Goal: Task Accomplishment & Management: Manage account settings

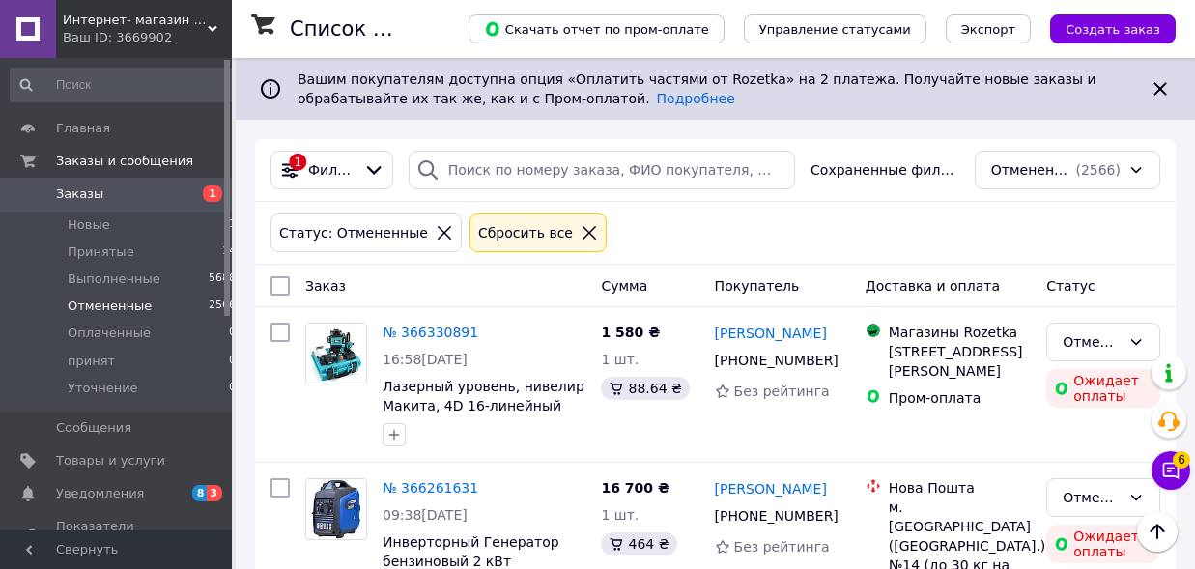
scroll to position [106, 0]
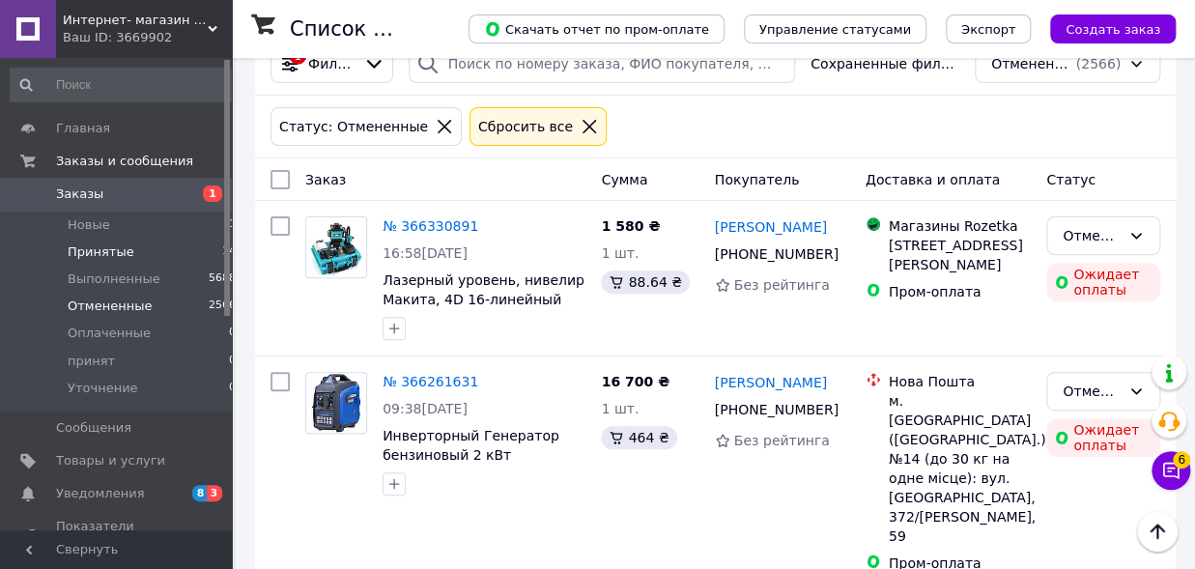
click at [123, 247] on span "Принятые" at bounding box center [101, 251] width 67 height 17
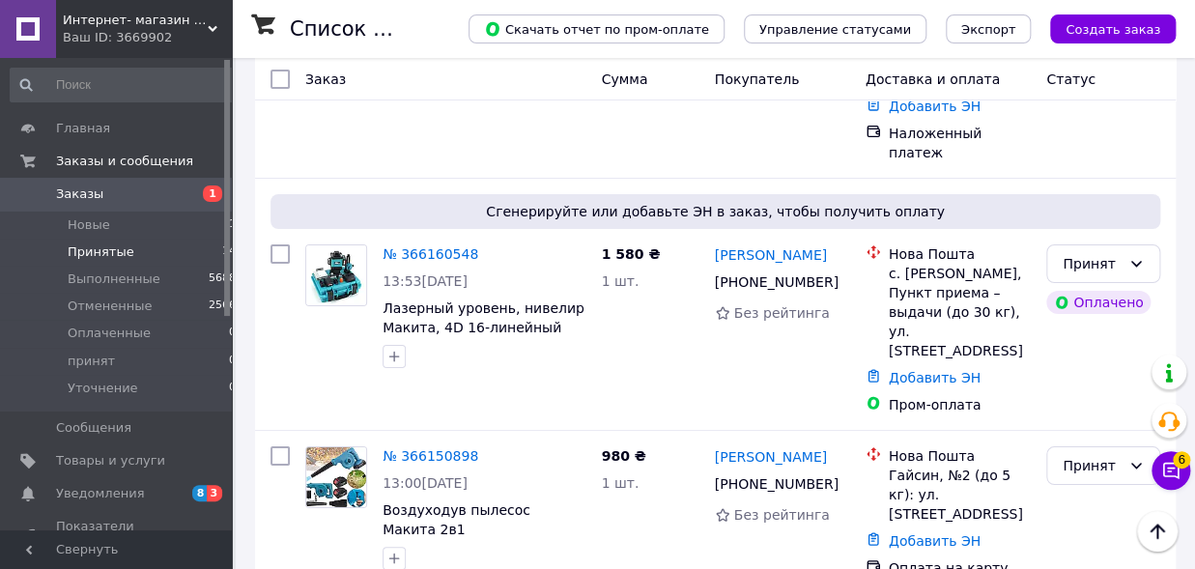
scroll to position [2718, 0]
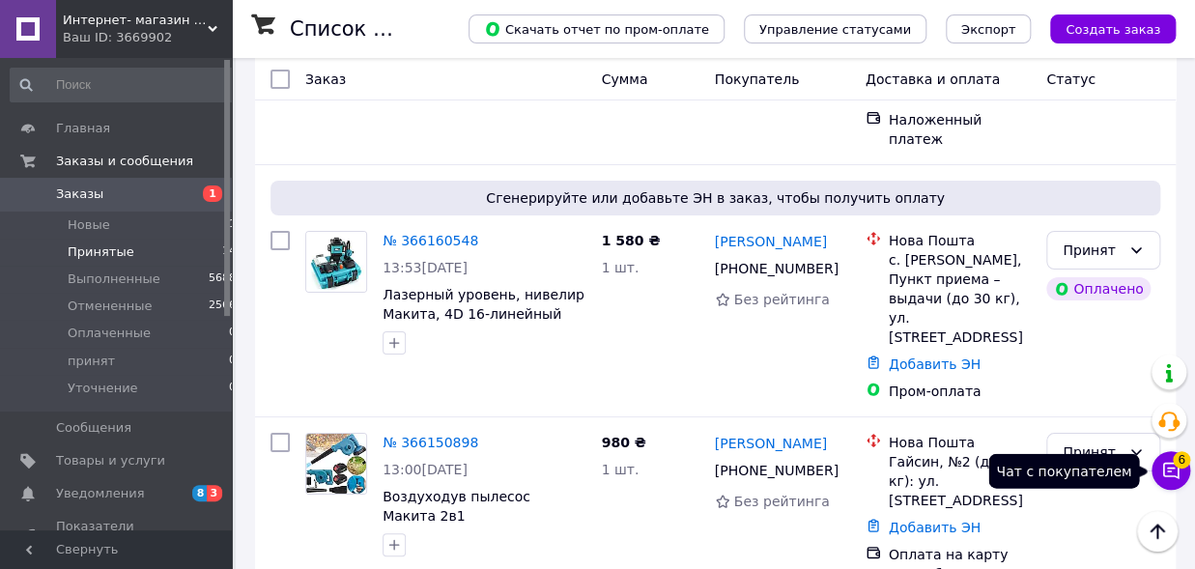
click at [1179, 471] on icon at bounding box center [1170, 470] width 19 height 19
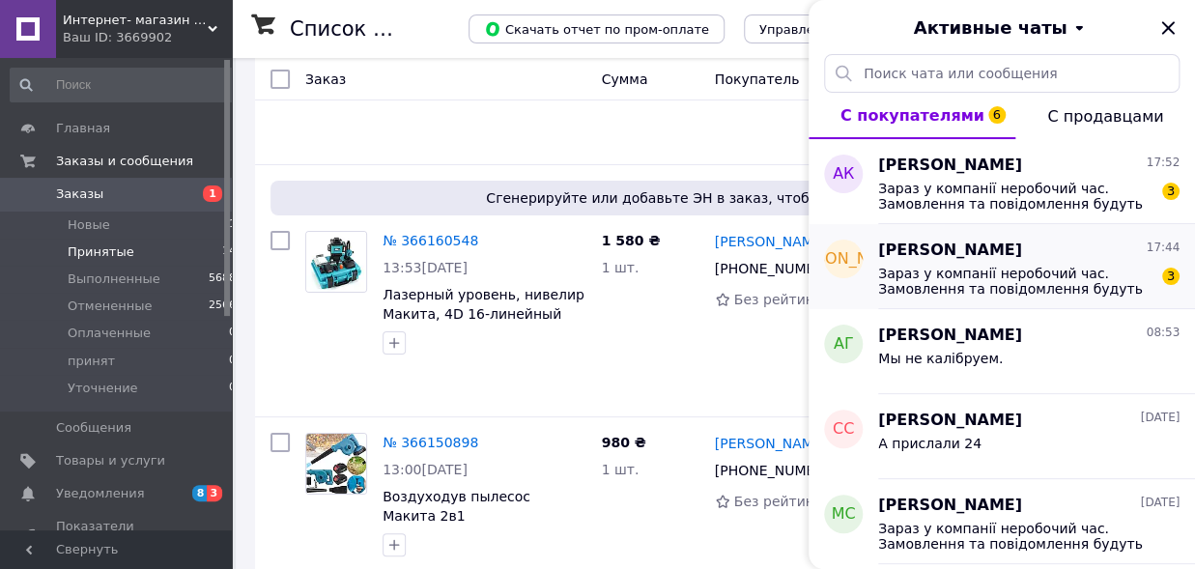
click at [983, 267] on span "Зараз у компанії неробочий час. Замовлення та повідомлення будуть оброблені з 0…" at bounding box center [1015, 281] width 274 height 31
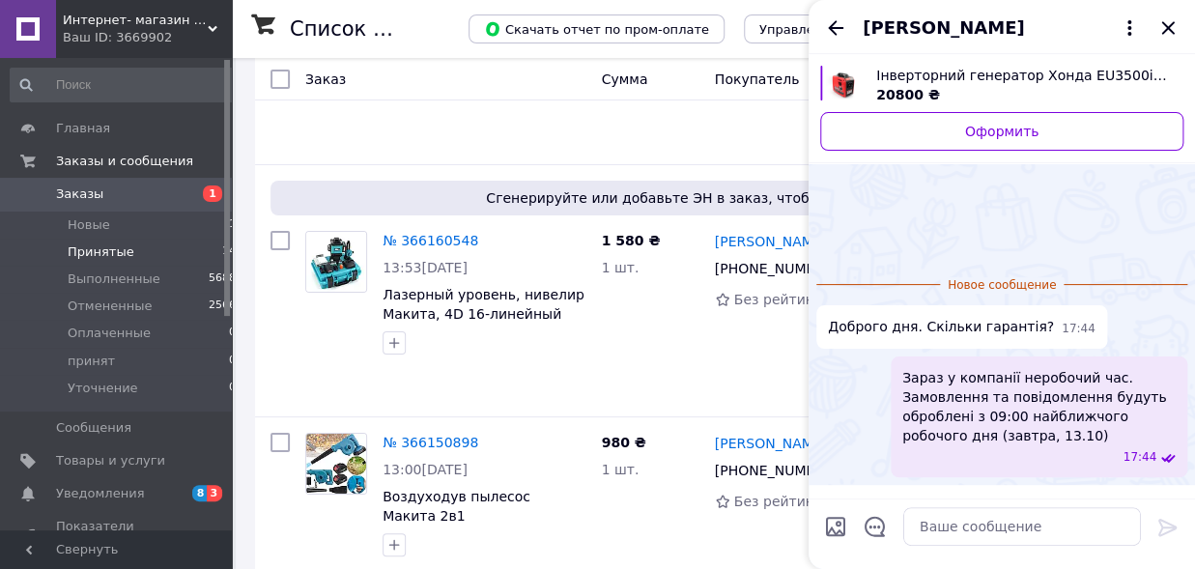
scroll to position [58, 0]
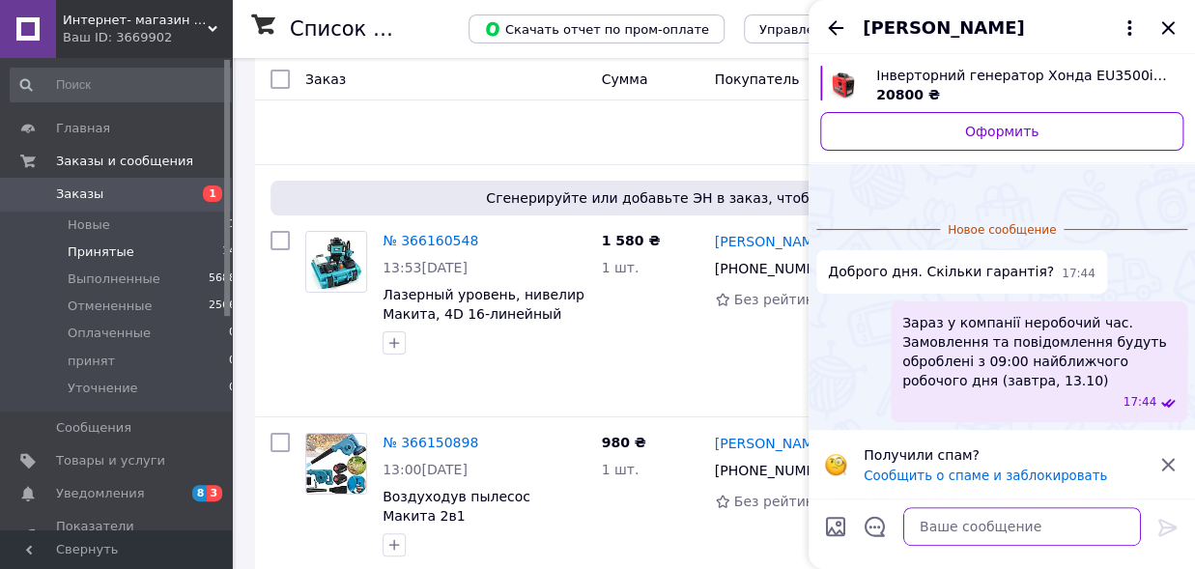
click at [934, 541] on textarea at bounding box center [1022, 526] width 238 height 39
type textarea "Доброго дня. Гарантии нет."
click at [1157, 527] on icon at bounding box center [1168, 527] width 23 height 23
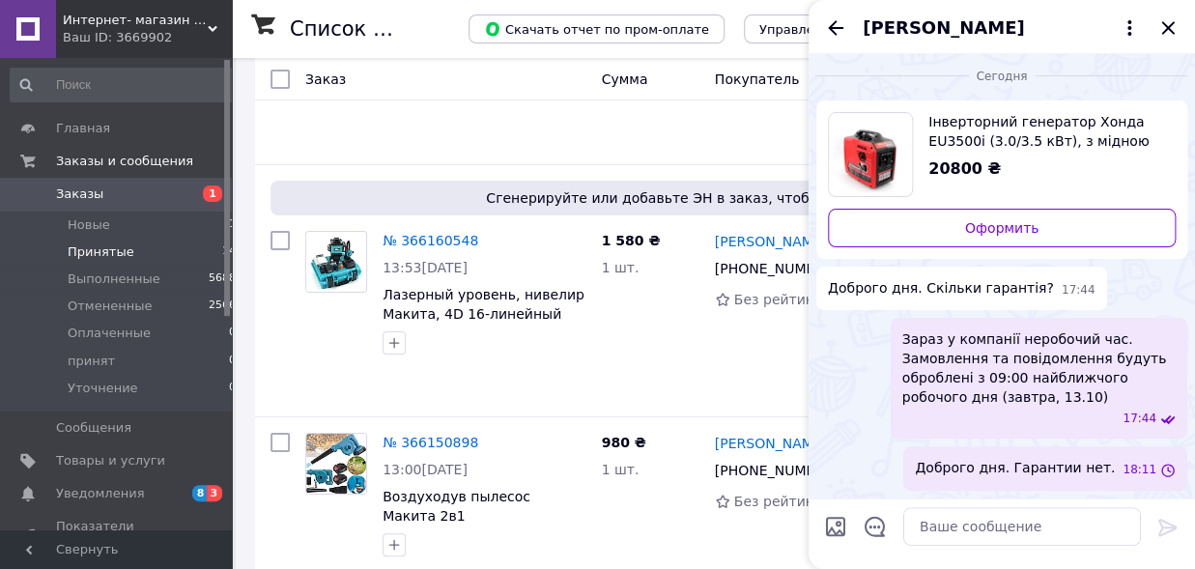
scroll to position [3, 0]
click at [1168, 32] on icon "Закрыть" at bounding box center [1168, 27] width 23 height 23
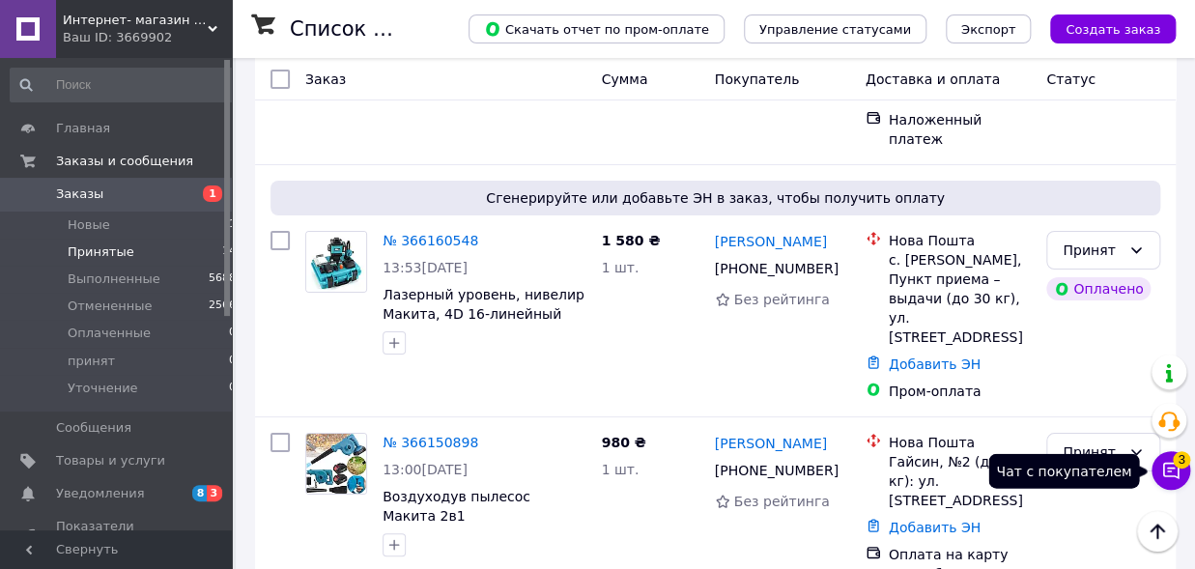
click at [1170, 475] on icon at bounding box center [1170, 470] width 19 height 19
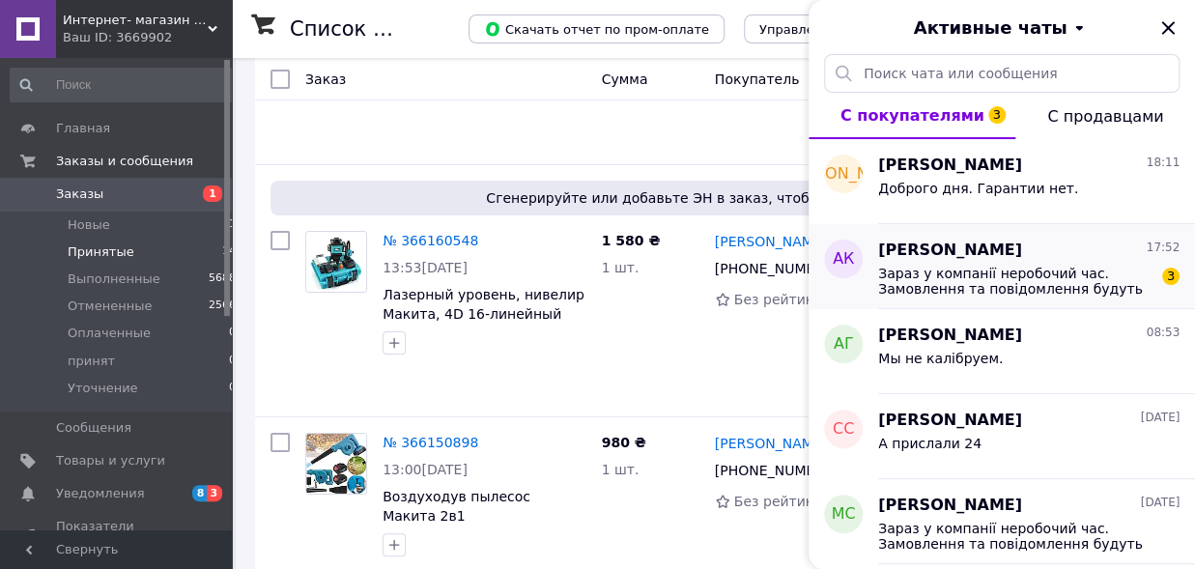
click at [977, 284] on span "Зараз у компанії неробочий час. Замовлення та повідомлення будуть оброблені з 0…" at bounding box center [1015, 281] width 274 height 31
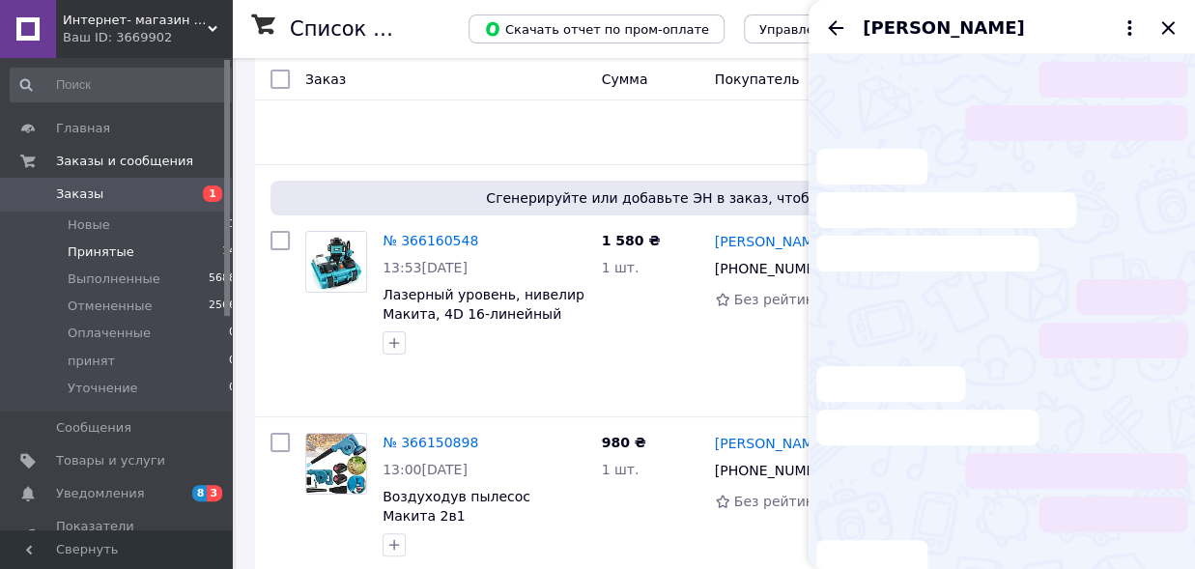
scroll to position [97, 0]
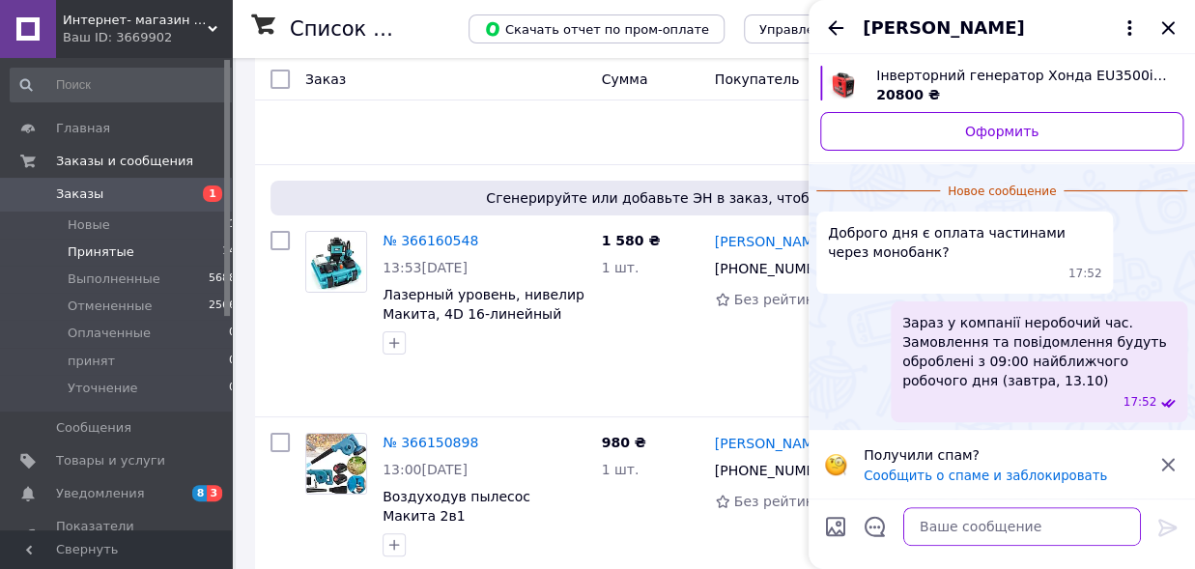
click at [926, 532] on textarea at bounding box center [1022, 526] width 238 height 39
type textarea "Доброго дня. Немає"
click at [1158, 531] on icon at bounding box center [1167, 527] width 18 height 17
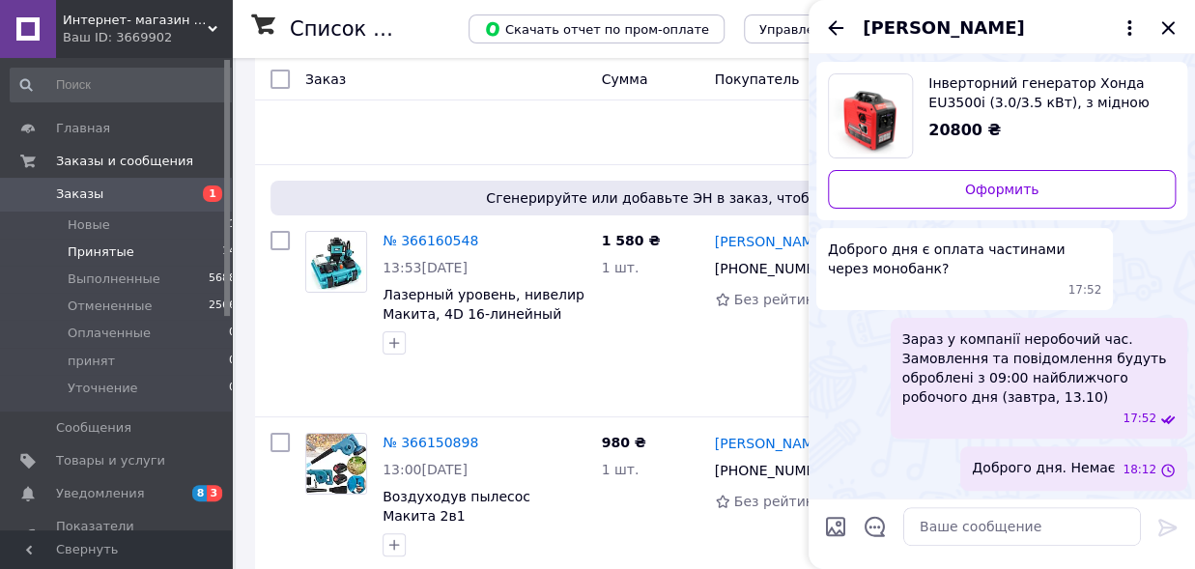
scroll to position [42, 0]
click at [1166, 27] on icon "Закрыть" at bounding box center [1167, 27] width 13 height 13
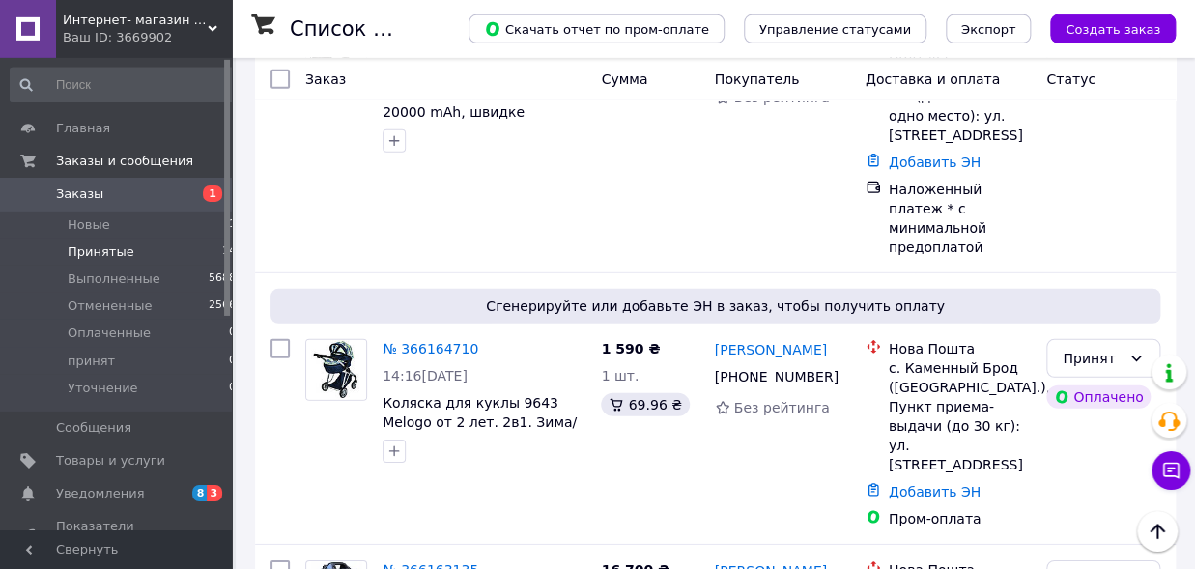
scroll to position [1974, 0]
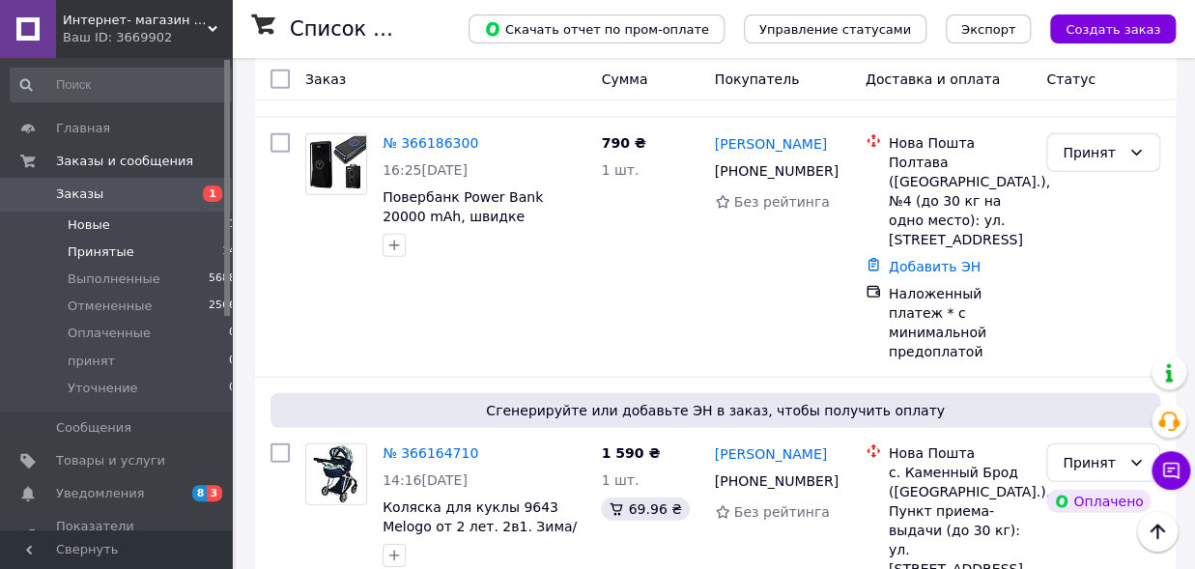
click at [91, 226] on span "Новые" at bounding box center [89, 224] width 43 height 17
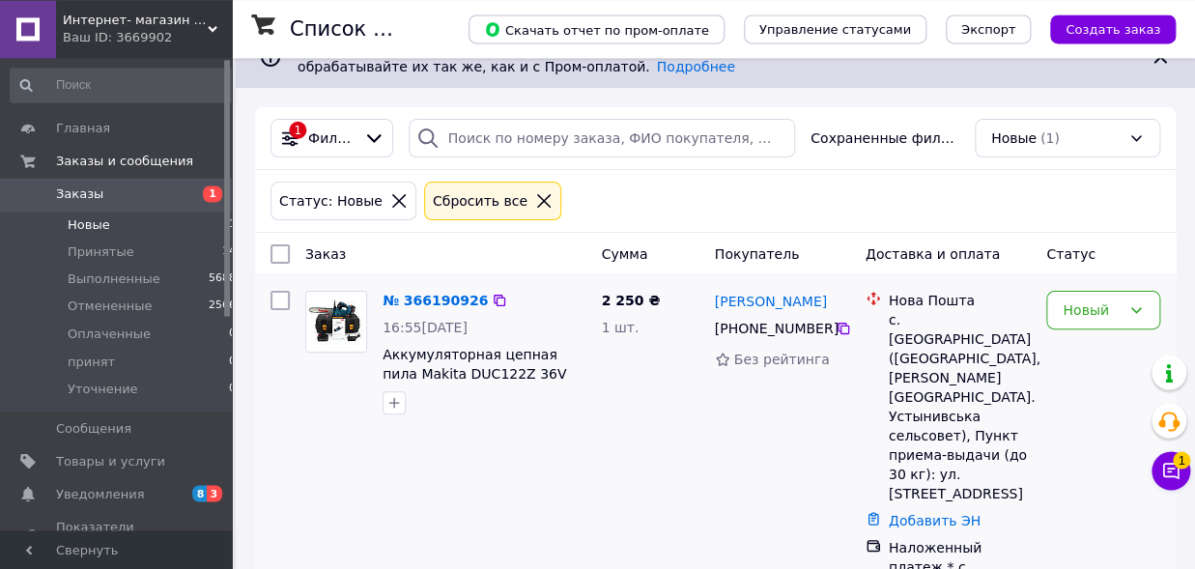
scroll to position [54, 0]
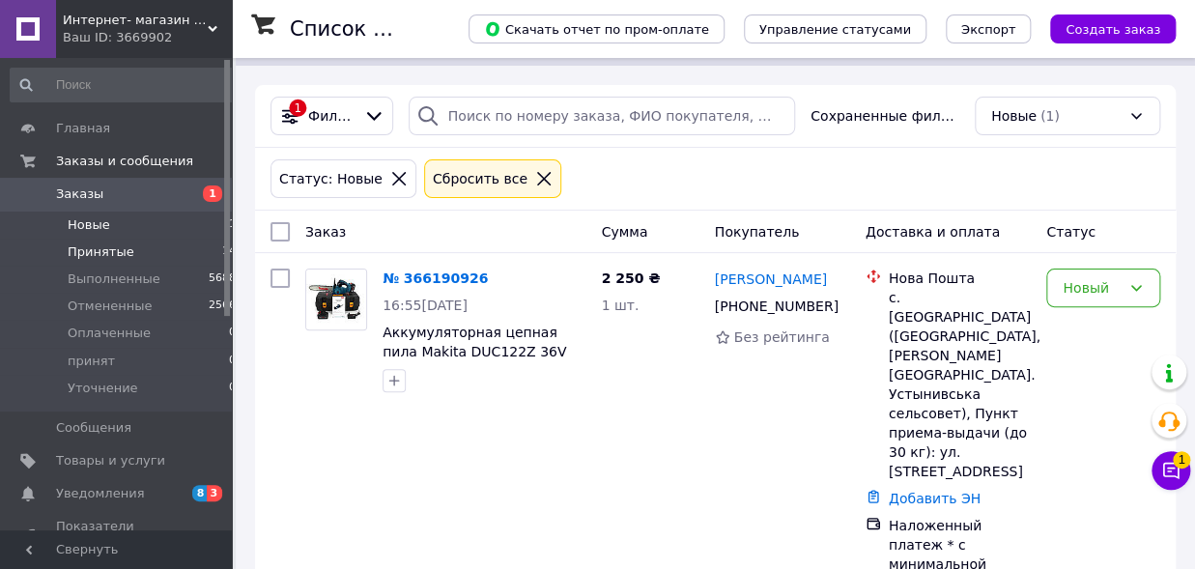
click at [97, 251] on span "Принятые" at bounding box center [101, 251] width 67 height 17
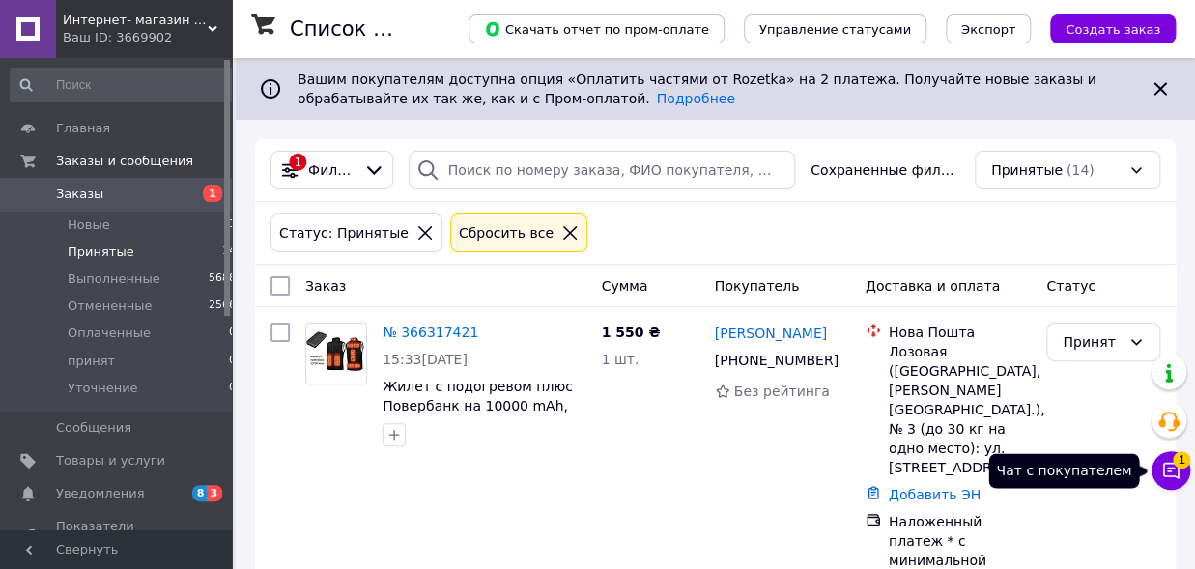
click at [1176, 473] on icon at bounding box center [1170, 470] width 19 height 19
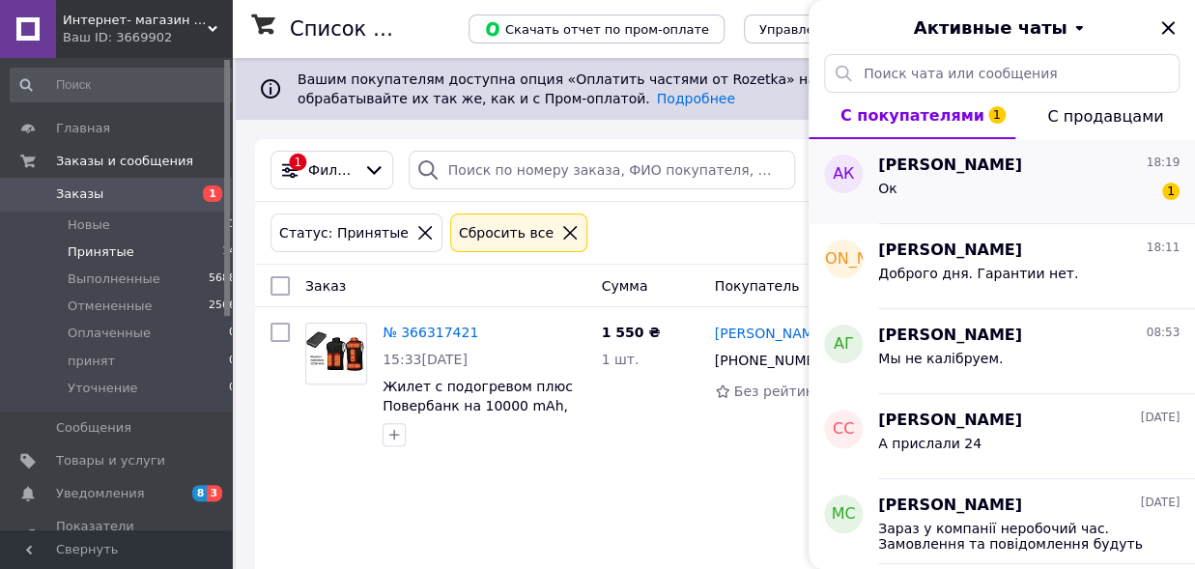
click at [958, 172] on span "Анатолий Кулак" at bounding box center [950, 166] width 144 height 22
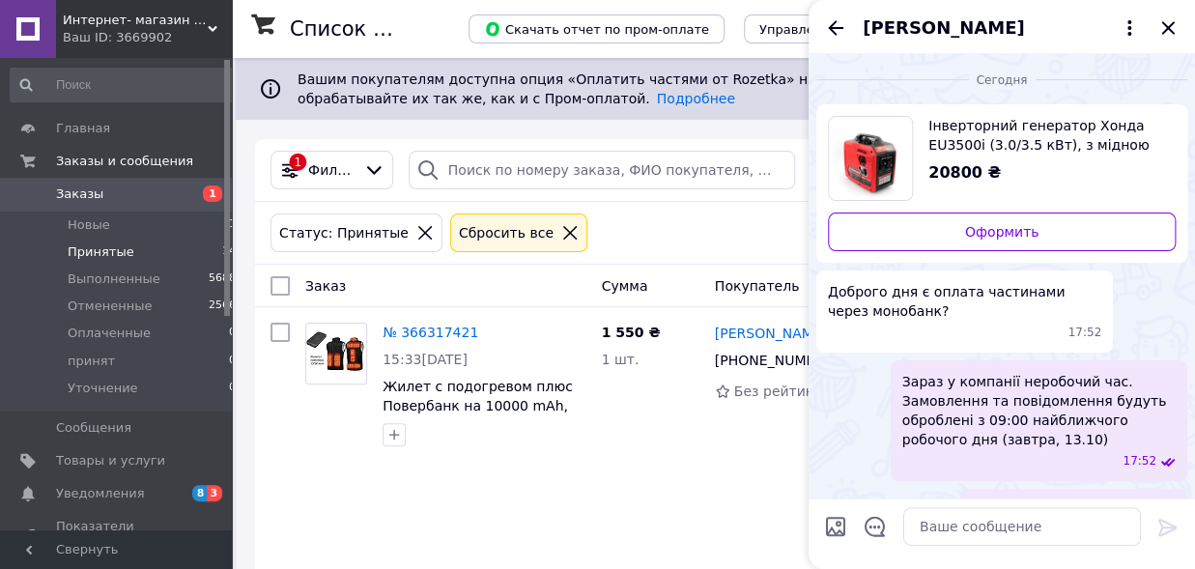
scroll to position [78, 0]
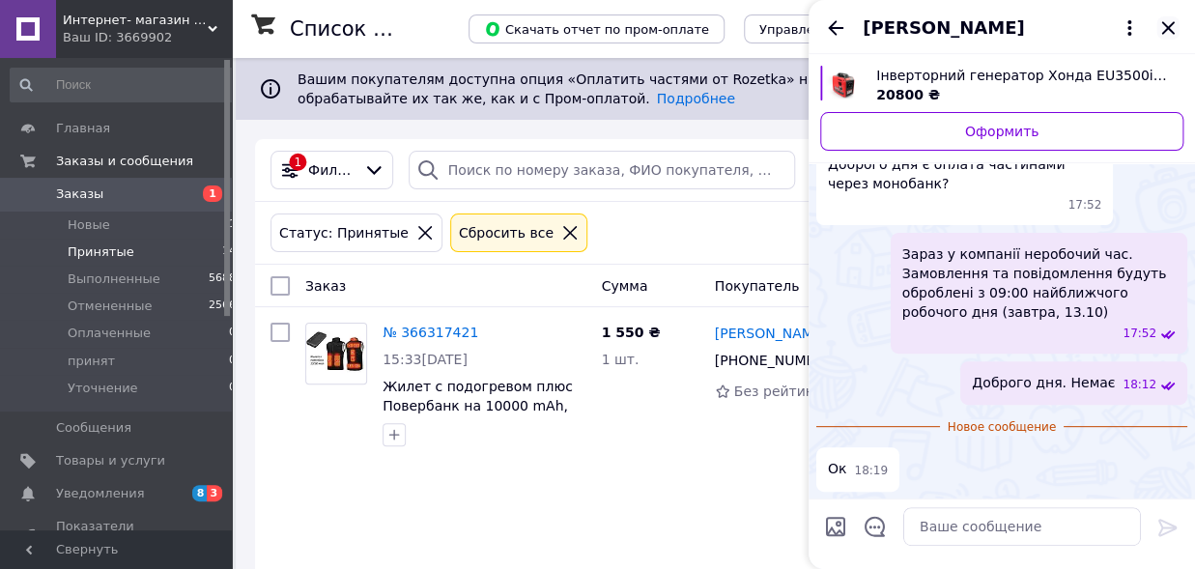
click at [1162, 28] on icon "Закрыть" at bounding box center [1168, 27] width 23 height 23
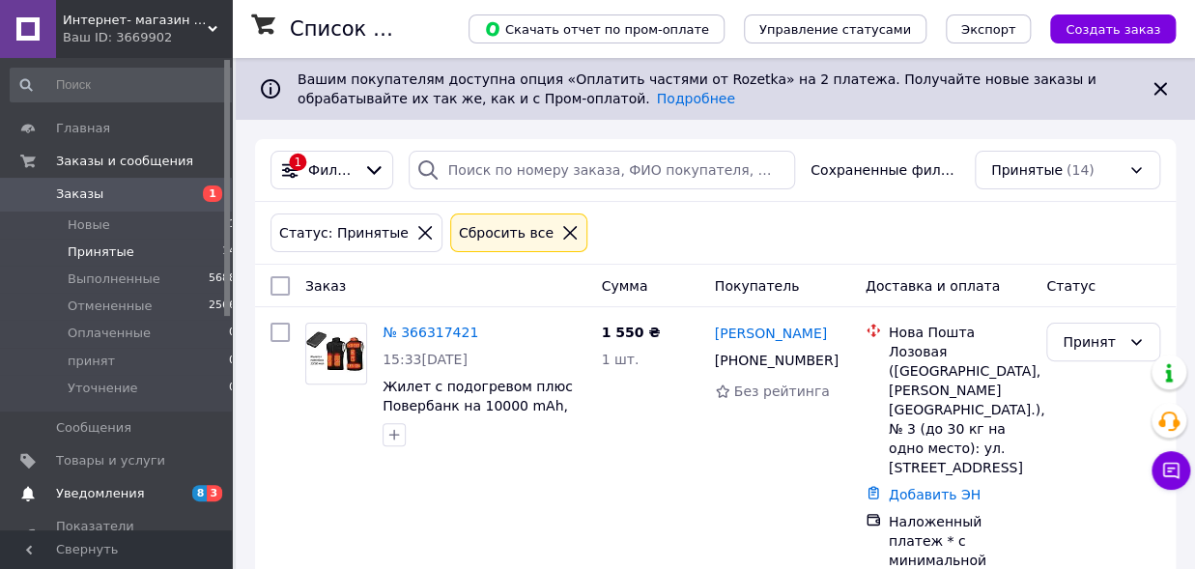
click at [102, 498] on span "Уведомления" at bounding box center [100, 493] width 88 height 17
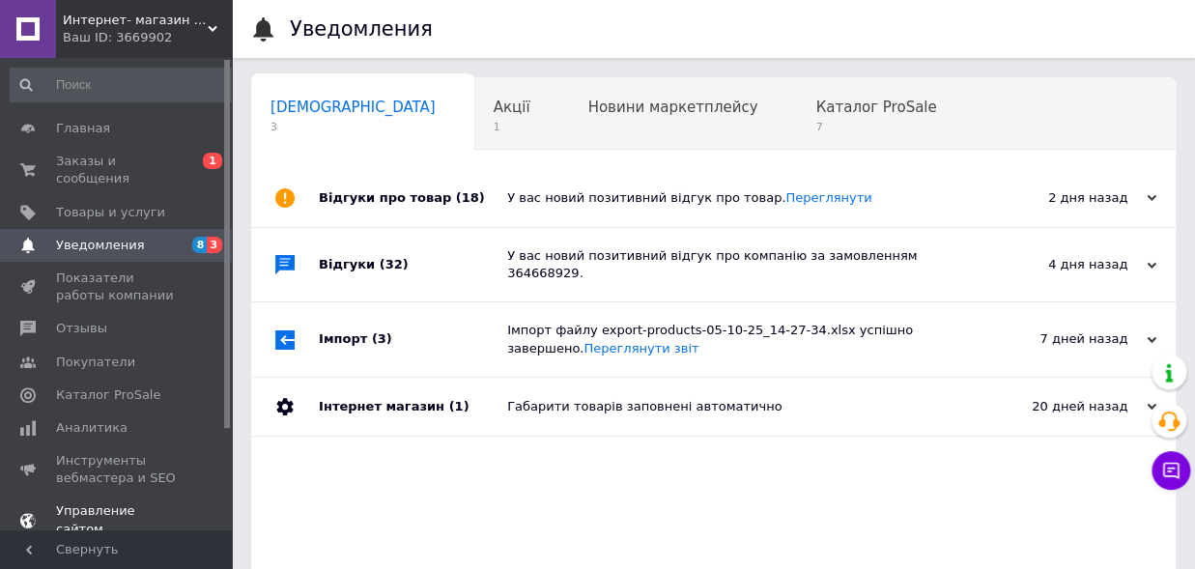
scroll to position [0, 10]
click at [806, 130] on span "7" at bounding box center [866, 127] width 121 height 14
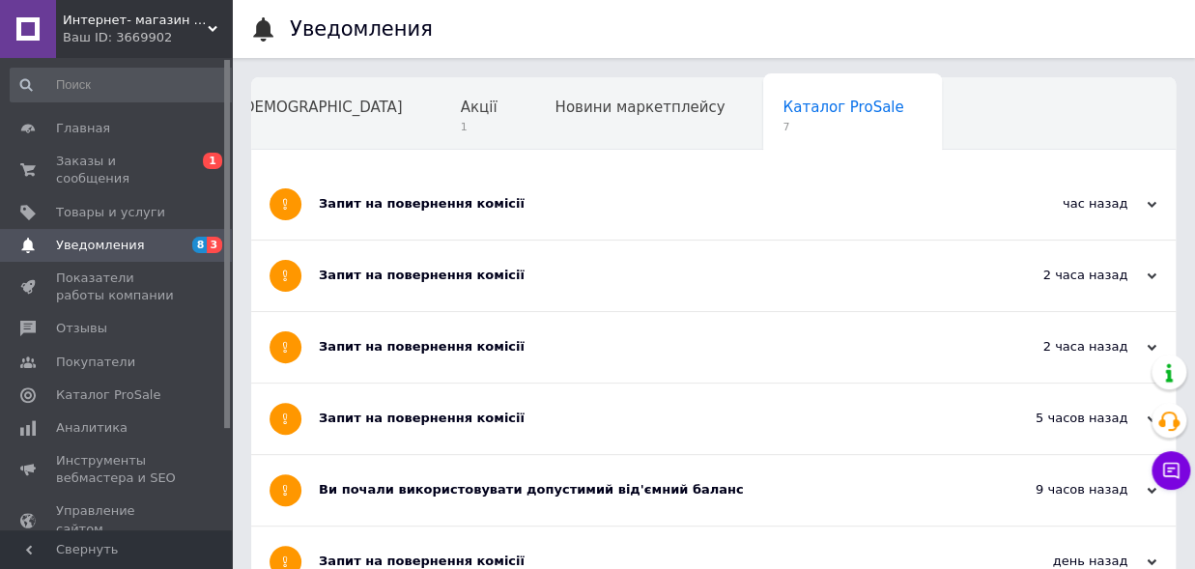
click at [409, 207] on div "Запит на повернення комісії" at bounding box center [641, 203] width 644 height 17
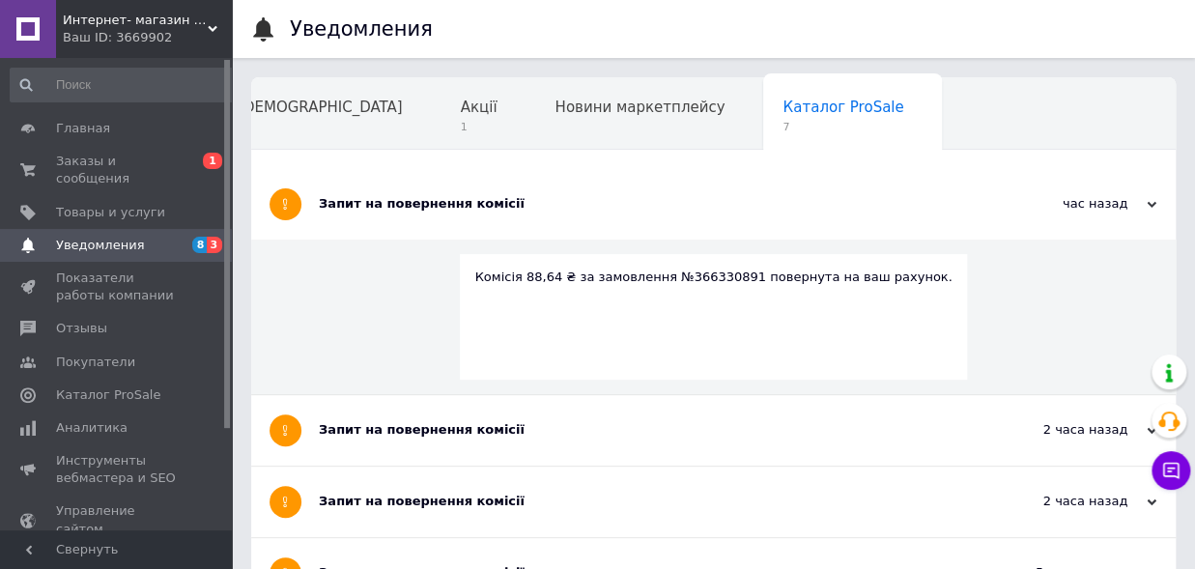
click at [372, 428] on div "Запит на повернення комісії" at bounding box center [641, 429] width 644 height 17
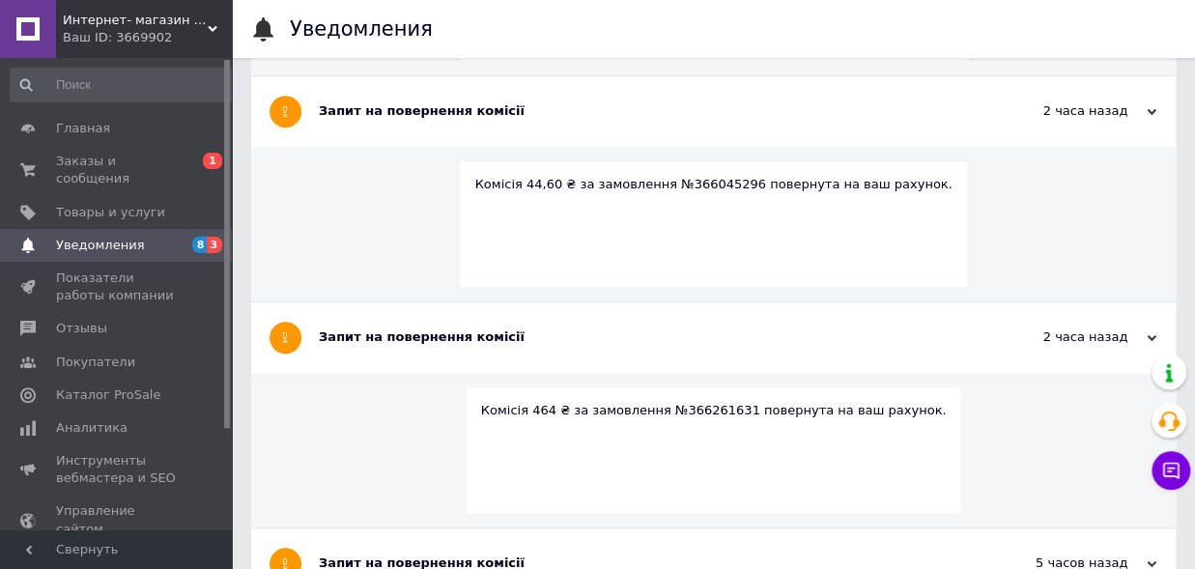
scroll to position [0, 0]
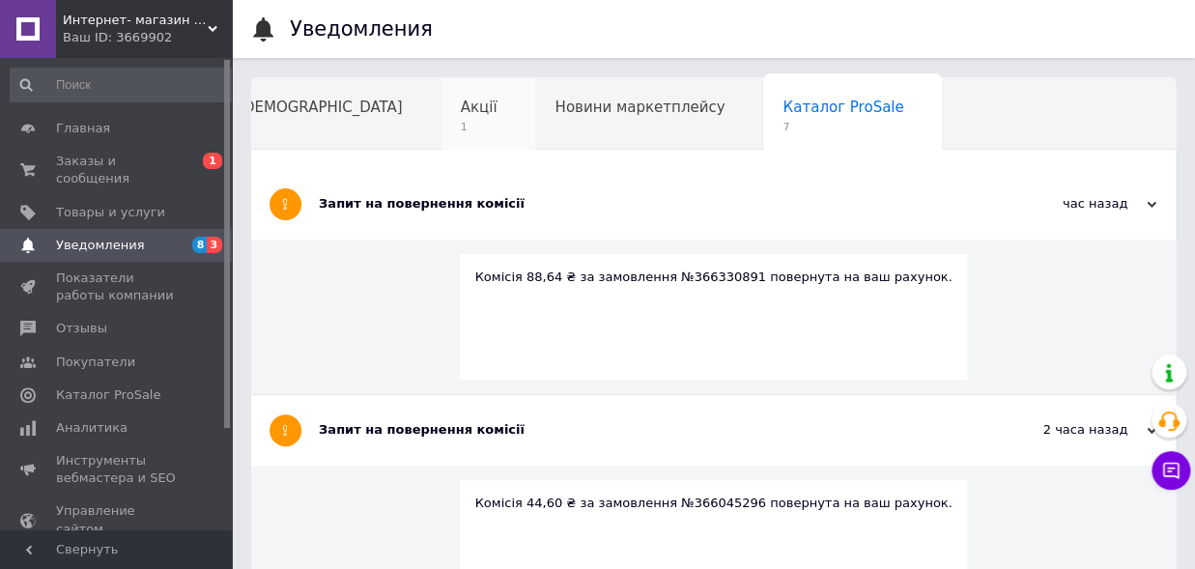
click at [442, 118] on div "Акції 1" at bounding box center [489, 114] width 95 height 73
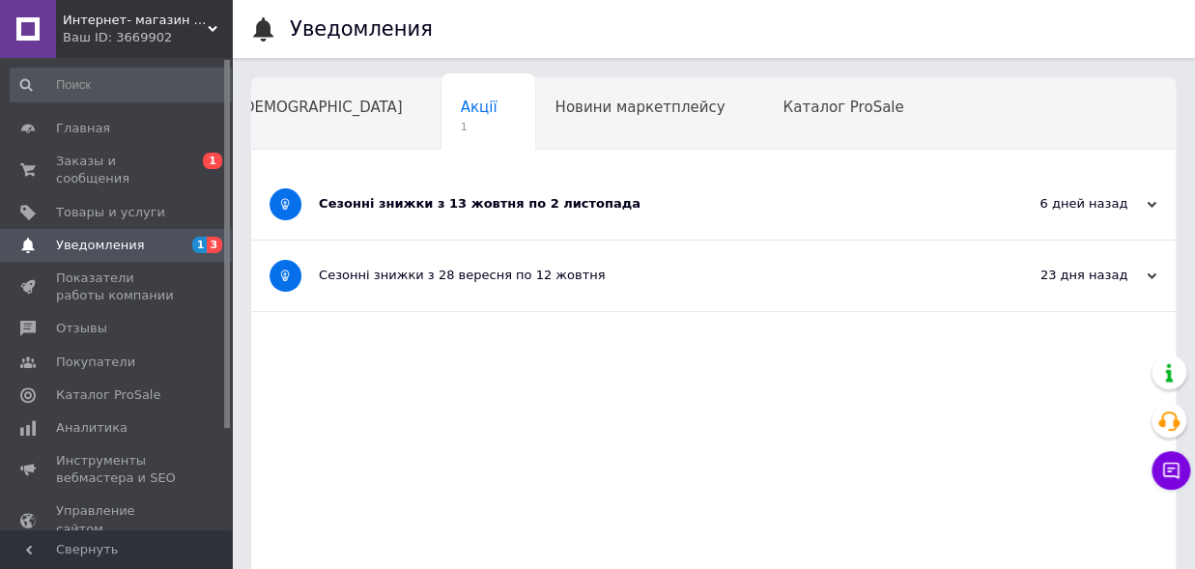
click at [398, 208] on div "Сезонні знижки з 13 жовтня по 2 листопада" at bounding box center [641, 203] width 644 height 17
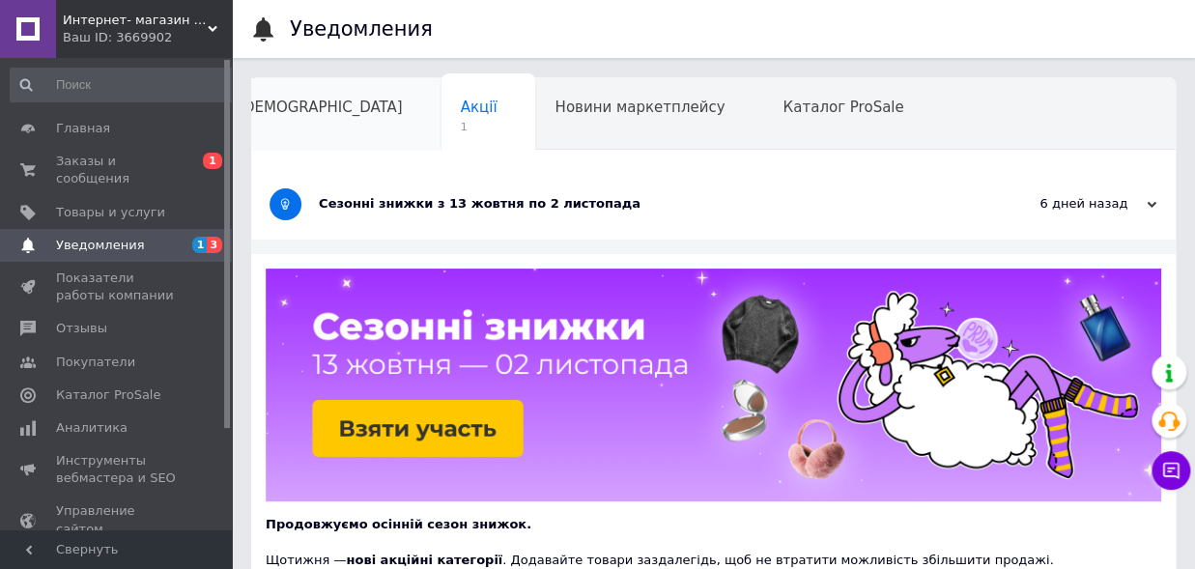
click at [305, 111] on span "Сповіщення" at bounding box center [320, 107] width 165 height 17
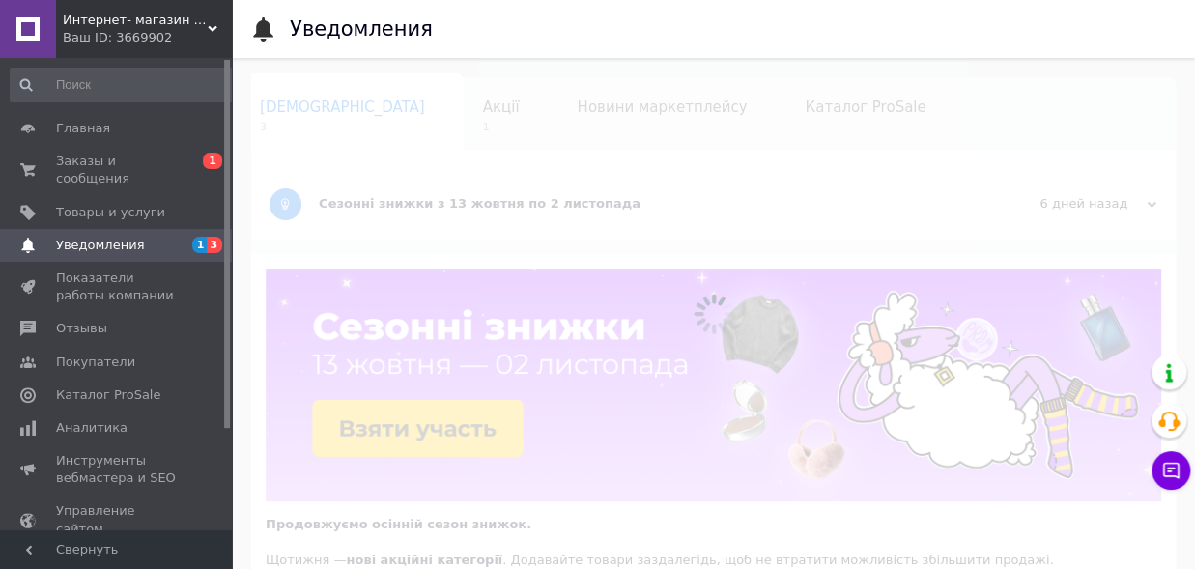
scroll to position [0, 10]
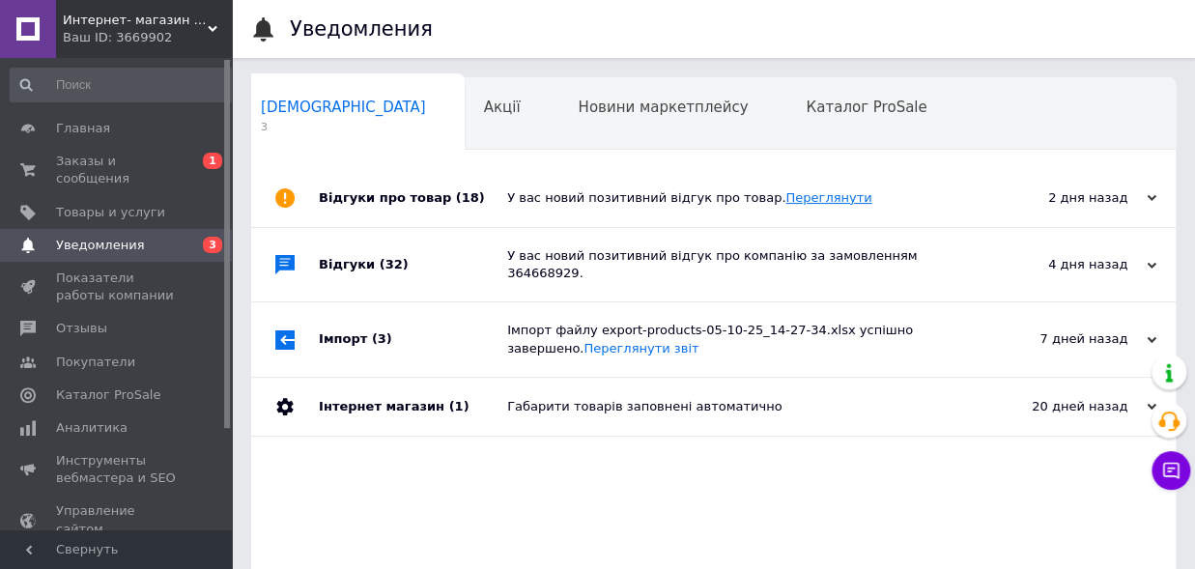
click at [786, 192] on link "Переглянути" at bounding box center [829, 197] width 86 height 14
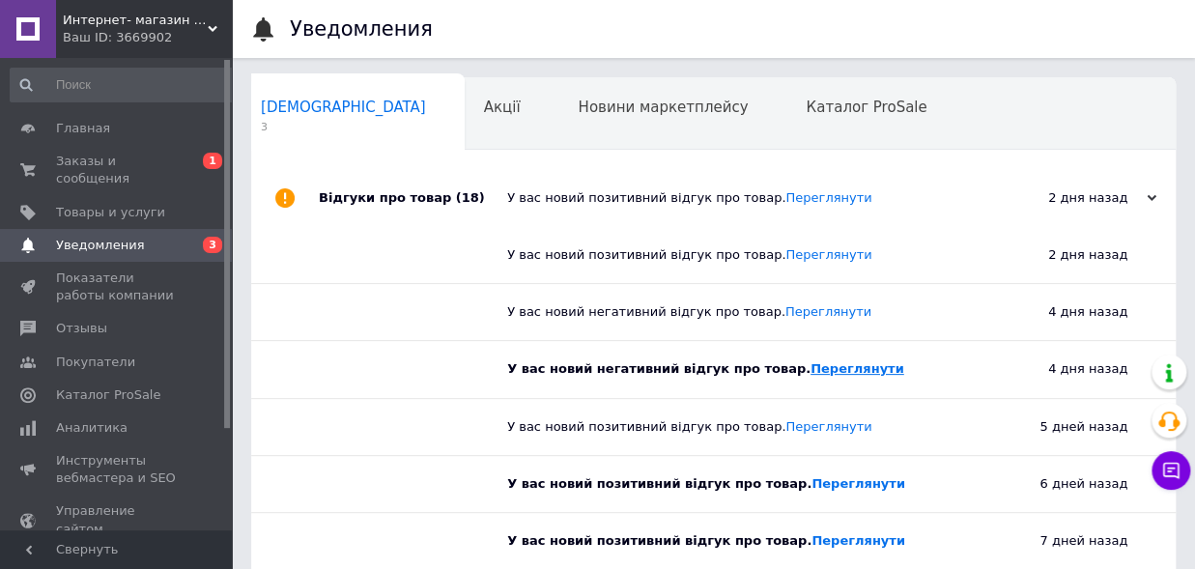
click at [811, 375] on link "Переглянути" at bounding box center [858, 368] width 94 height 14
click at [821, 372] on link "Переглянути" at bounding box center [858, 368] width 94 height 14
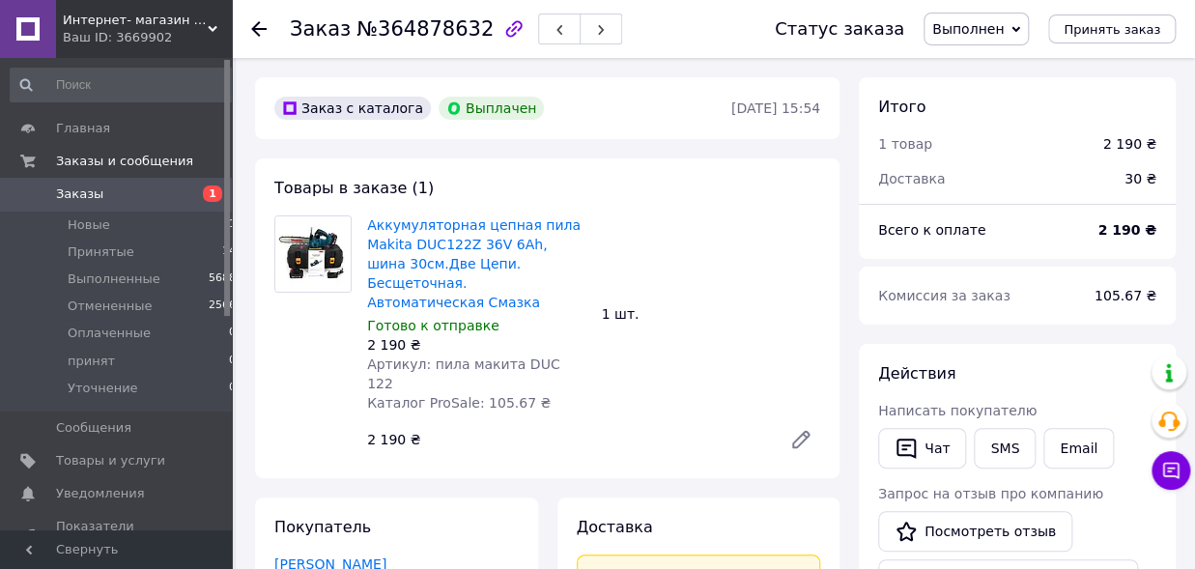
scroll to position [35, 0]
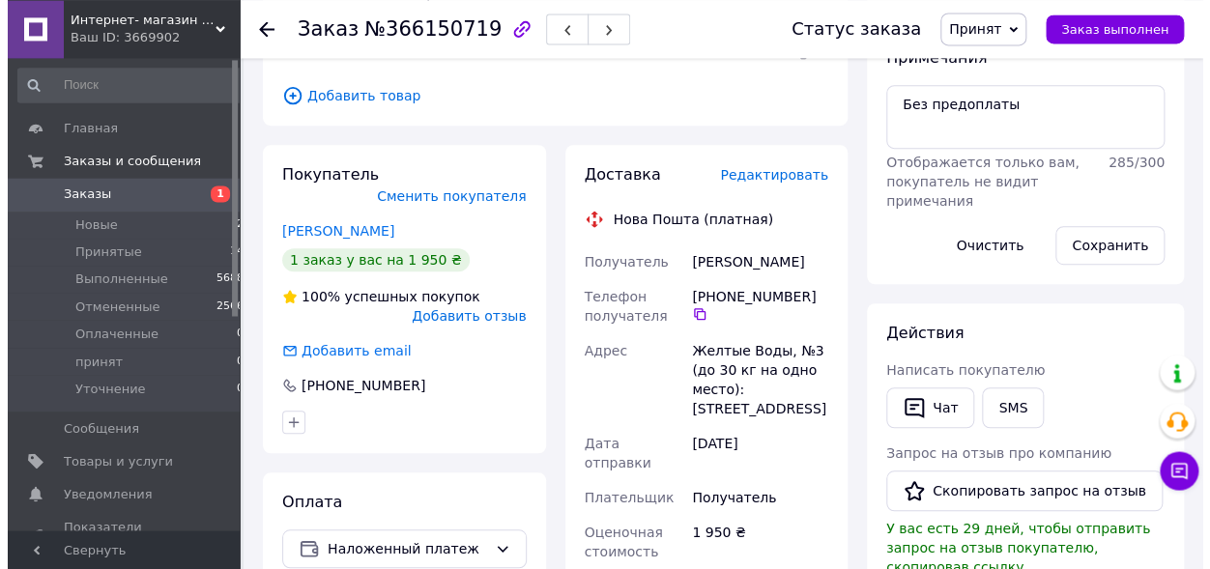
scroll to position [425, 0]
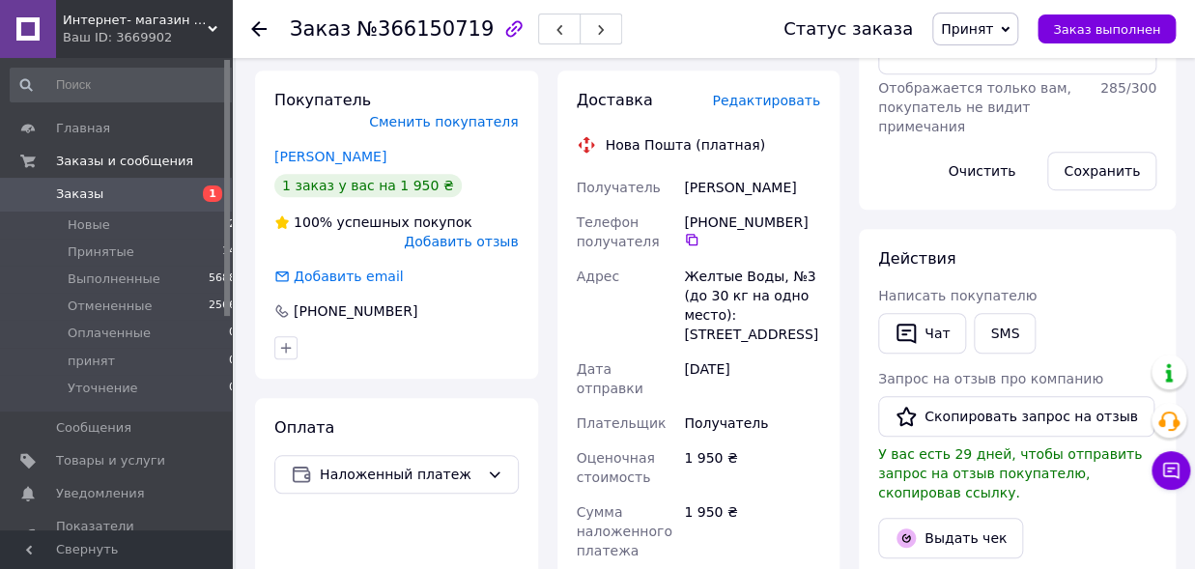
click at [780, 106] on span "Редактировать" at bounding box center [766, 100] width 108 height 15
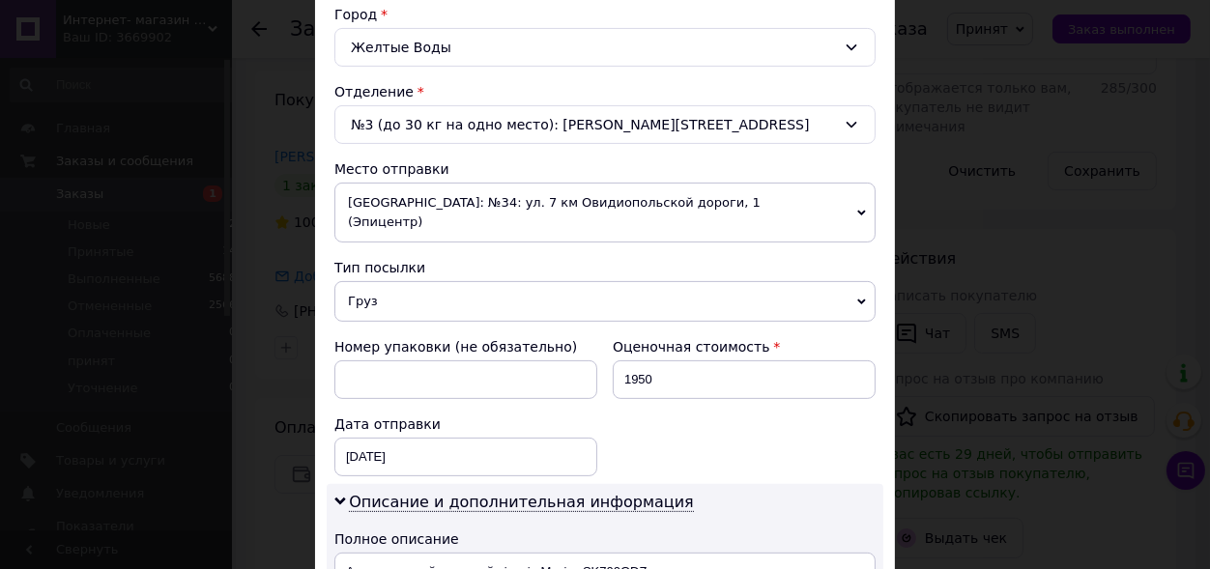
scroll to position [744, 0]
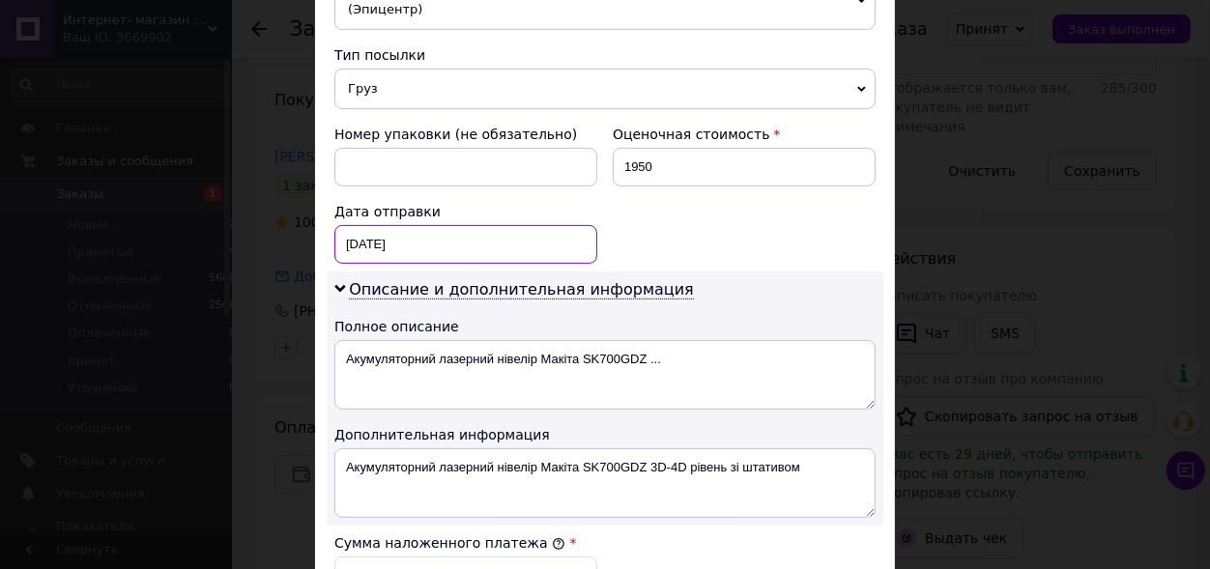
click at [399, 225] on input "[DATE]" at bounding box center [465, 244] width 263 height 39
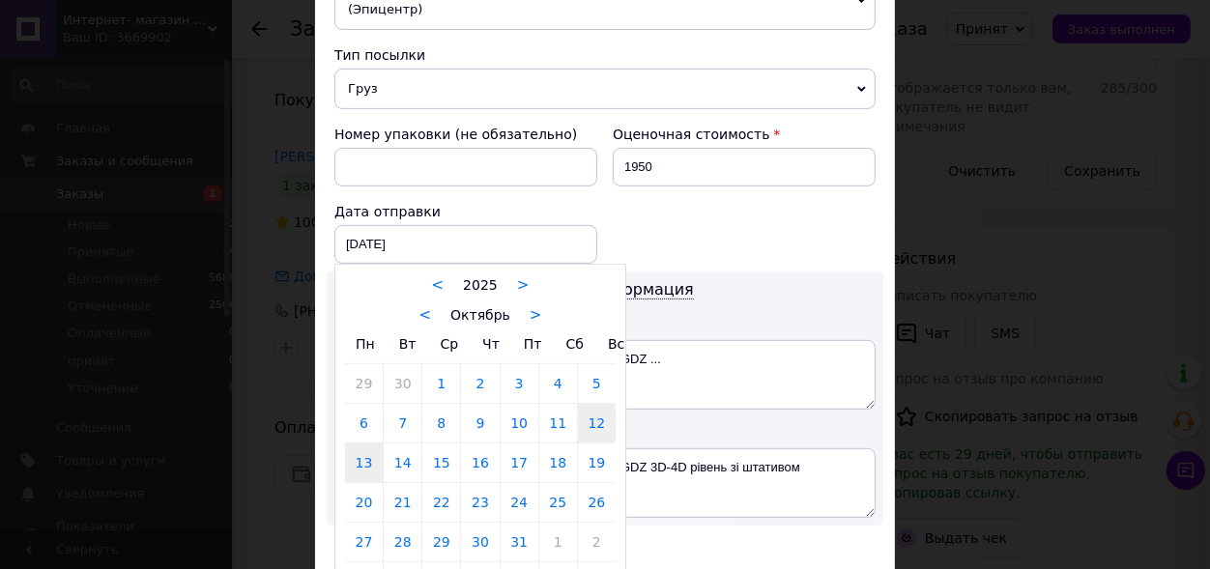
click at [357, 443] on link "13" at bounding box center [364, 462] width 38 height 39
type input "[DATE]"
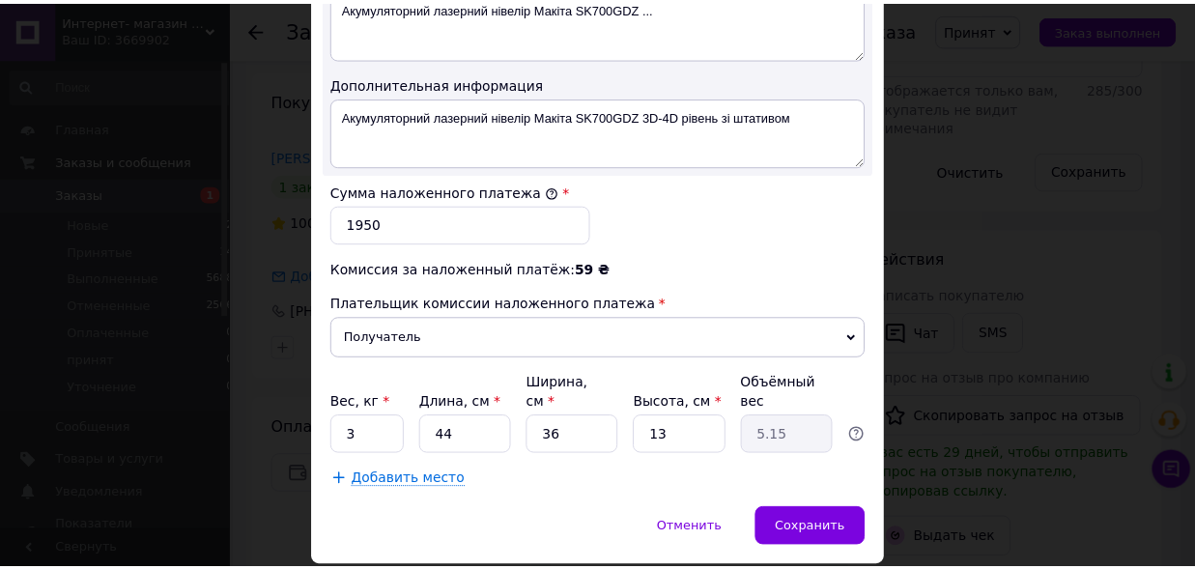
scroll to position [1149, 0]
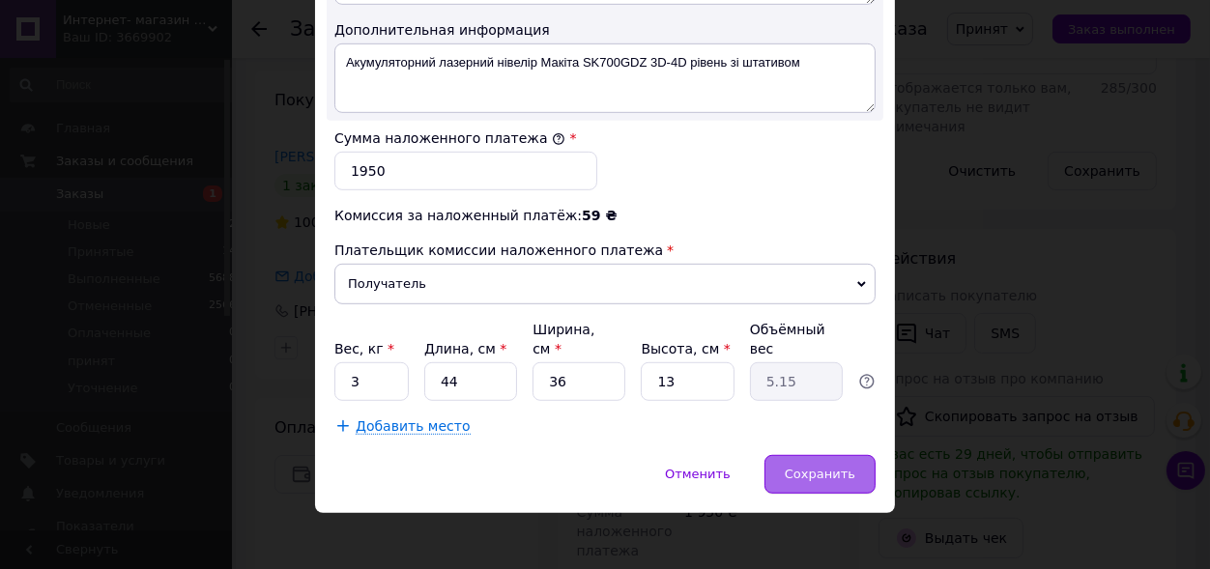
click at [815, 467] on span "Сохранить" at bounding box center [820, 474] width 71 height 14
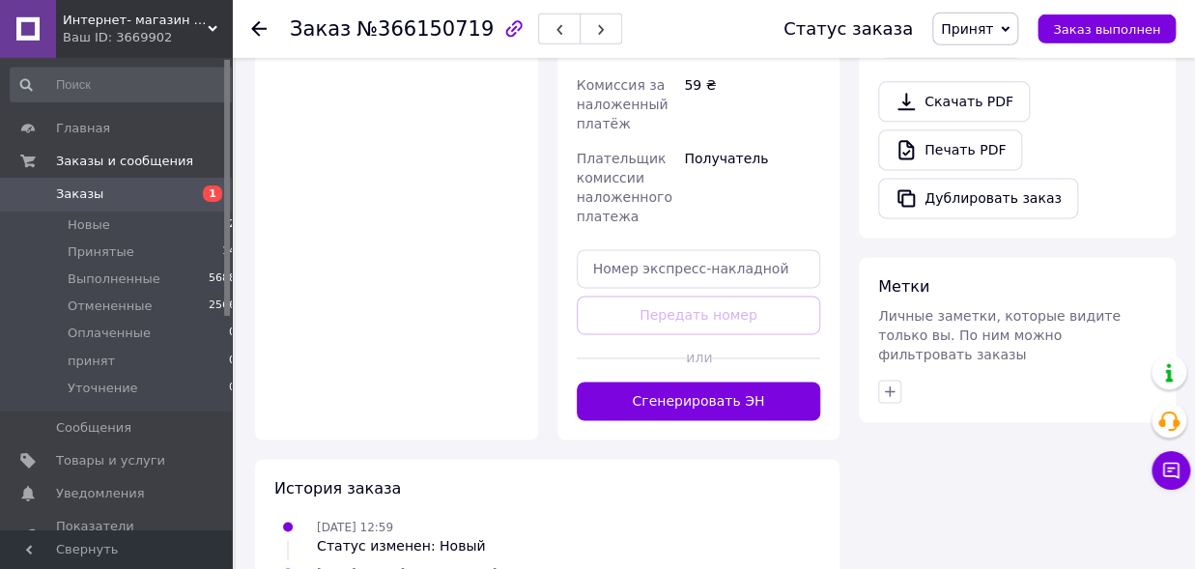
scroll to position [1063, 0]
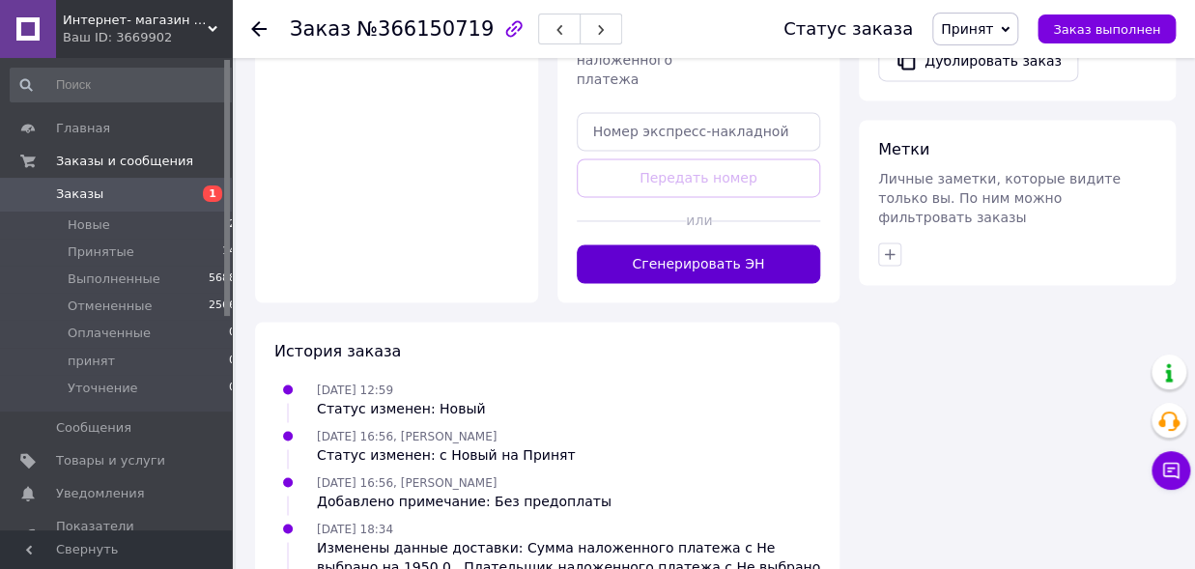
click at [732, 283] on button "Сгенерировать ЭН" at bounding box center [699, 263] width 244 height 39
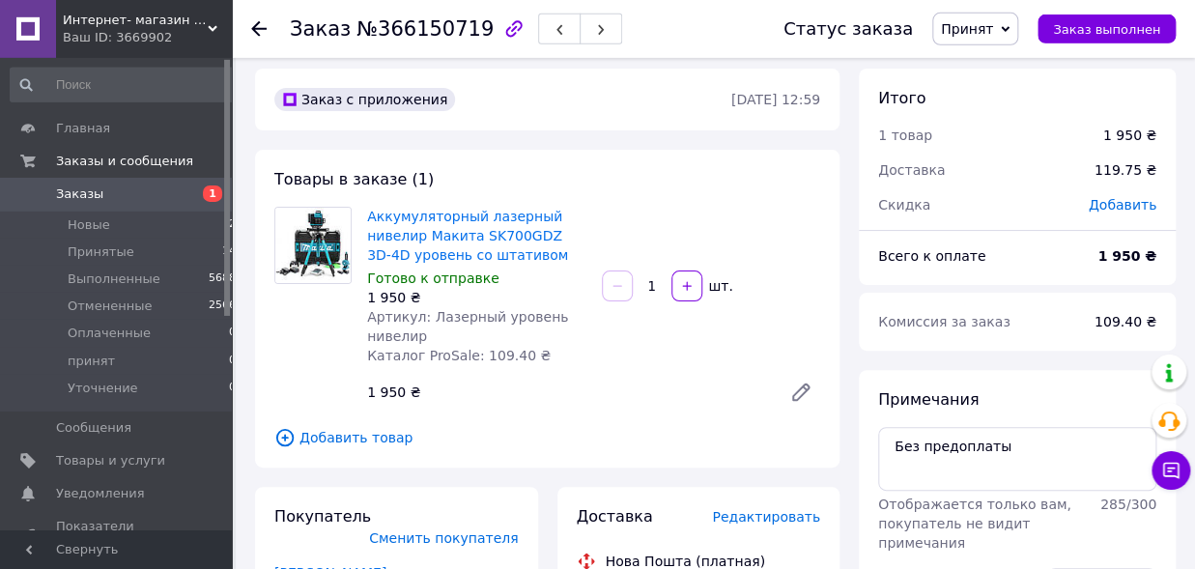
scroll to position [0, 0]
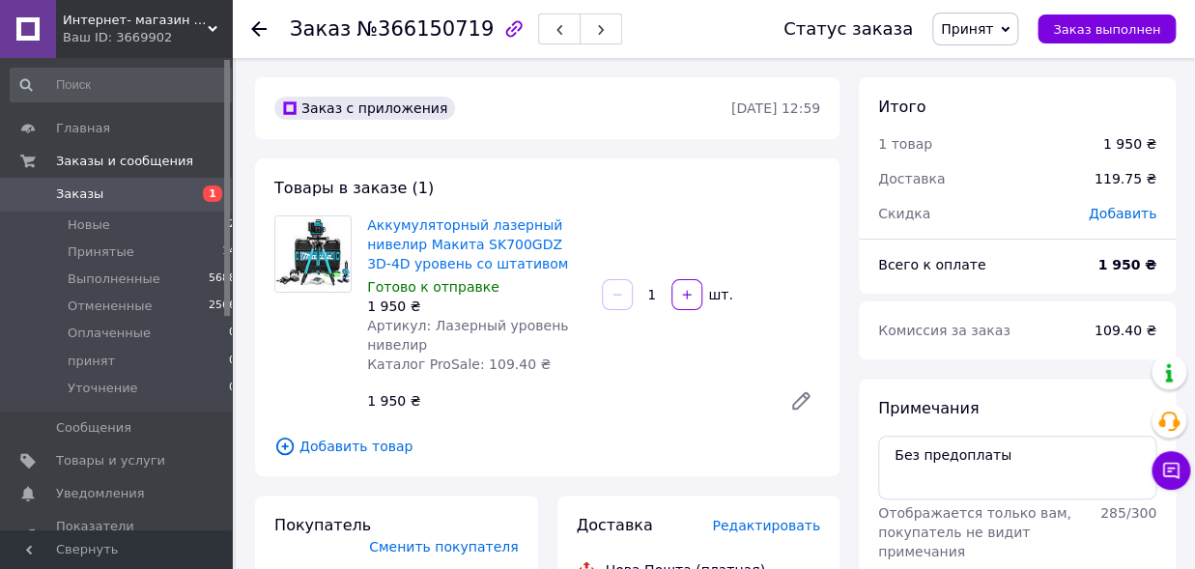
click at [993, 37] on span "Принят" at bounding box center [967, 28] width 52 height 15
click at [972, 156] on li "принят" at bounding box center [984, 154] width 102 height 29
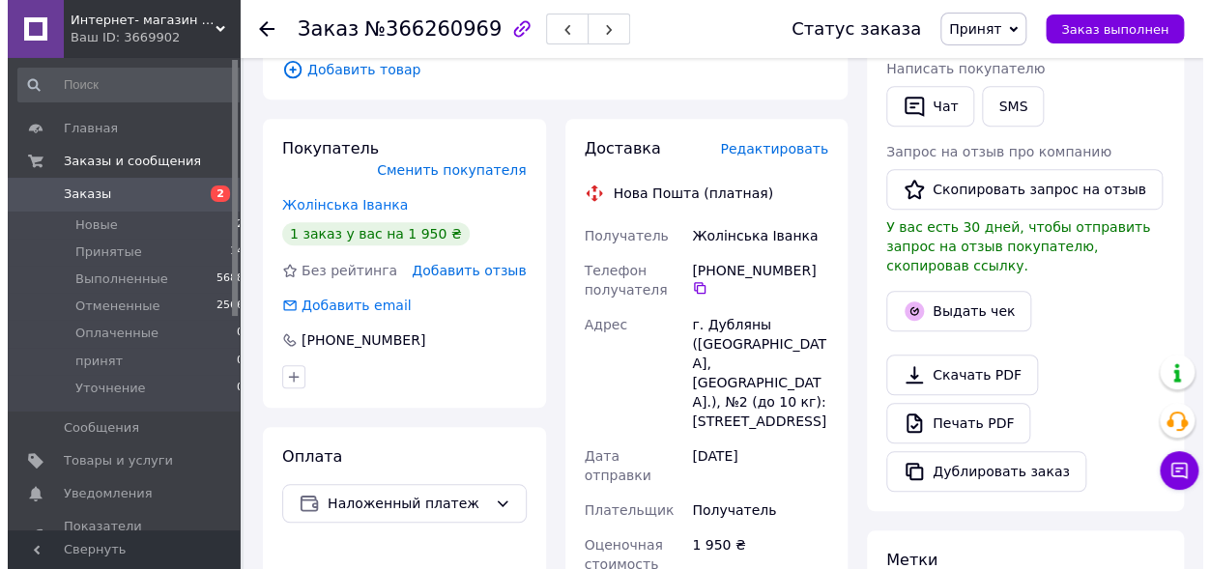
scroll to position [319, 0]
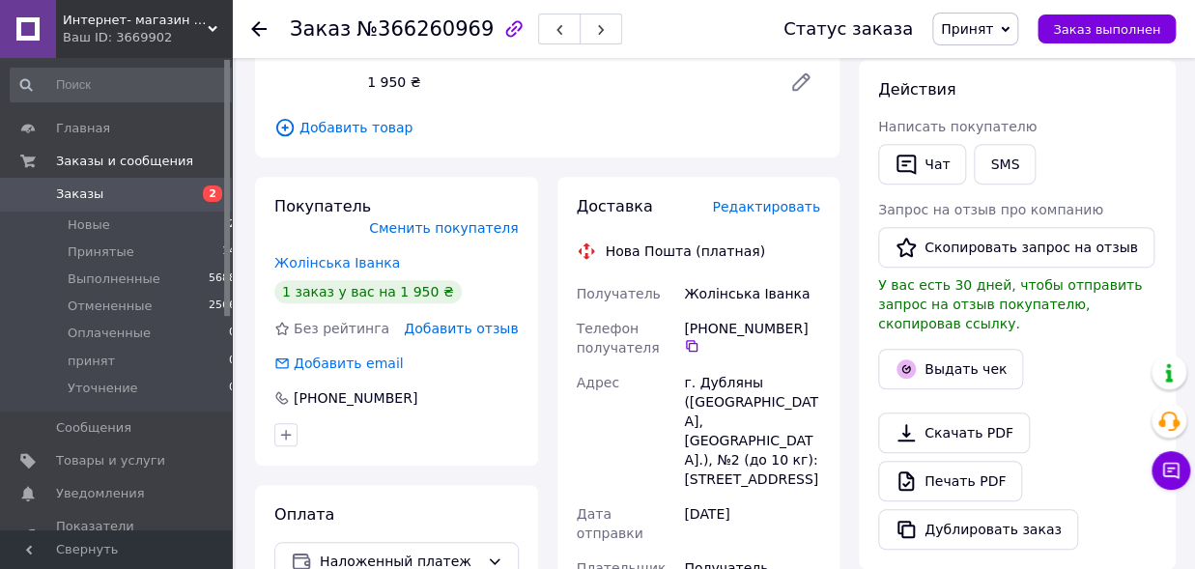
click at [778, 209] on span "Редактировать" at bounding box center [766, 206] width 108 height 15
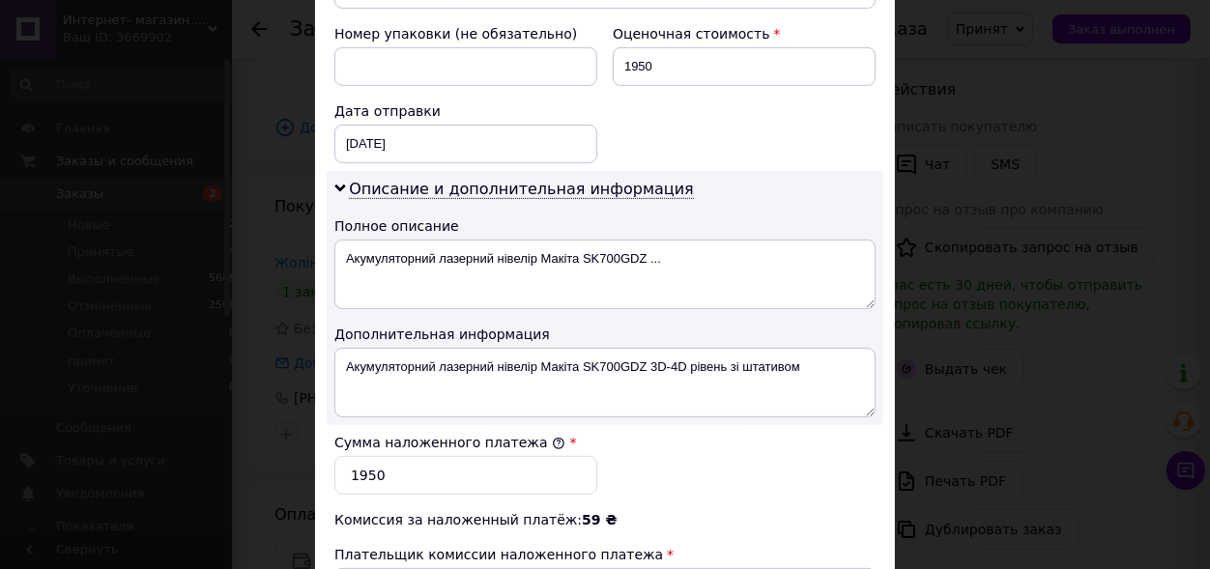
scroll to position [850, 0]
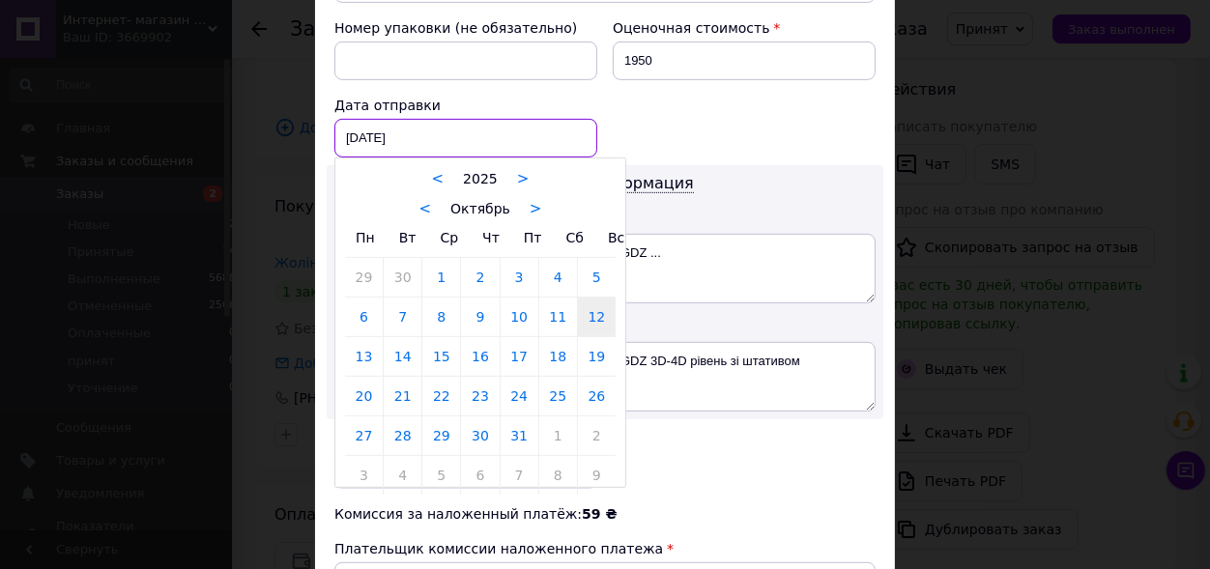
click at [419, 119] on input "[DATE]" at bounding box center [465, 138] width 263 height 39
click at [349, 337] on link "13" at bounding box center [364, 356] width 38 height 39
type input "[DATE]"
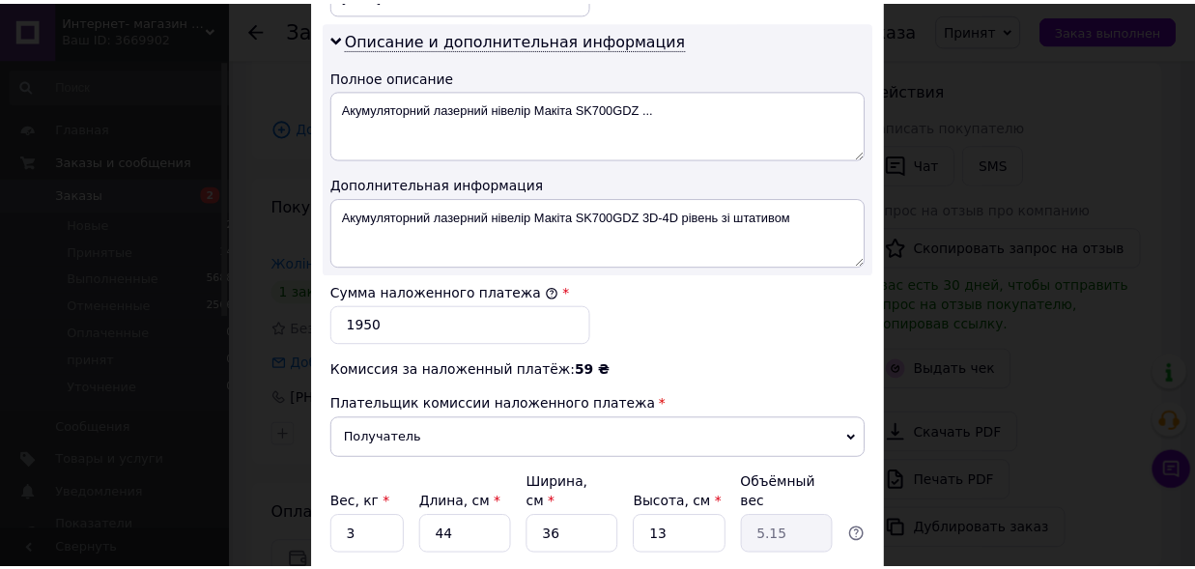
scroll to position [1149, 0]
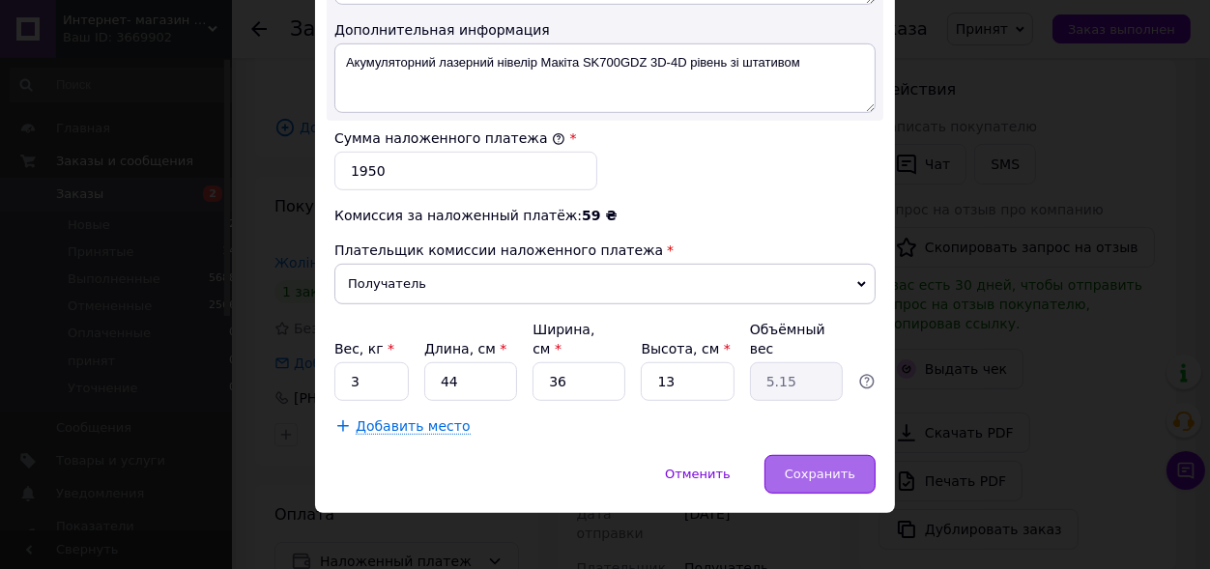
click at [814, 467] on span "Сохранить" at bounding box center [820, 474] width 71 height 14
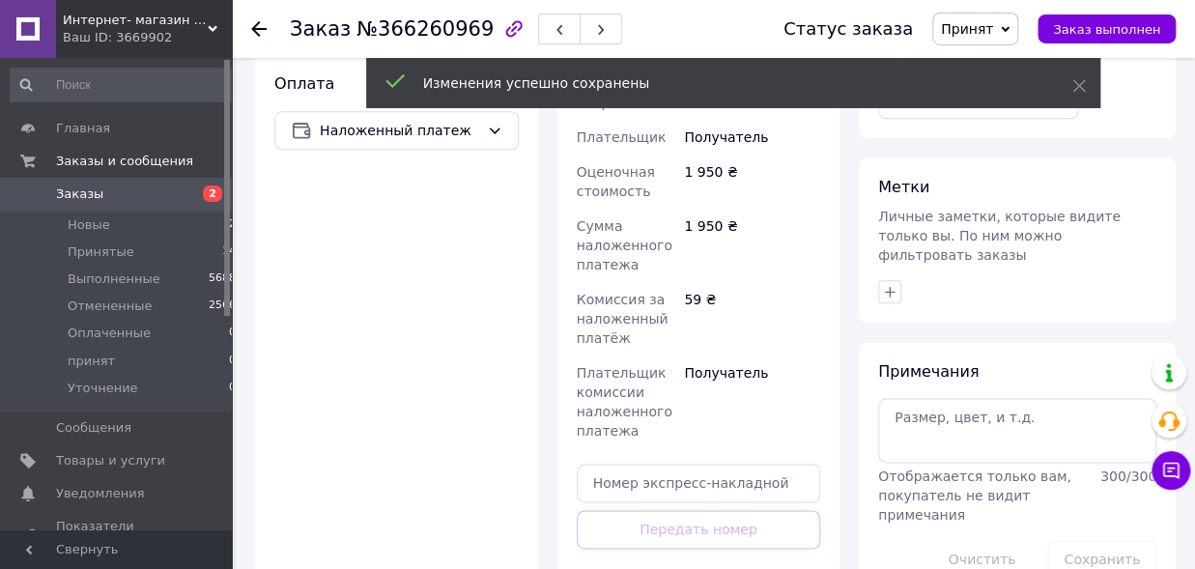
scroll to position [850, 0]
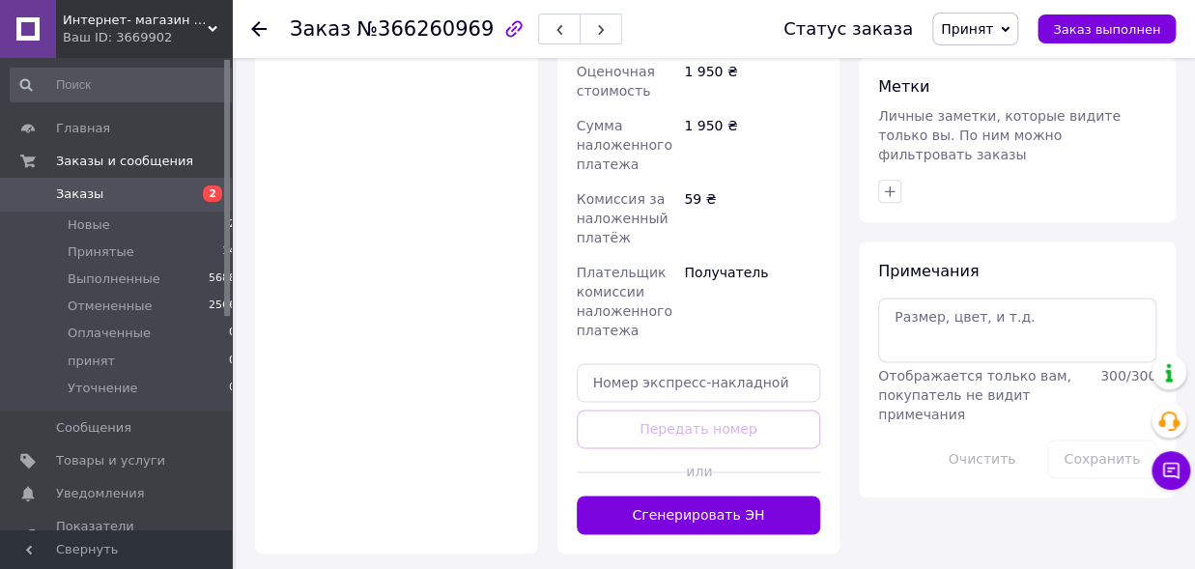
click at [706, 496] on button "Сгенерировать ЭН" at bounding box center [699, 515] width 244 height 39
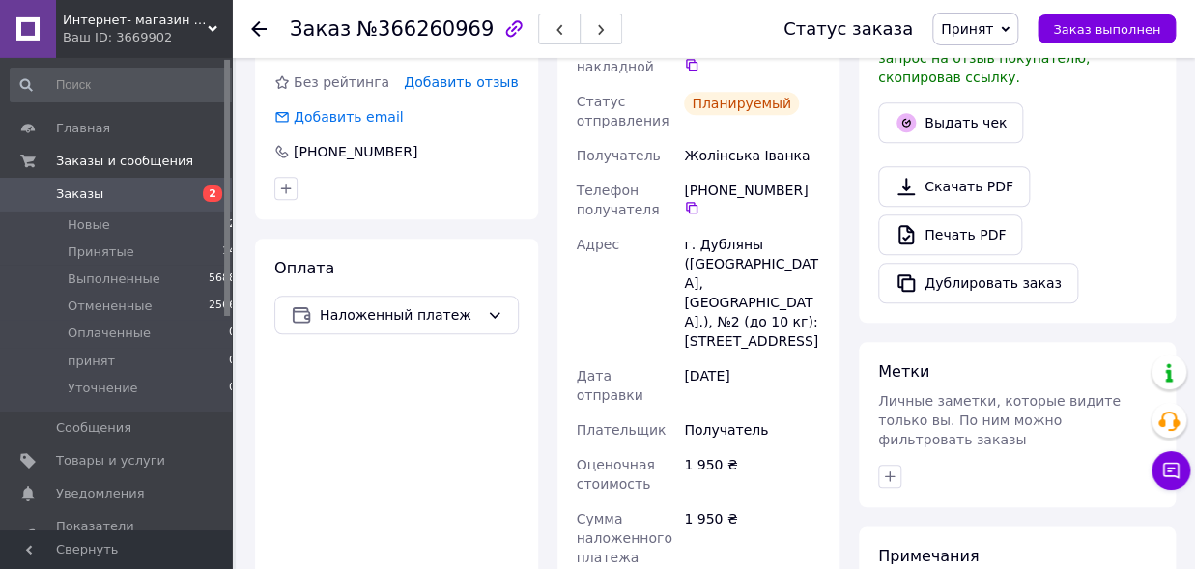
scroll to position [531, 0]
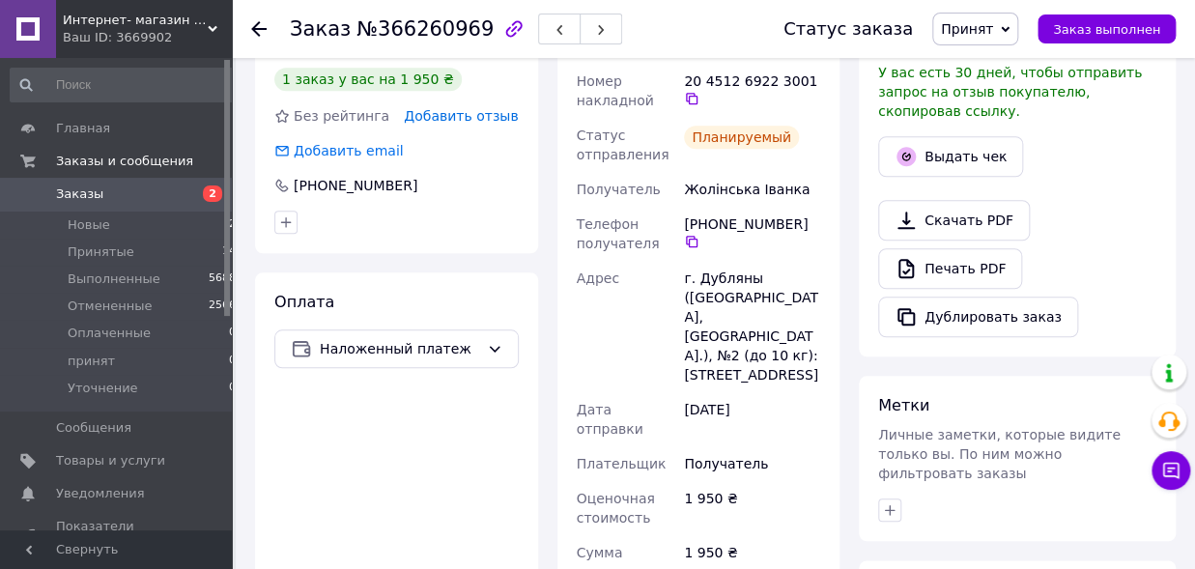
click at [978, 26] on span "Принят" at bounding box center [967, 28] width 52 height 15
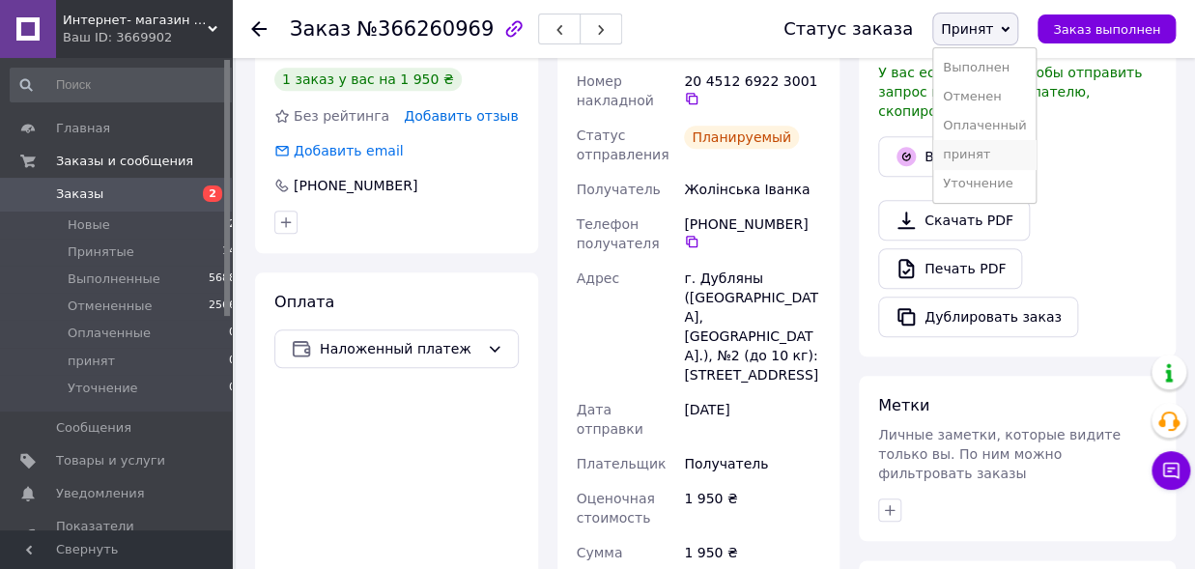
click at [973, 151] on li "принят" at bounding box center [984, 154] width 102 height 29
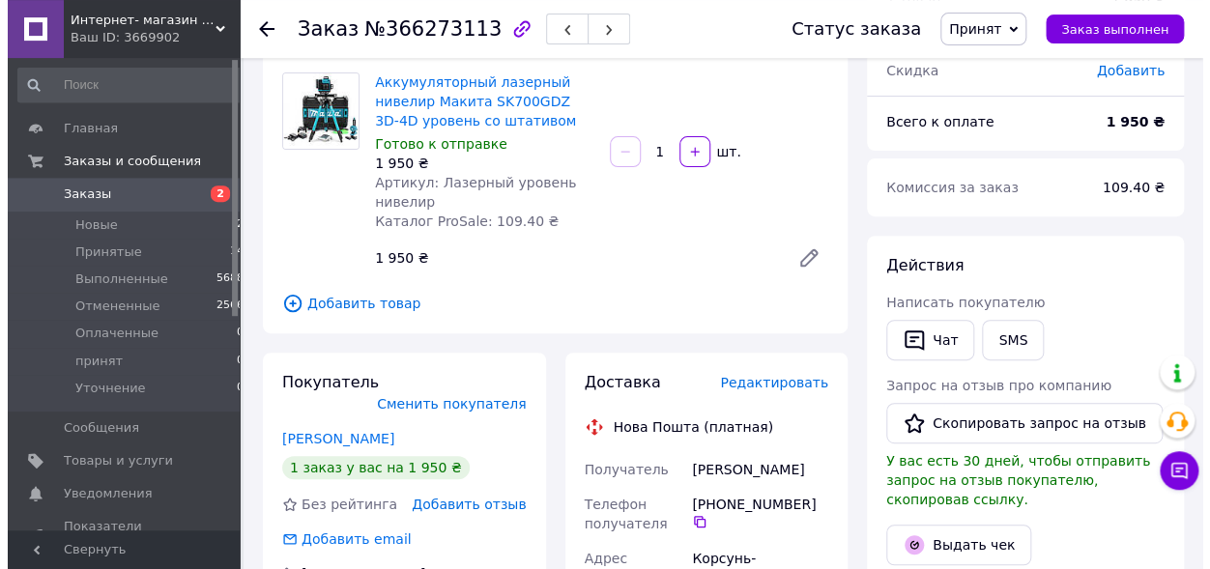
scroll to position [213, 0]
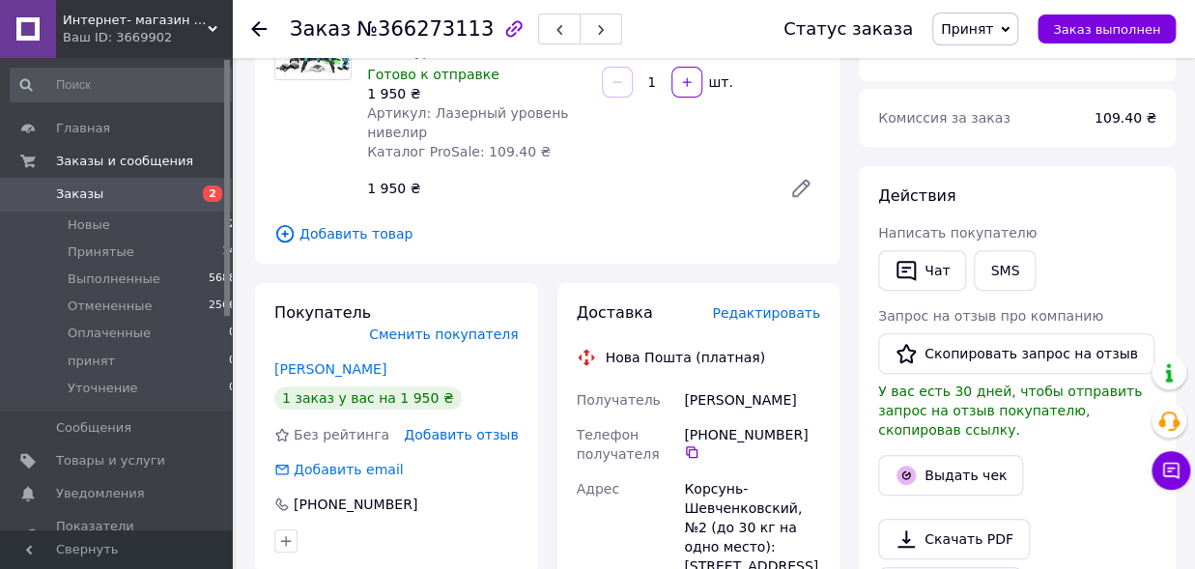
click at [759, 317] on span "Редактировать" at bounding box center [766, 312] width 108 height 15
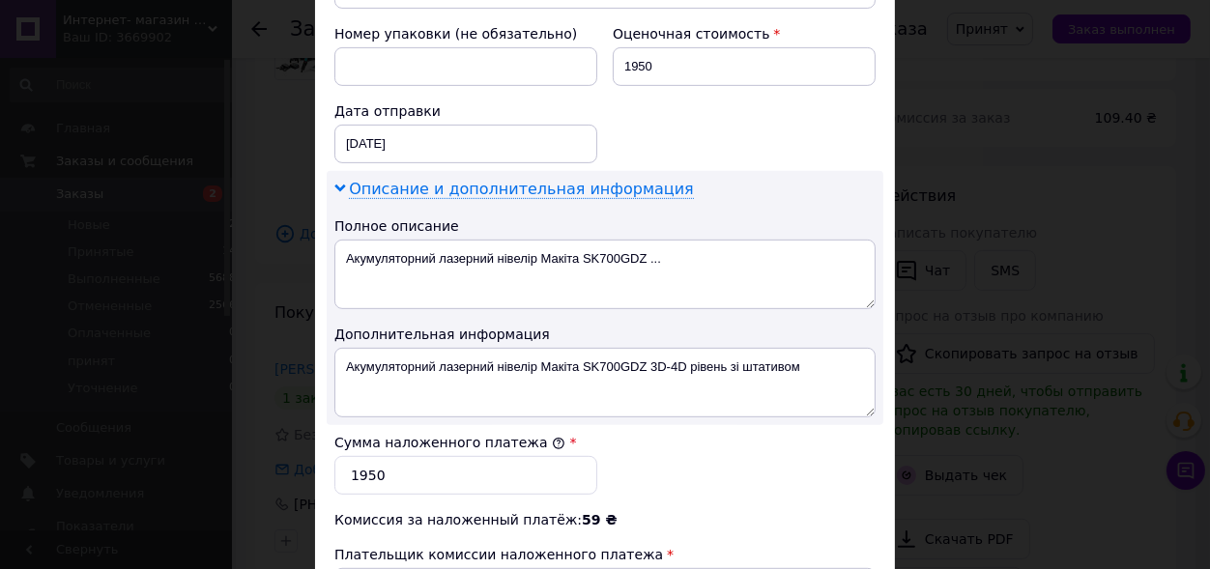
scroll to position [797, 0]
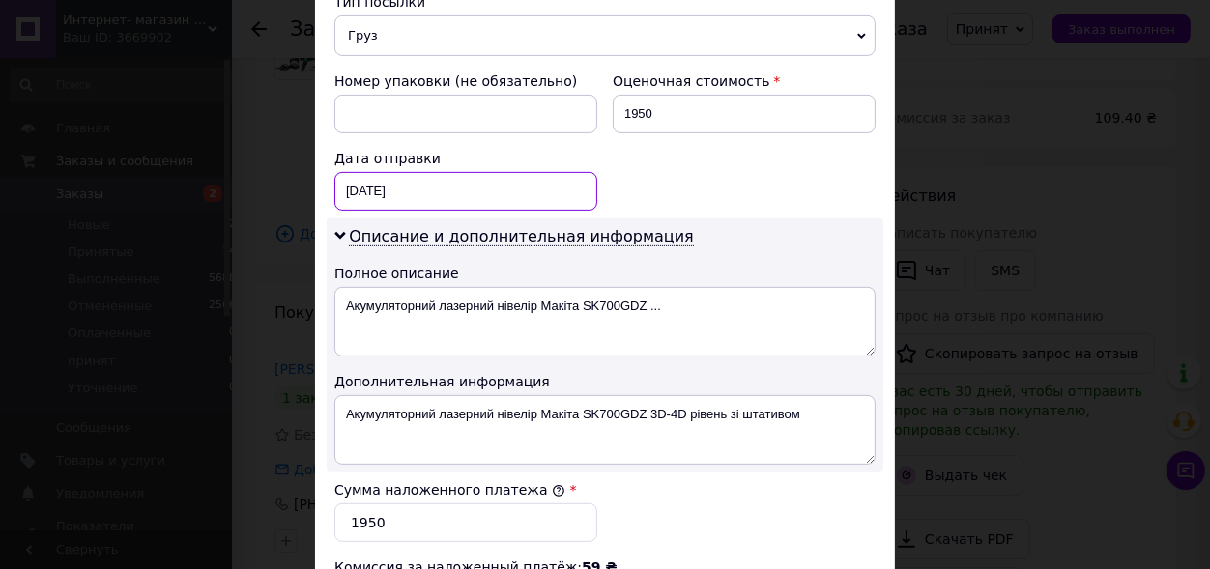
click at [401, 174] on input "[DATE]" at bounding box center [465, 191] width 263 height 39
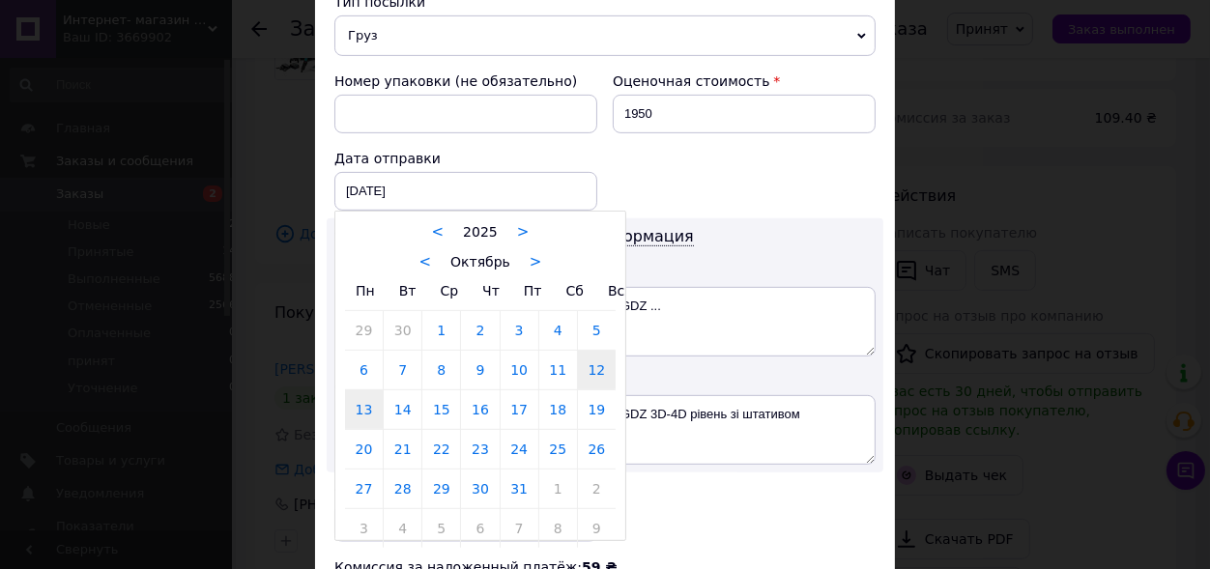
click at [348, 390] on link "13" at bounding box center [364, 409] width 38 height 39
type input "[DATE]"
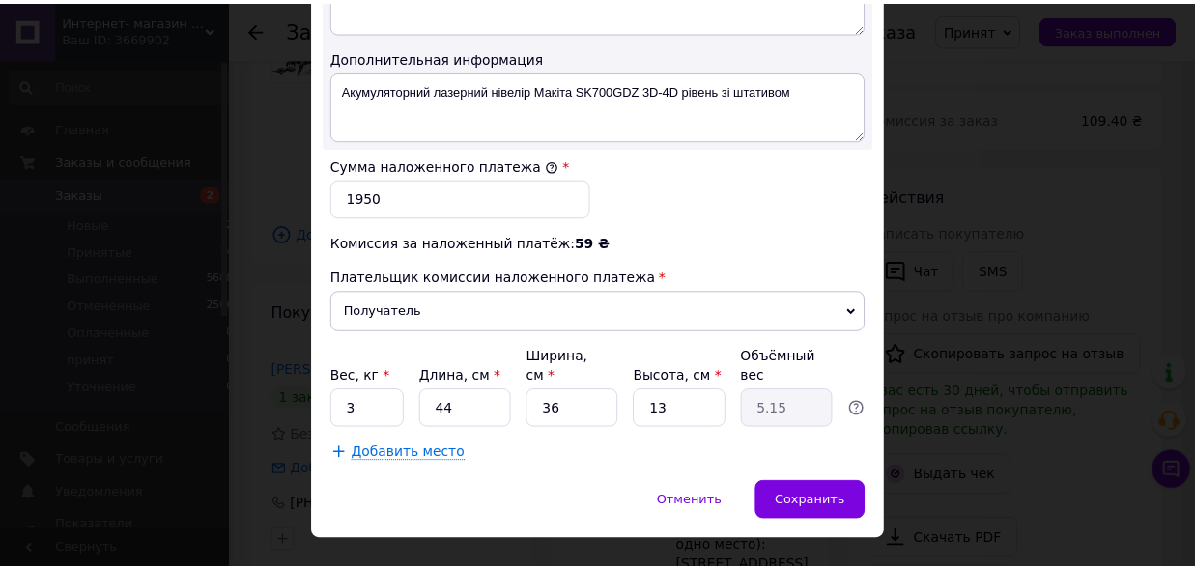
scroll to position [1149, 0]
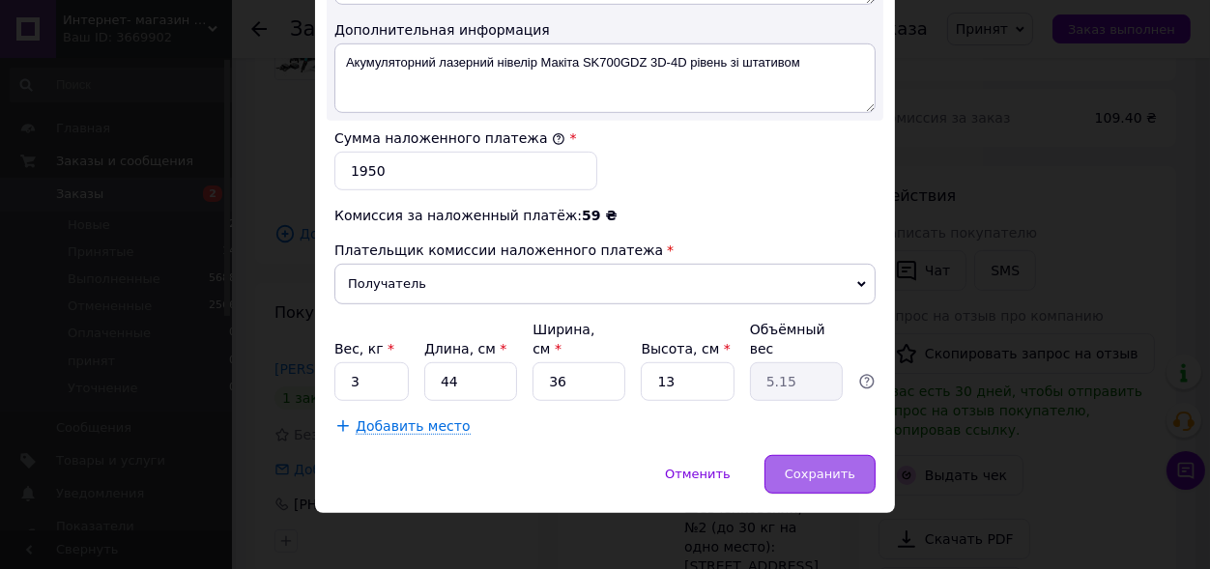
click at [815, 467] on span "Сохранить" at bounding box center [820, 474] width 71 height 14
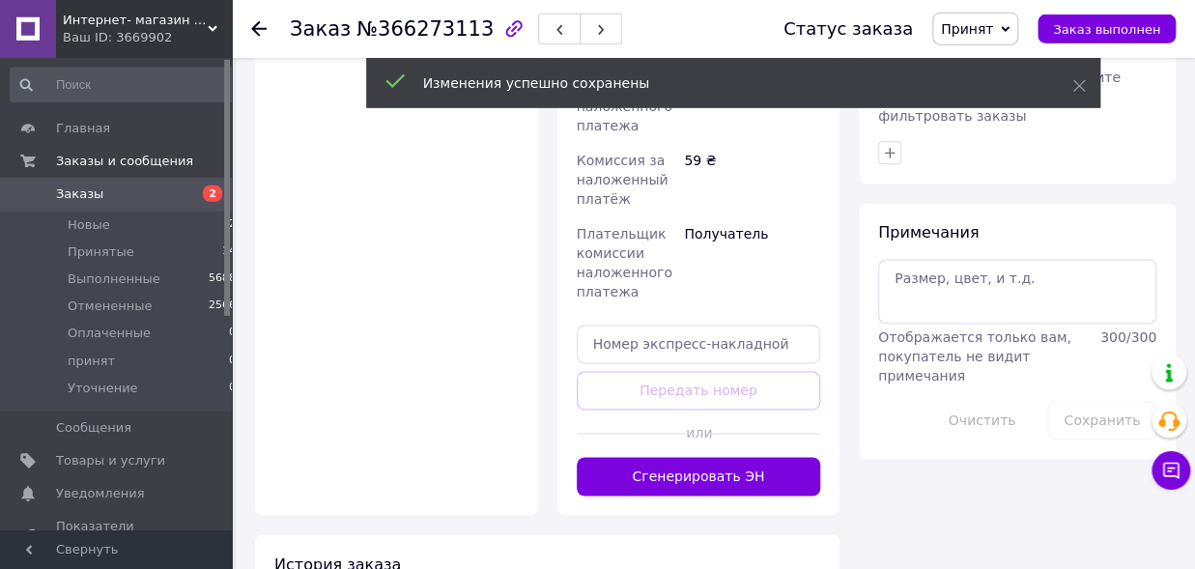
scroll to position [1063, 0]
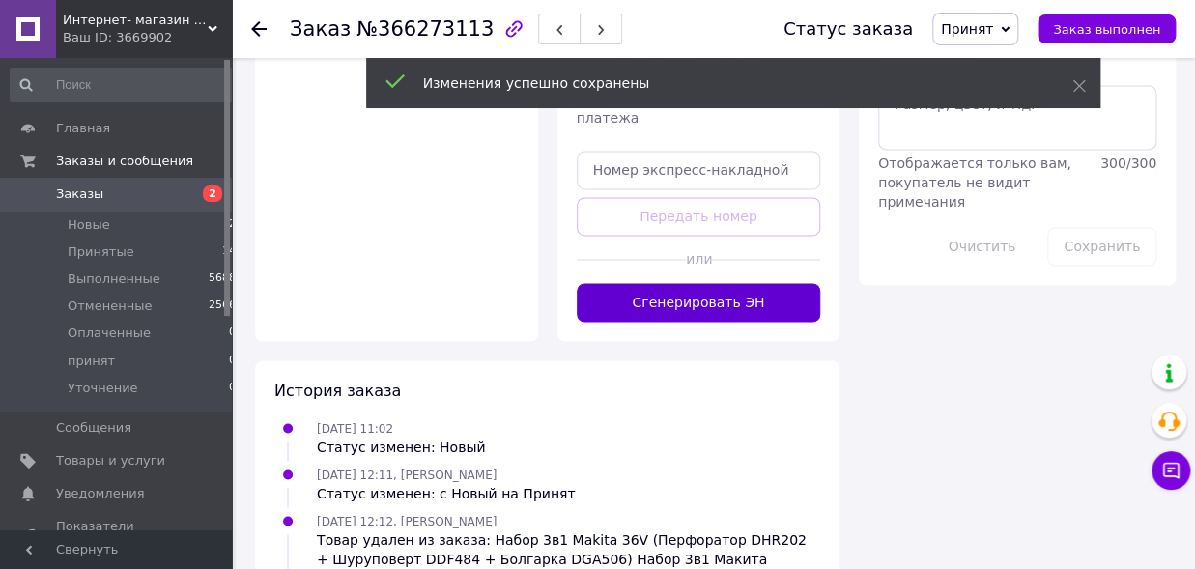
click at [714, 283] on button "Сгенерировать ЭН" at bounding box center [699, 302] width 244 height 39
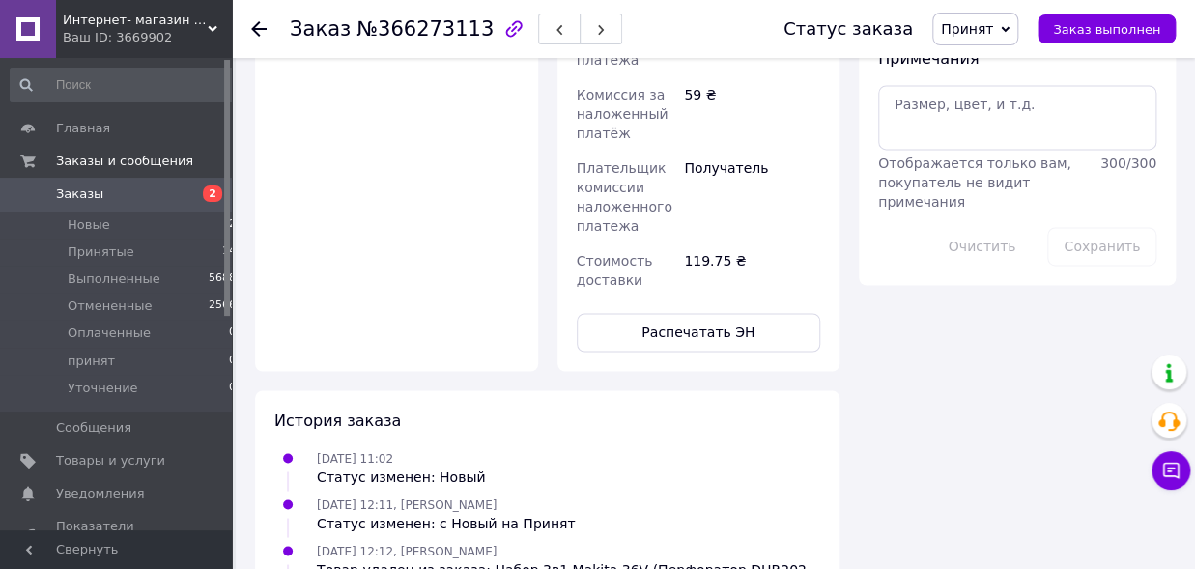
click at [986, 34] on span "Принят" at bounding box center [967, 28] width 52 height 15
click at [971, 149] on li "принят" at bounding box center [984, 154] width 102 height 29
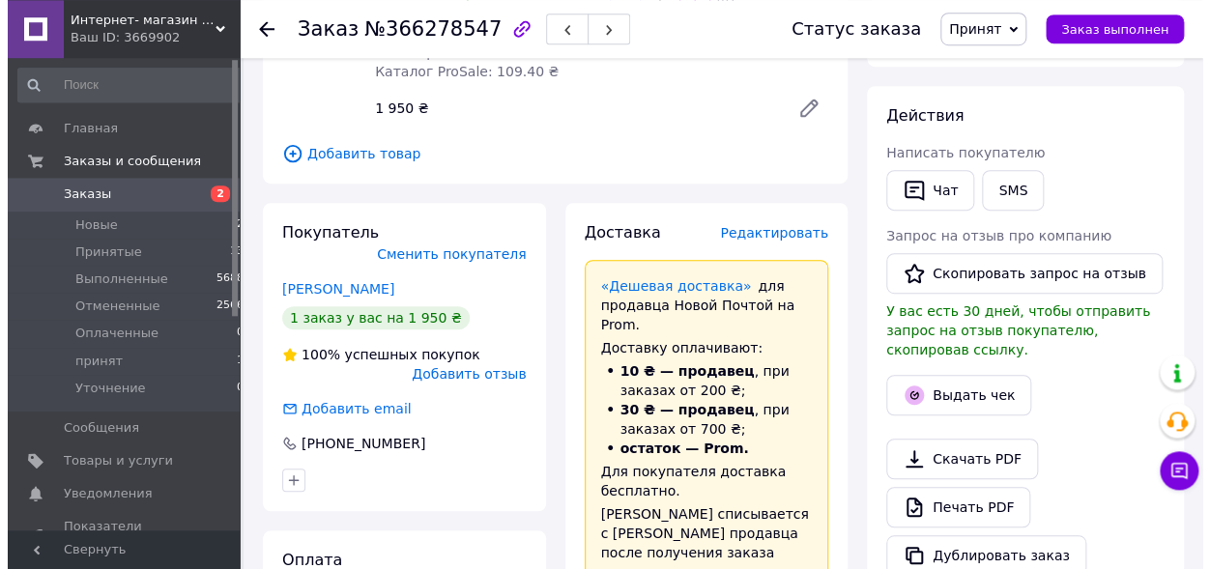
scroll to position [319, 0]
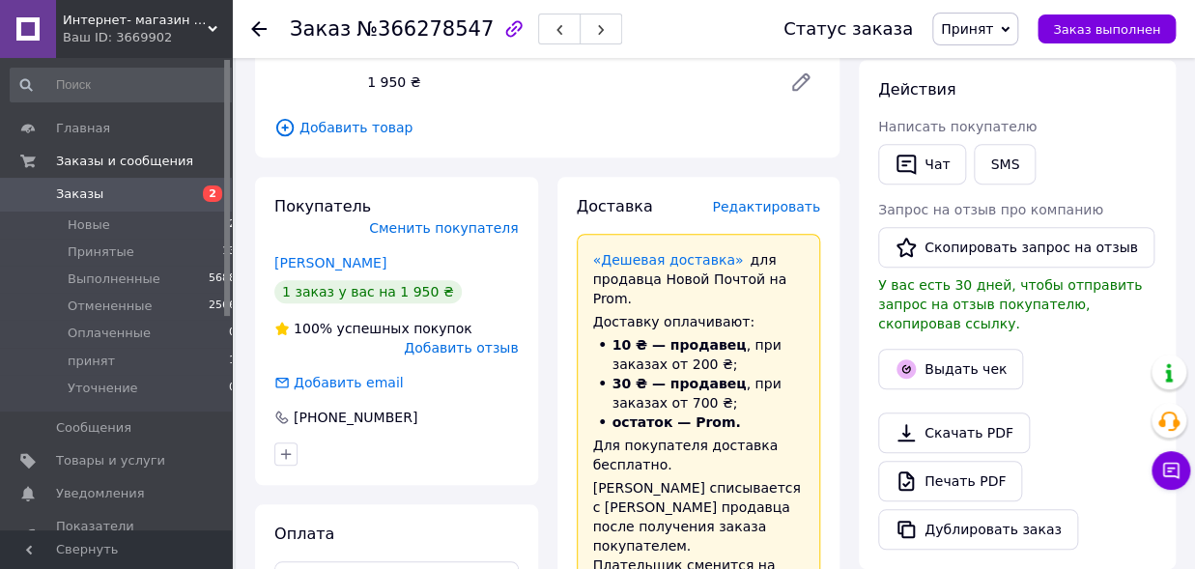
click at [751, 206] on span "Редактировать" at bounding box center [766, 206] width 108 height 15
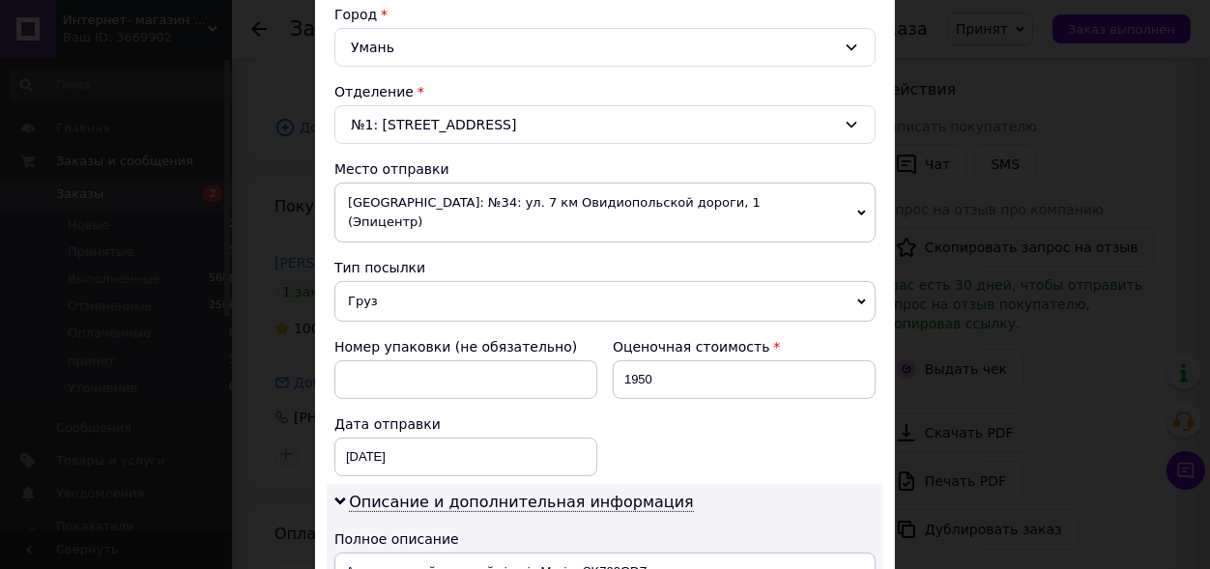
scroll to position [638, 0]
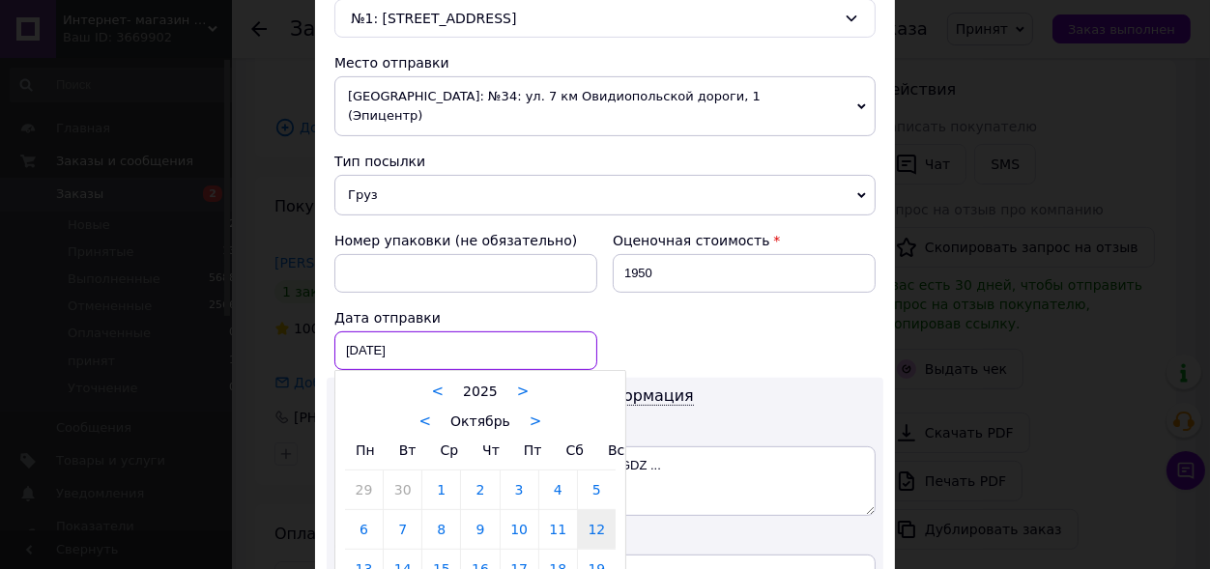
click at [414, 331] on input "12.10.2025" at bounding box center [465, 350] width 263 height 39
click at [360, 551] on link "13" at bounding box center [364, 569] width 38 height 39
type input "13.10.2025"
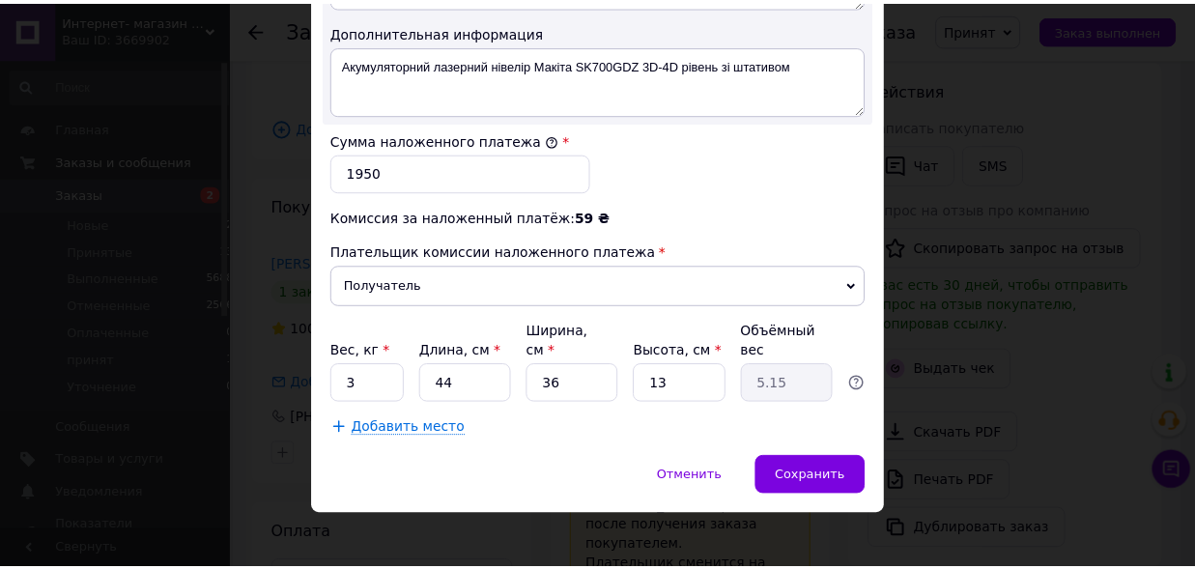
scroll to position [1149, 0]
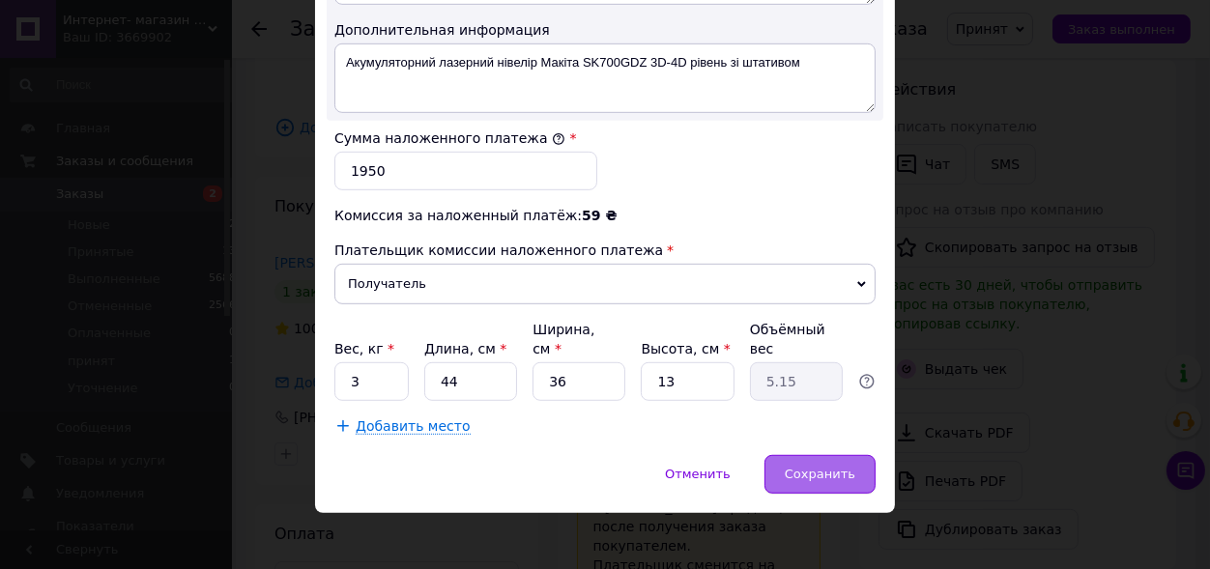
click at [810, 467] on span "Сохранить" at bounding box center [820, 474] width 71 height 14
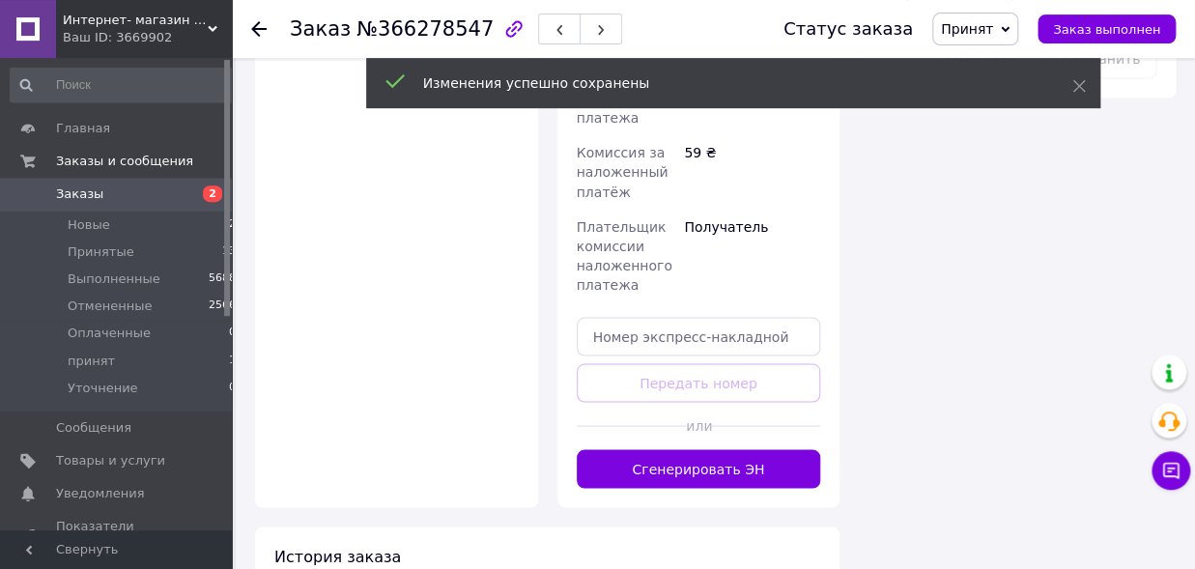
scroll to position [1275, 0]
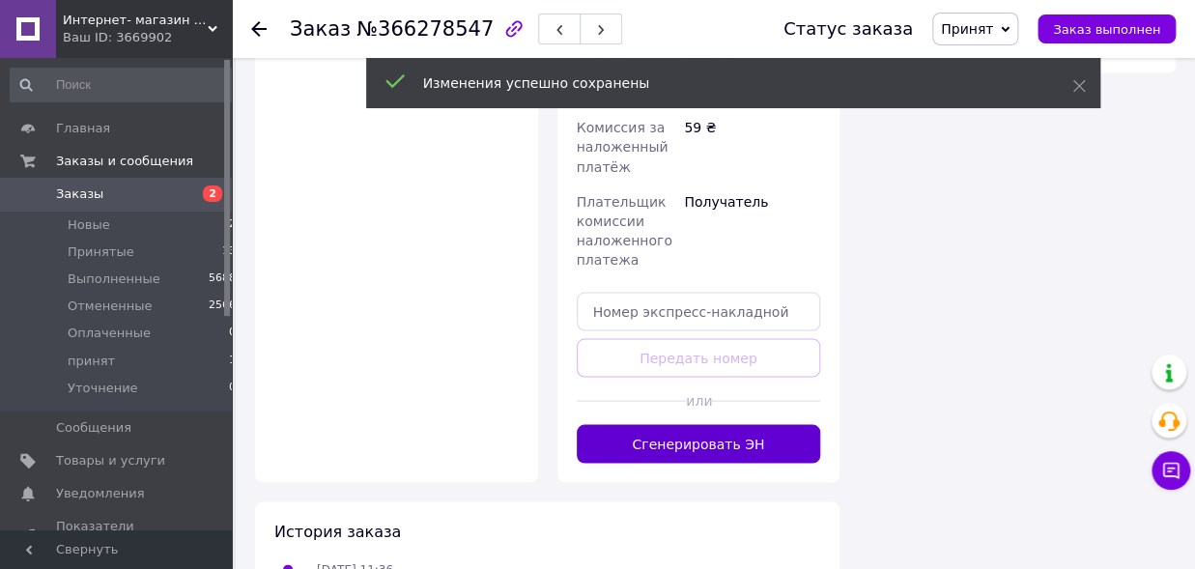
click at [708, 424] on button "Сгенерировать ЭН" at bounding box center [699, 443] width 244 height 39
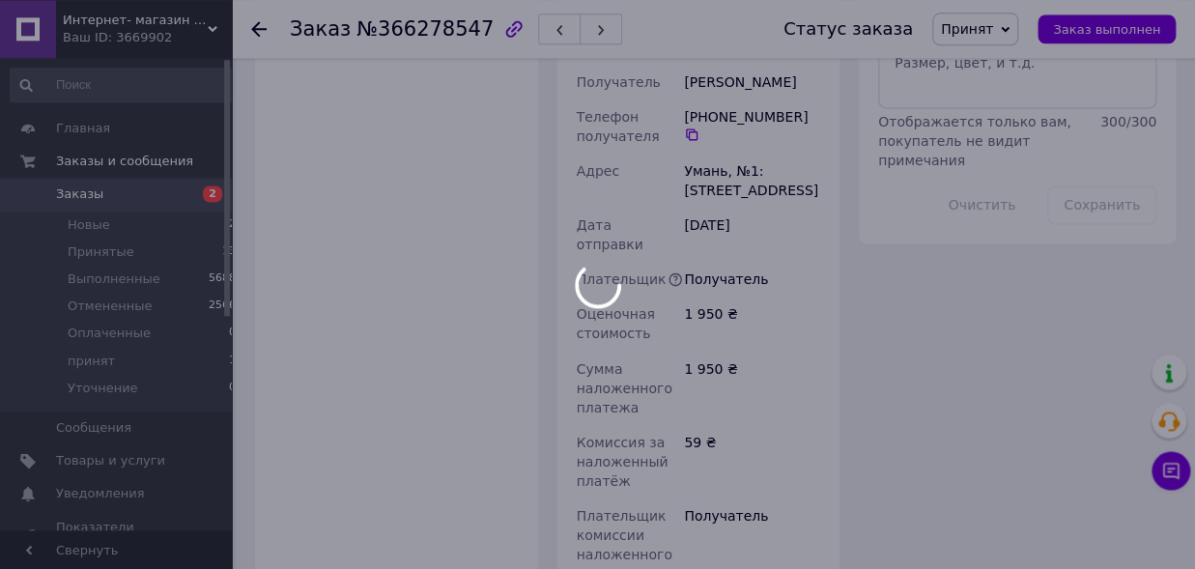
scroll to position [1063, 0]
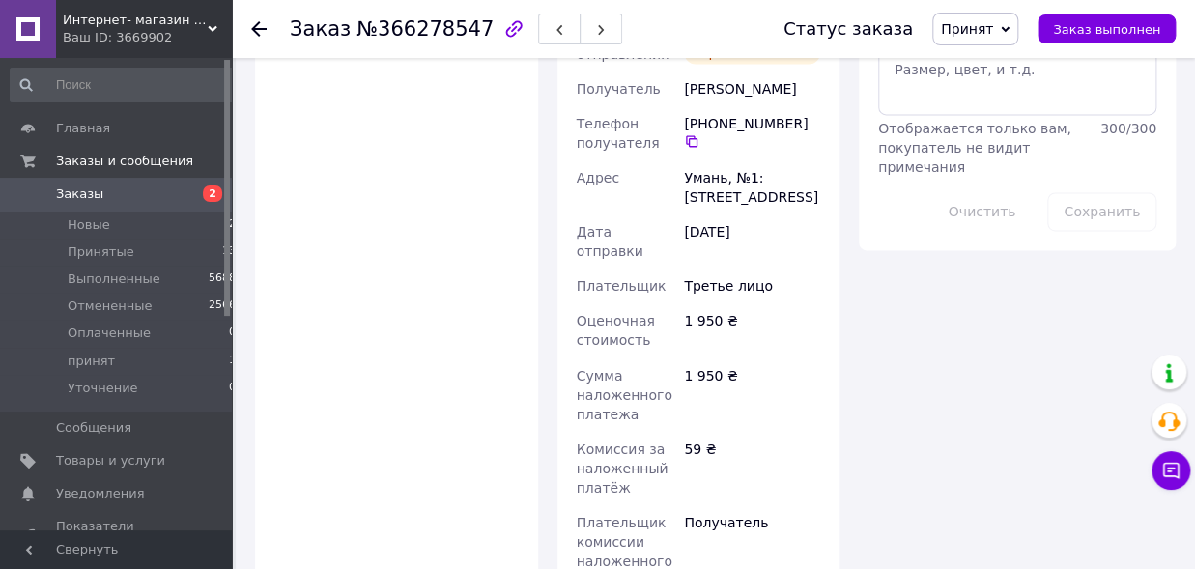
click at [993, 29] on span "Принят" at bounding box center [967, 28] width 52 height 15
click at [973, 157] on li "принят" at bounding box center [984, 154] width 102 height 29
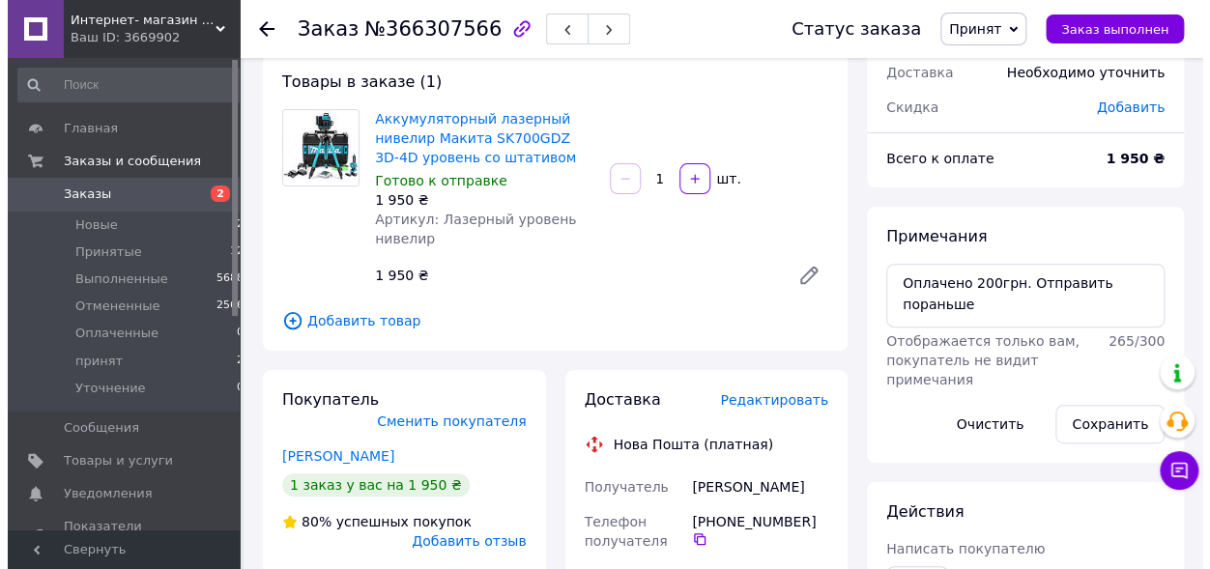
scroll to position [213, 0]
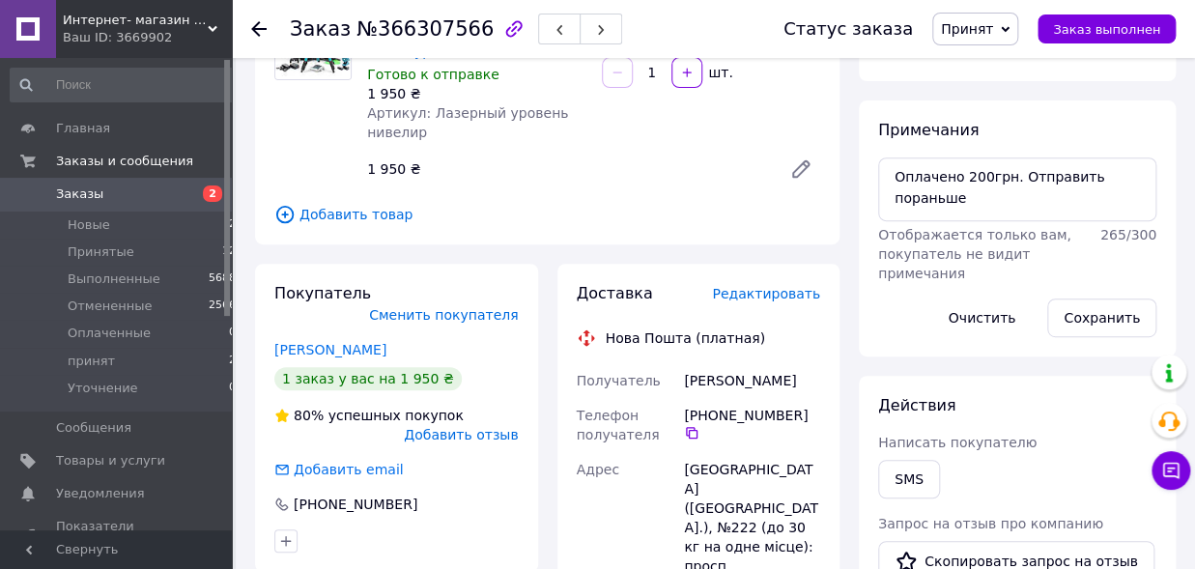
click at [762, 294] on span "Редактировать" at bounding box center [766, 293] width 108 height 15
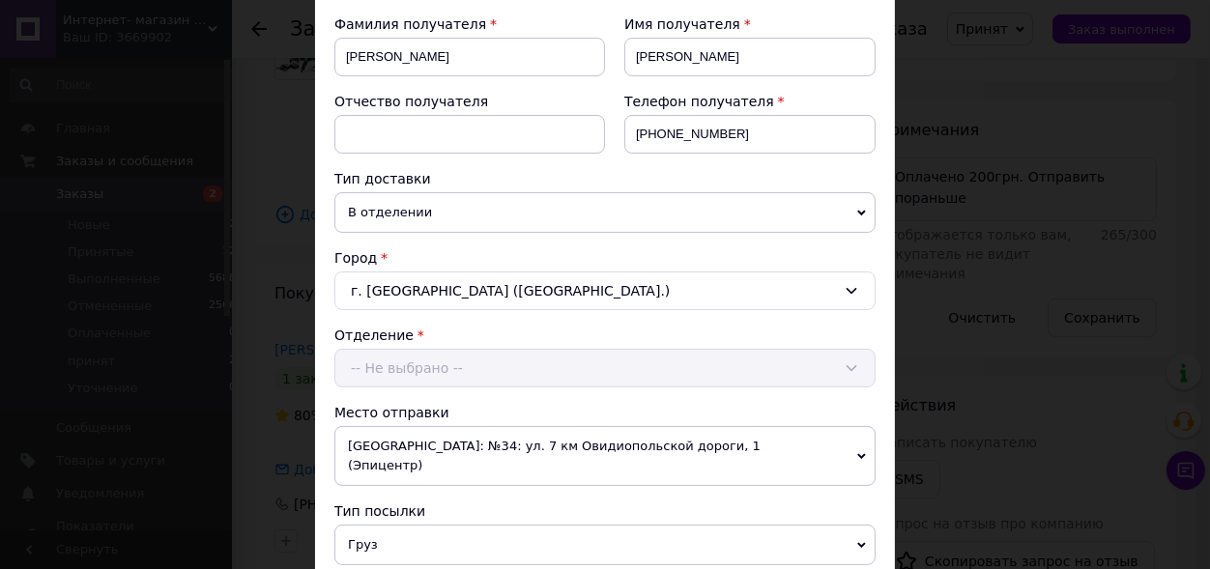
scroll to position [0, 0]
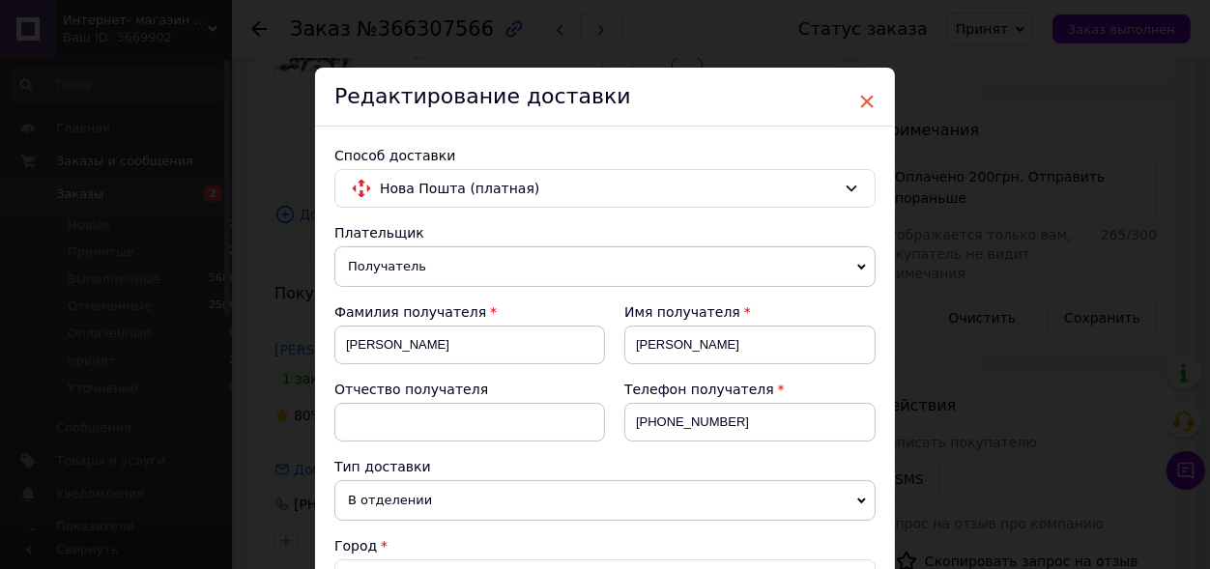
click at [858, 100] on span "×" at bounding box center [866, 101] width 17 height 33
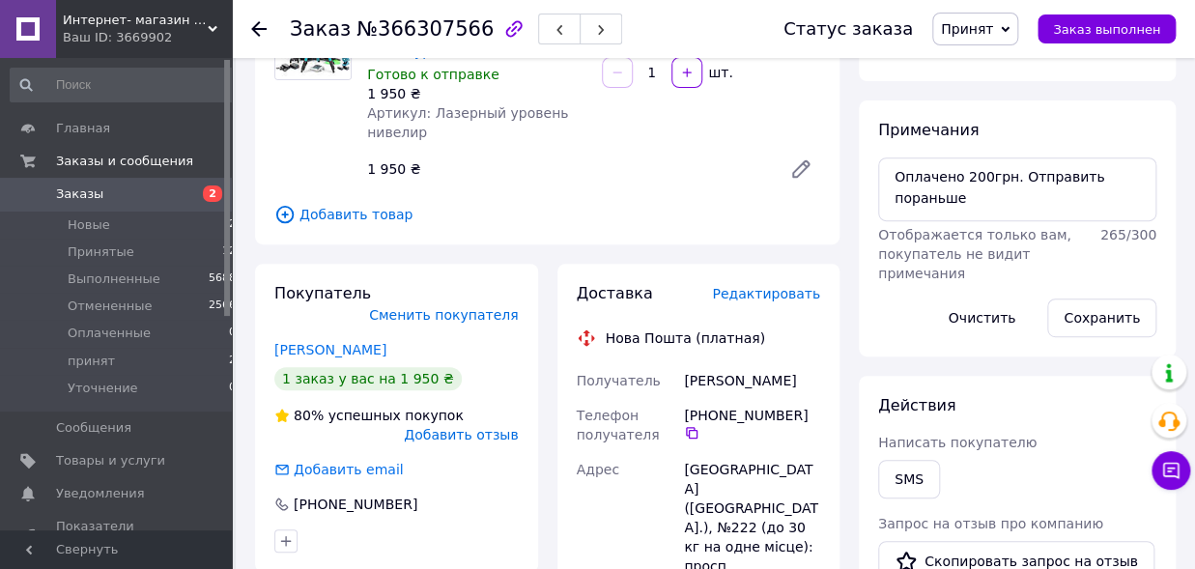
click at [765, 290] on span "Редактировать" at bounding box center [766, 293] width 108 height 15
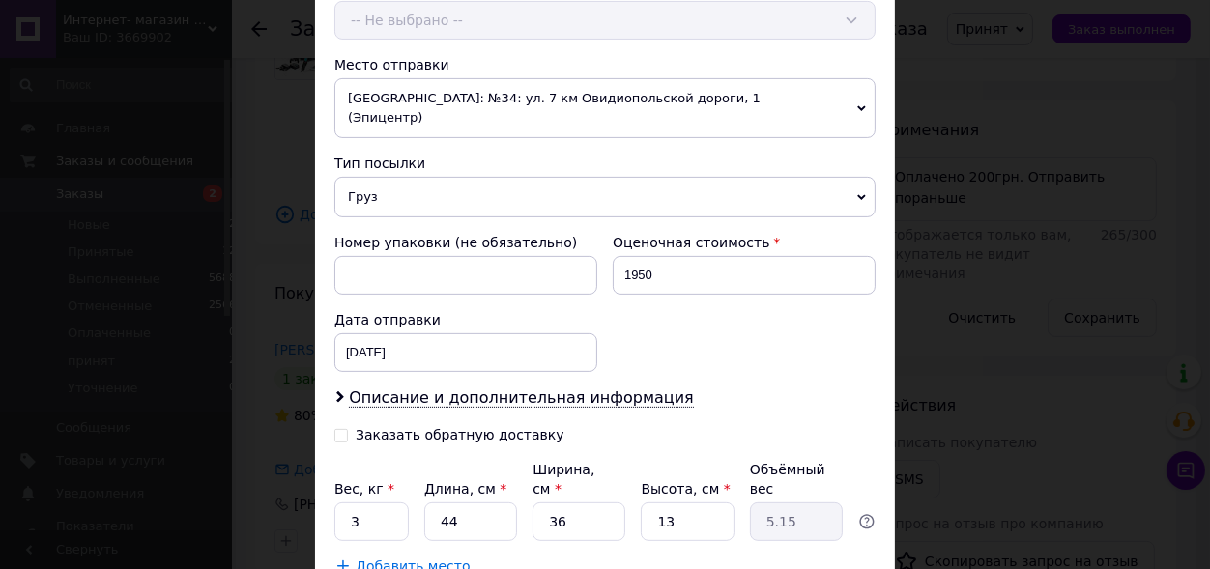
scroll to position [746, 0]
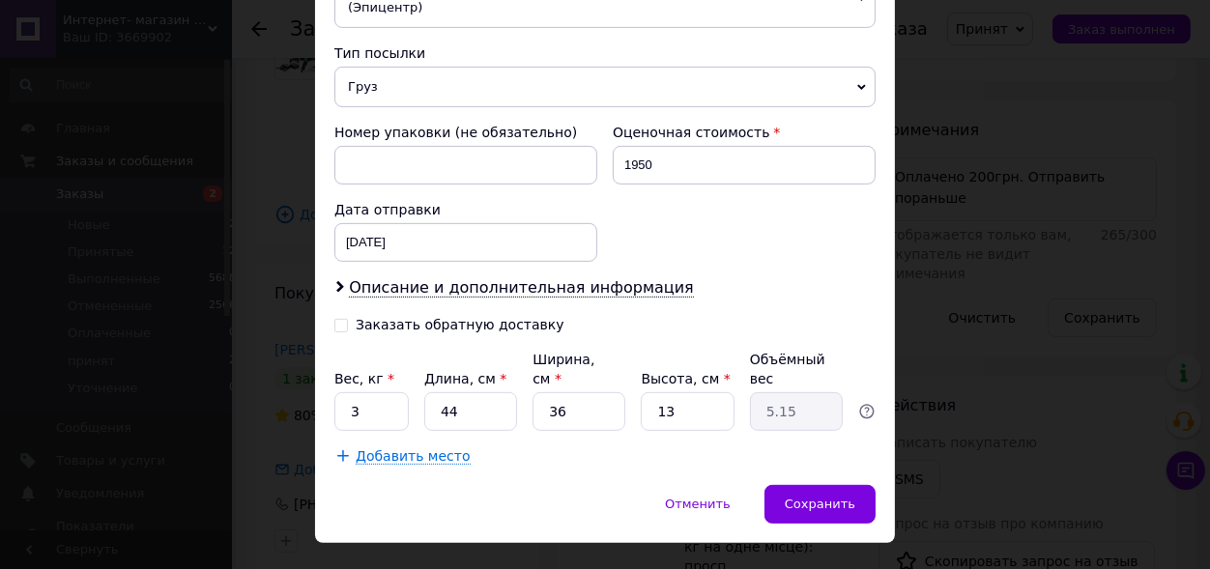
click at [379, 317] on div "Заказать обратную доставку" at bounding box center [460, 325] width 209 height 16
click at [348, 317] on input "Заказать обратную доставку" at bounding box center [341, 324] width 14 height 14
checkbox input "true"
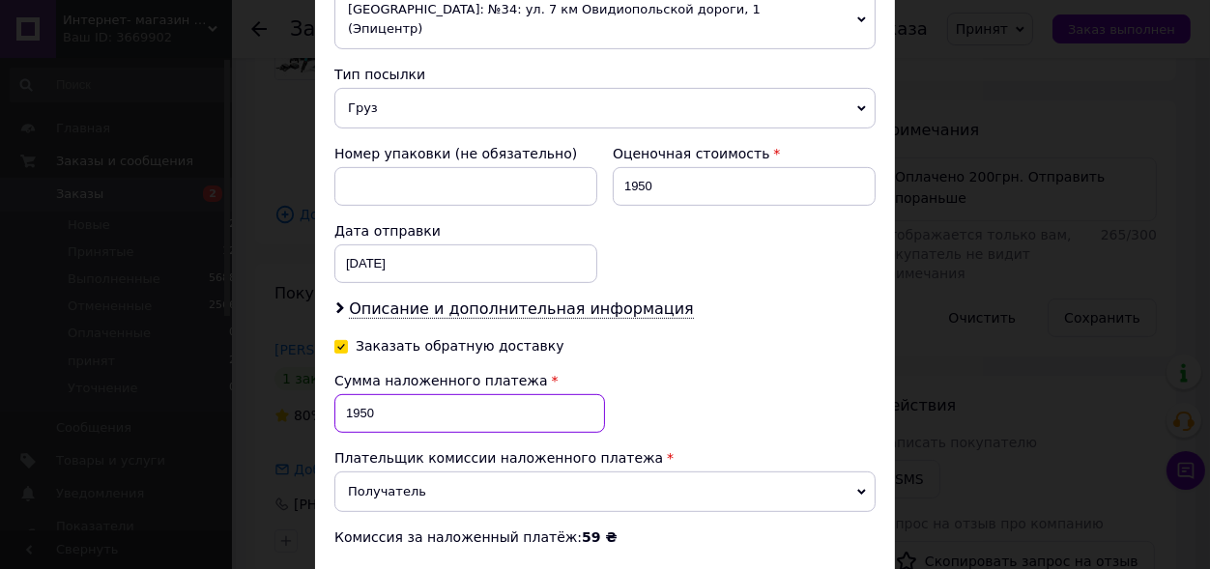
click at [351, 394] on input "1950" at bounding box center [469, 413] width 271 height 39
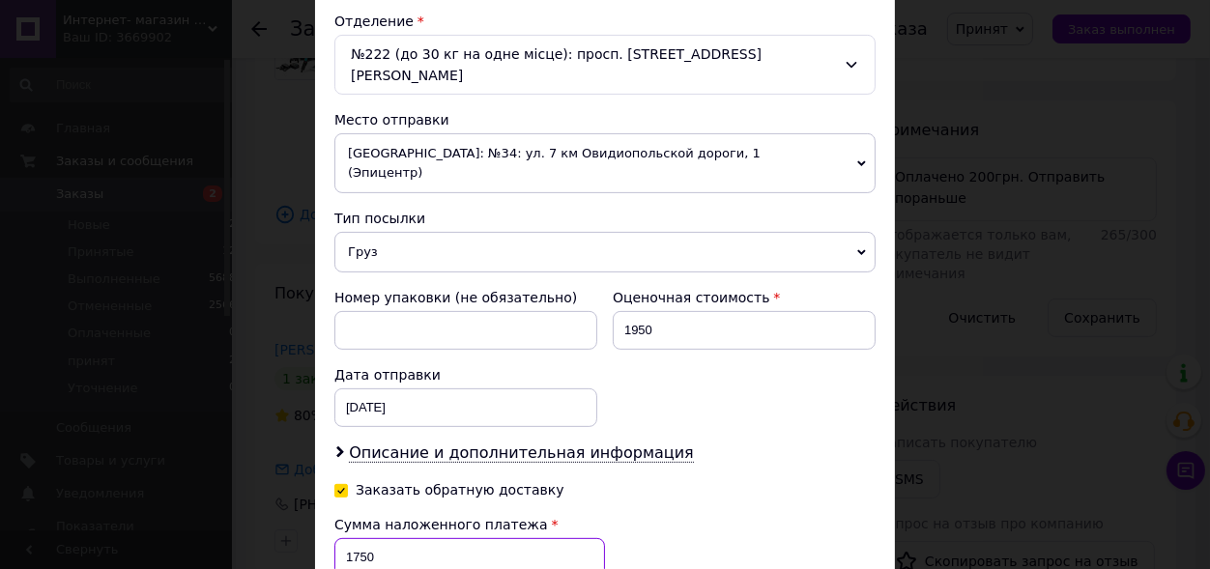
scroll to position [622, 0]
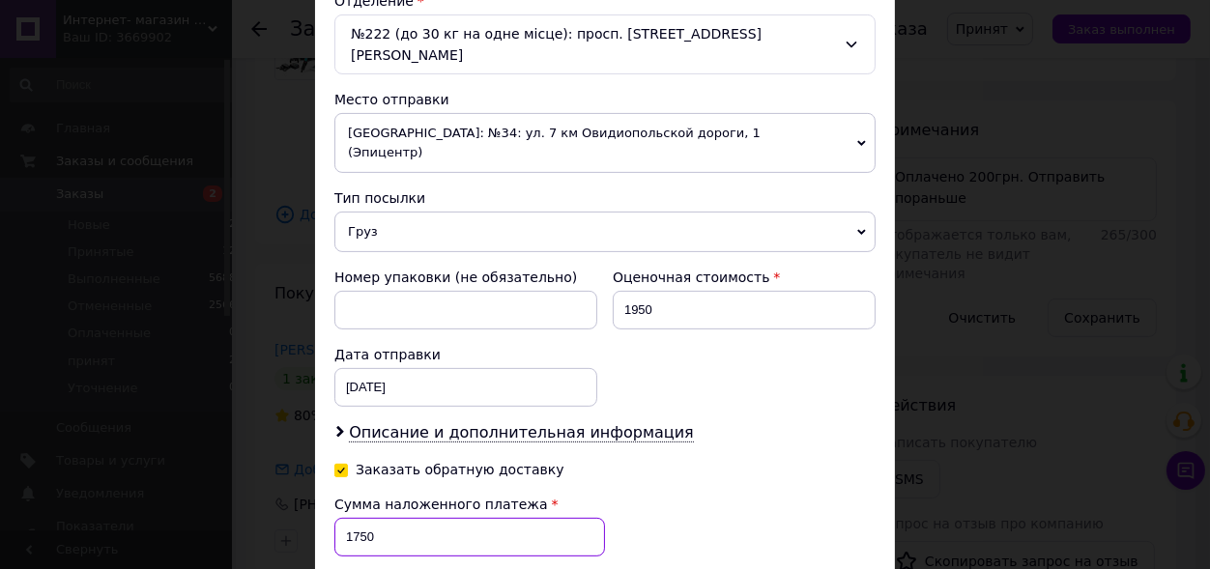
type input "1750"
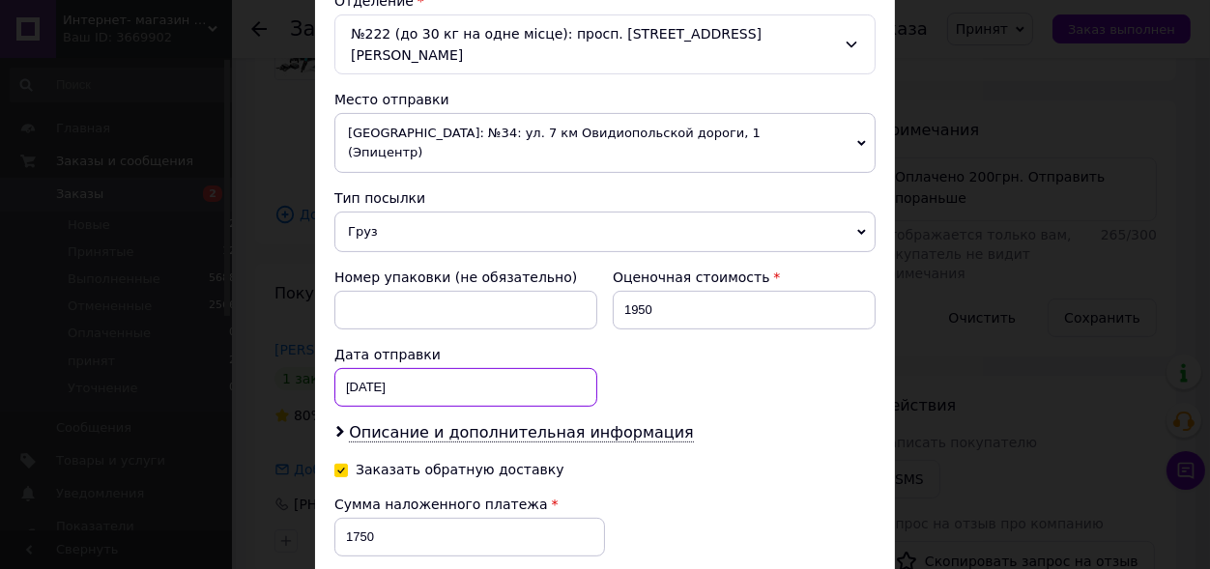
click at [400, 368] on input "12.10.2025" at bounding box center [465, 387] width 263 height 39
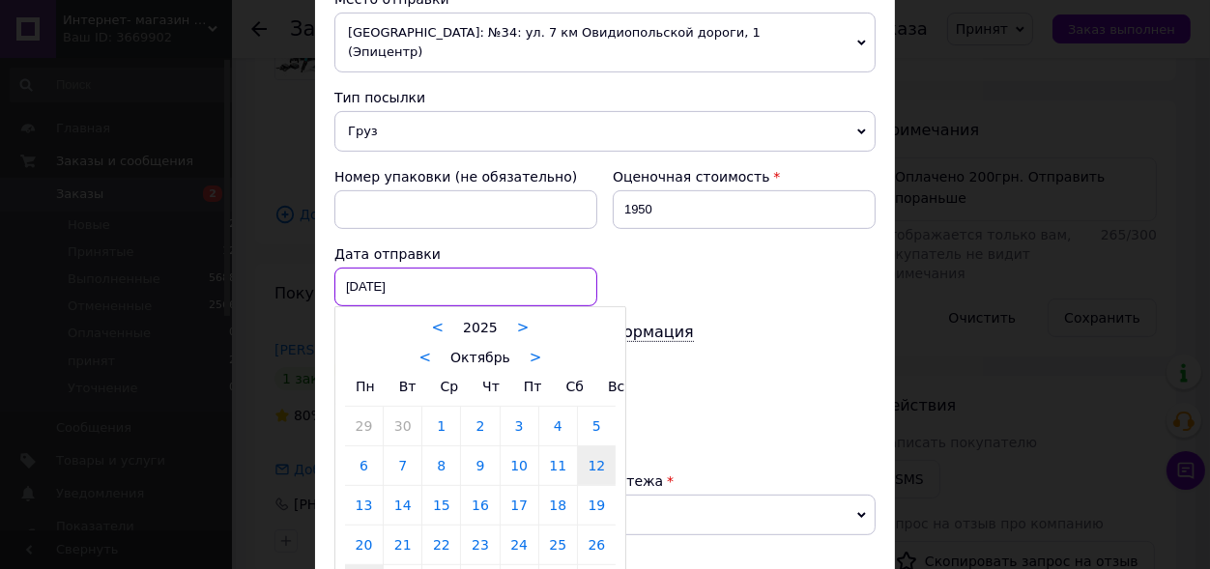
scroll to position [835, 0]
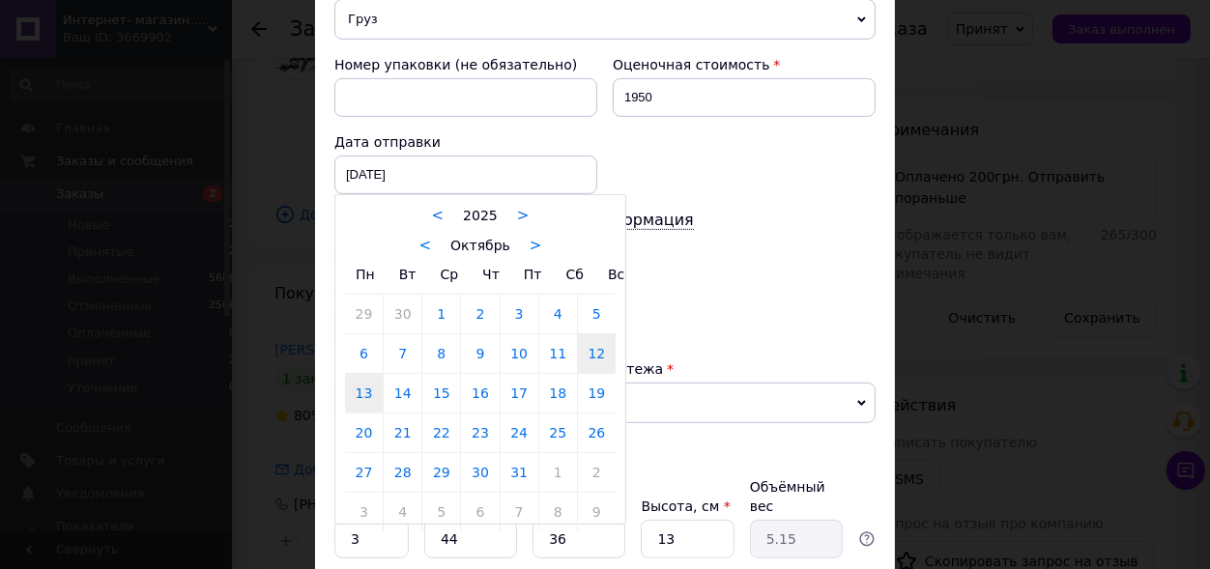
click at [348, 374] on link "13" at bounding box center [364, 393] width 38 height 39
type input "13.10.2025"
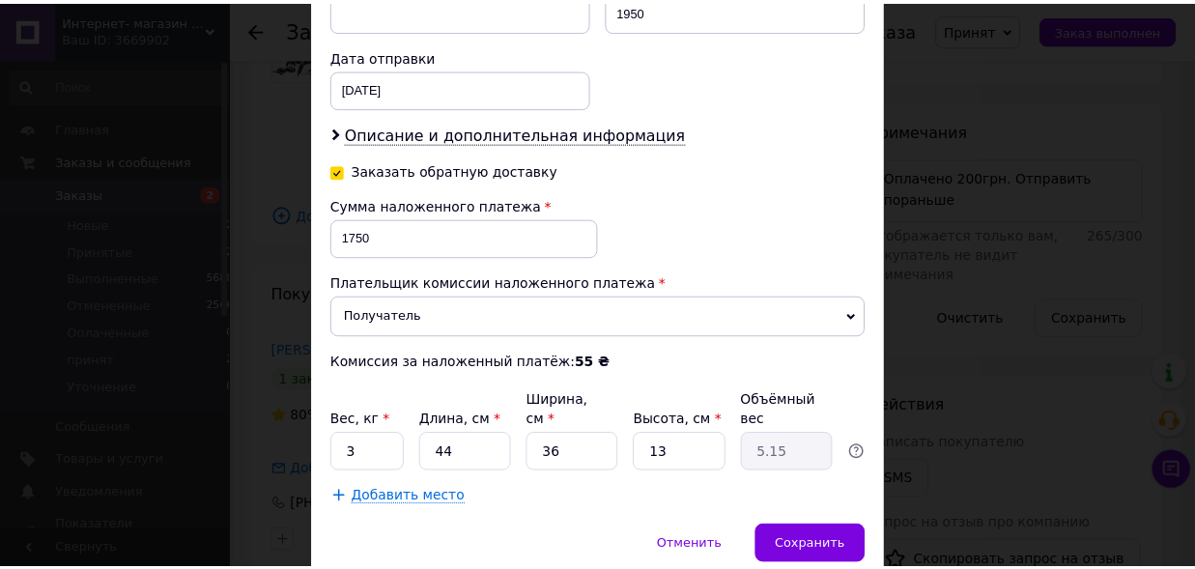
scroll to position [941, 0]
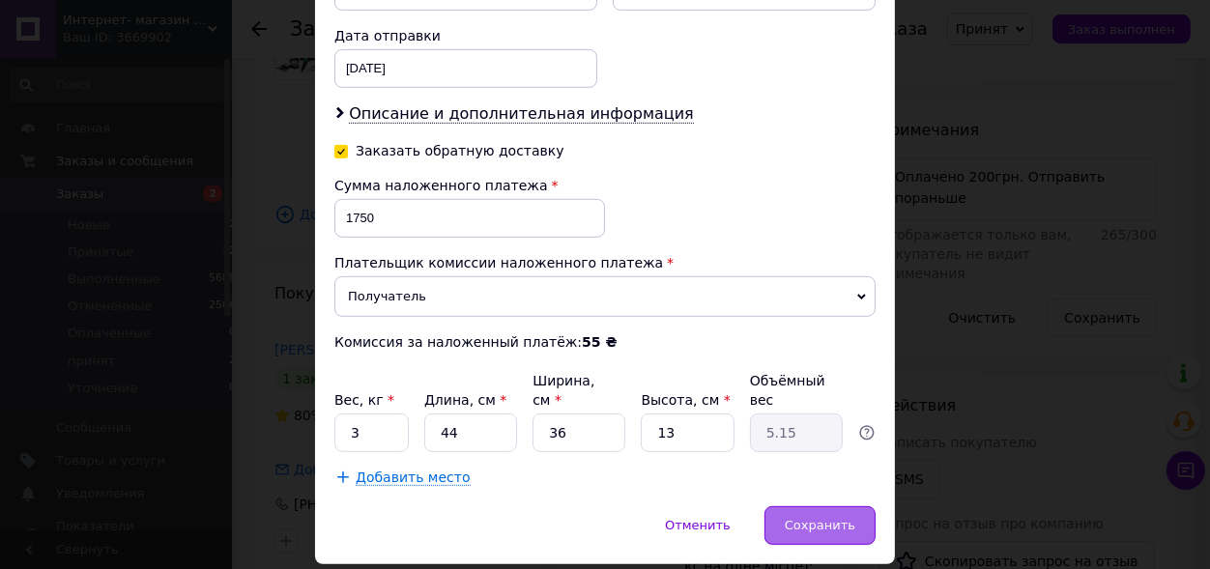
click at [813, 518] on span "Сохранить" at bounding box center [820, 525] width 71 height 14
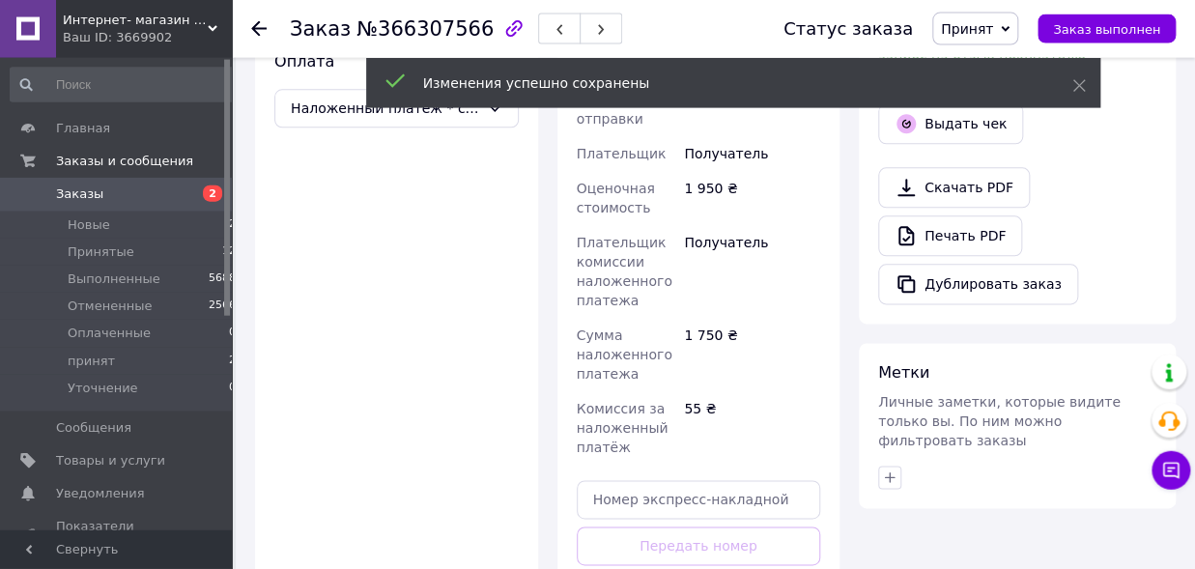
scroll to position [850, 0]
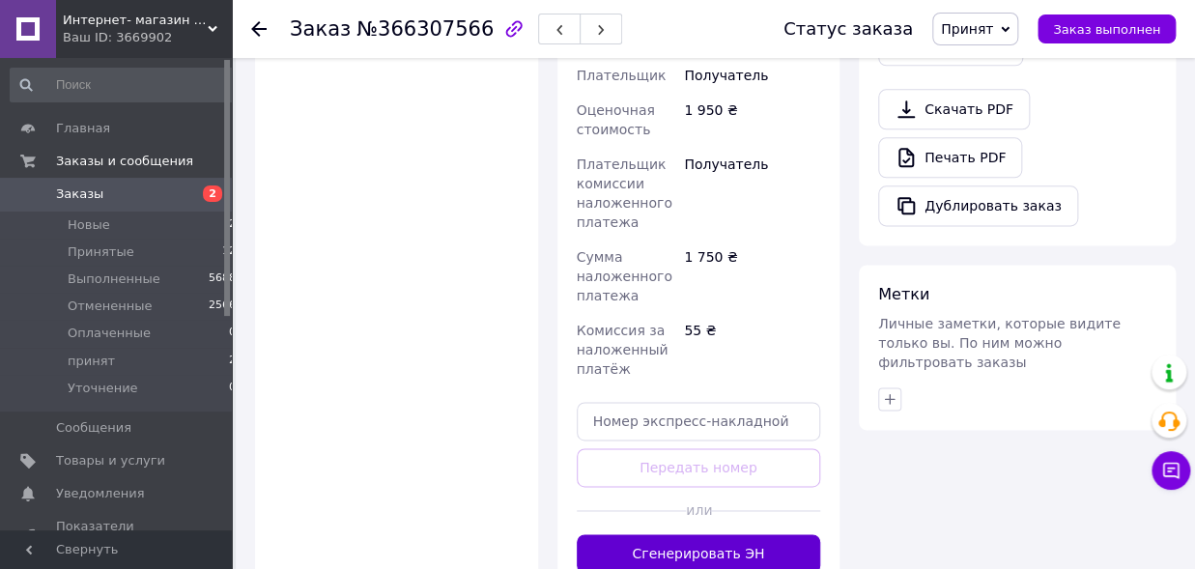
click at [686, 534] on button "Сгенерировать ЭН" at bounding box center [699, 553] width 244 height 39
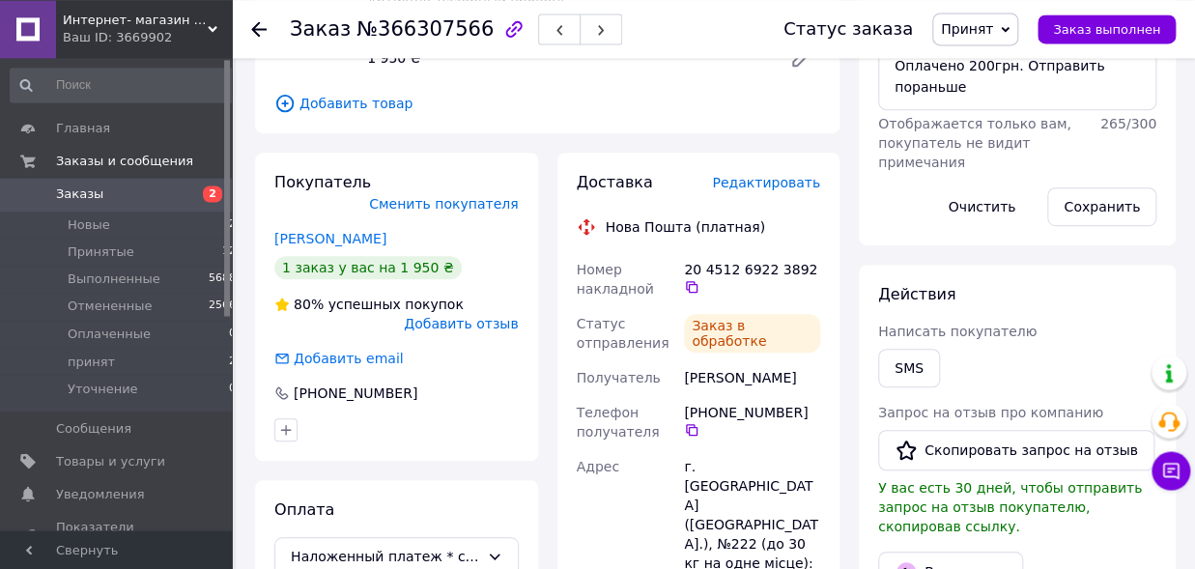
scroll to position [319, 0]
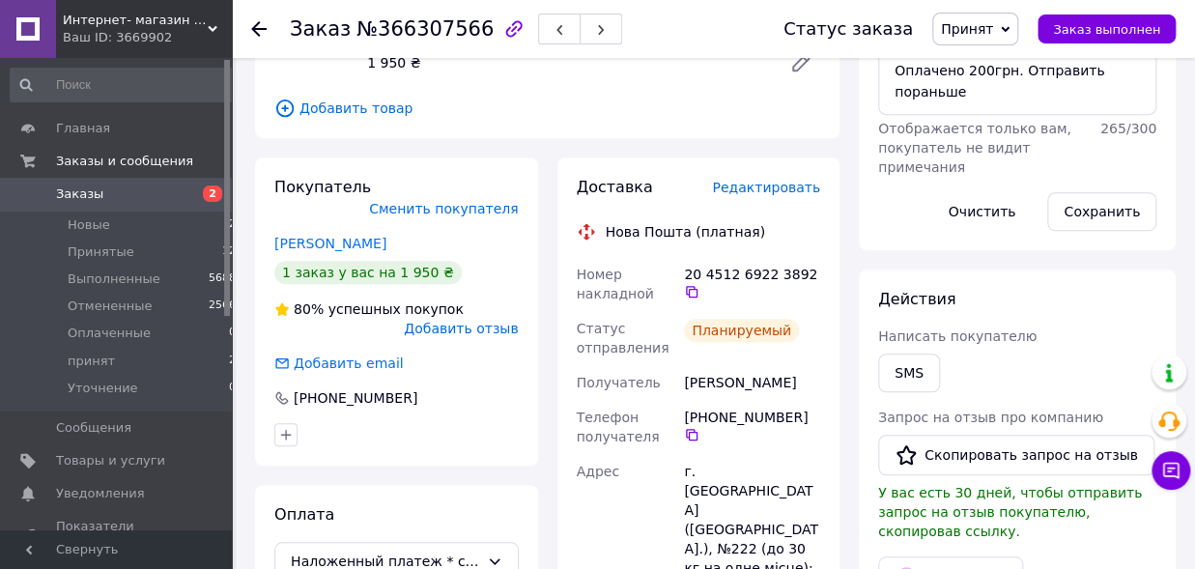
click at [987, 25] on span "Принят" at bounding box center [967, 28] width 52 height 15
click at [978, 154] on li "принят" at bounding box center [984, 154] width 102 height 29
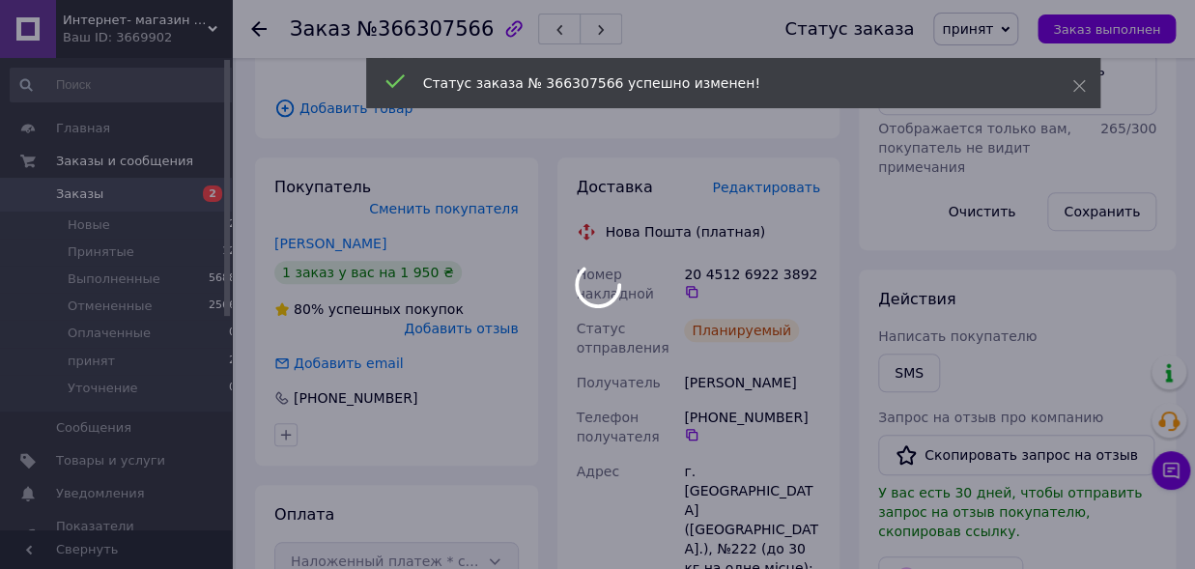
scroll to position [15, 0]
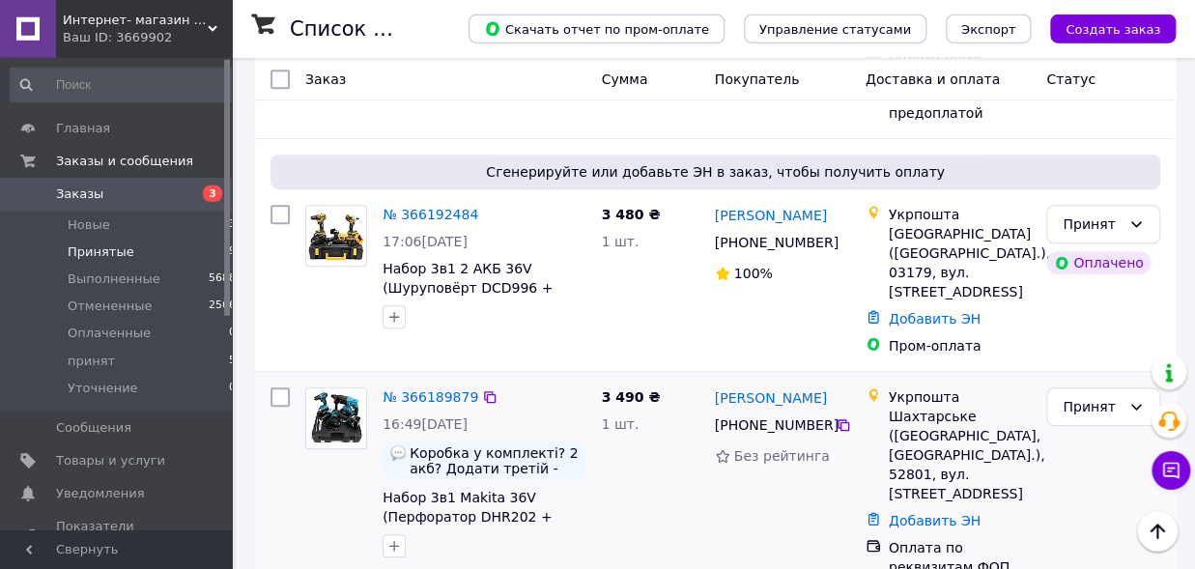
scroll to position [429, 0]
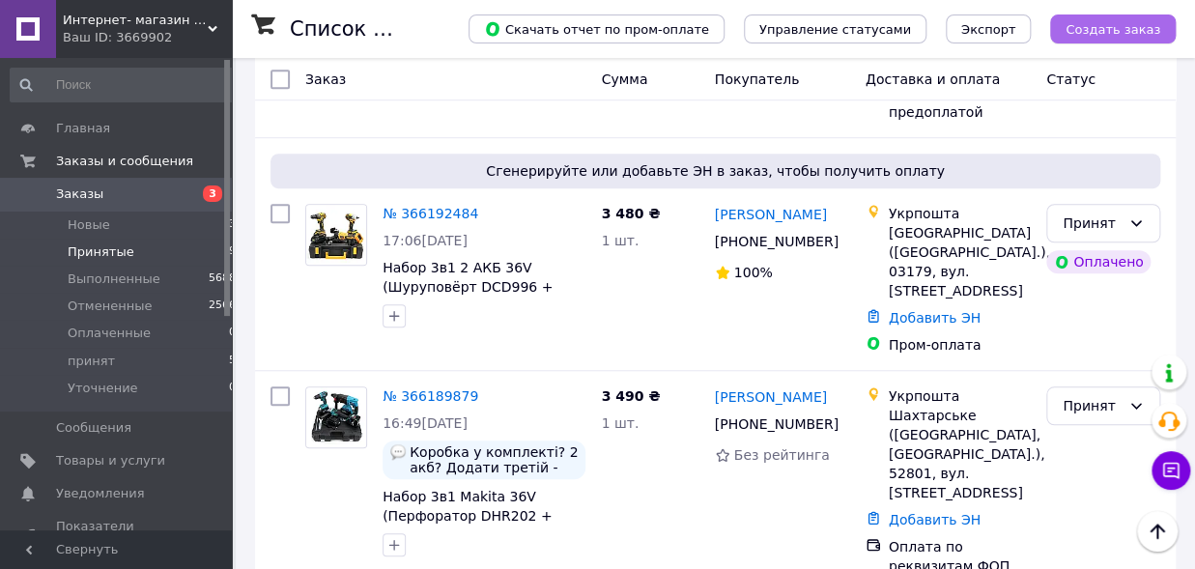
click at [1120, 33] on span "Создать заказ" at bounding box center [1113, 29] width 95 height 14
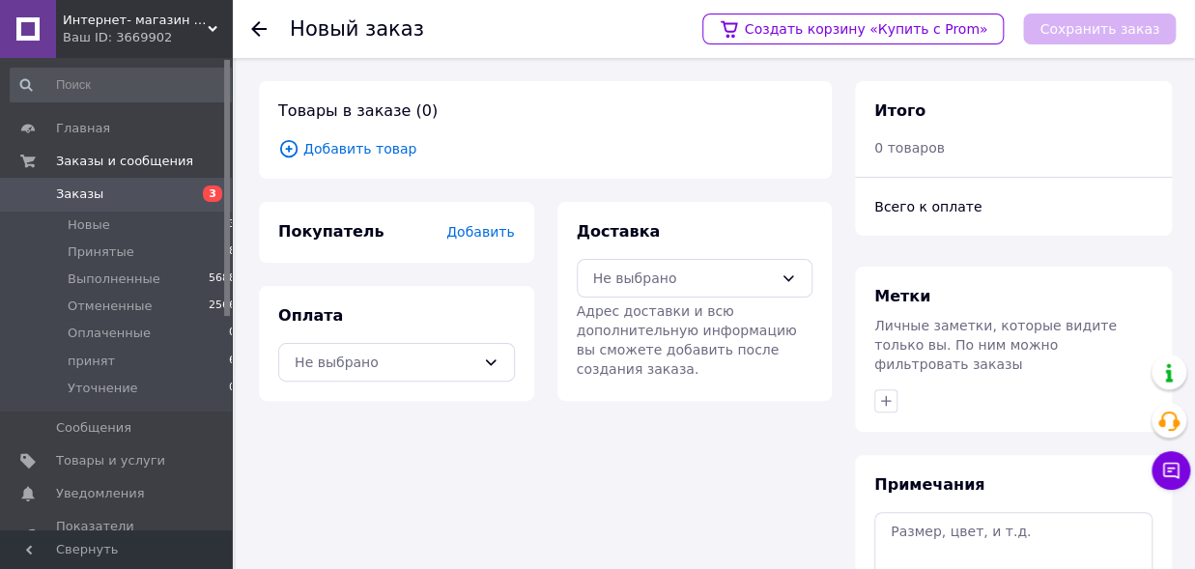
click at [343, 144] on span "Добавить товар" at bounding box center [545, 148] width 534 height 21
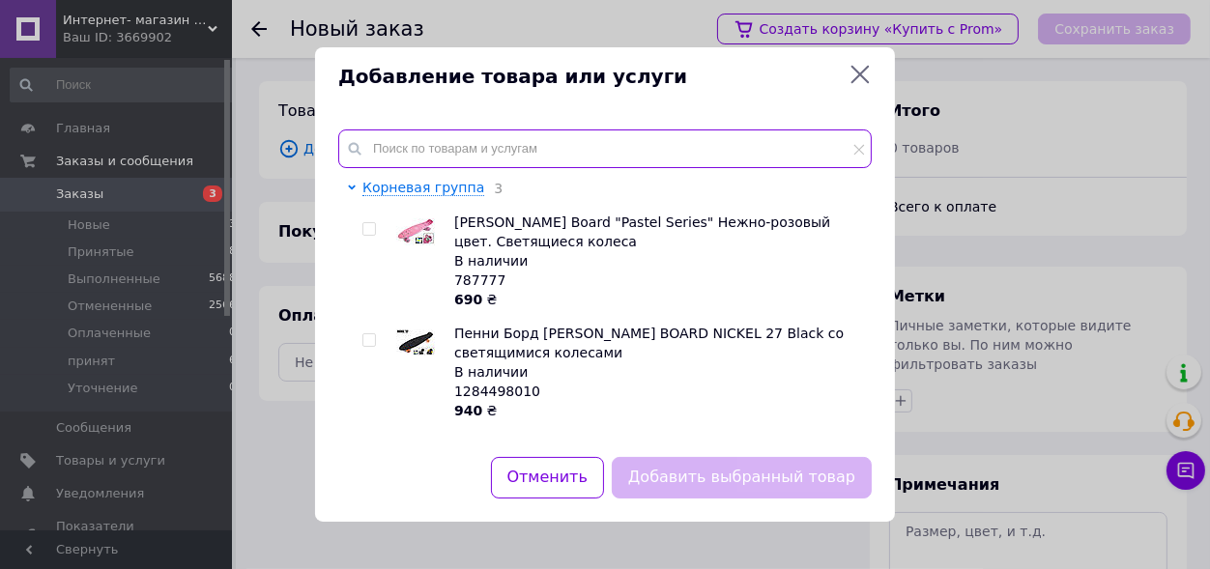
click at [379, 156] on input "text" at bounding box center [604, 148] width 533 height 39
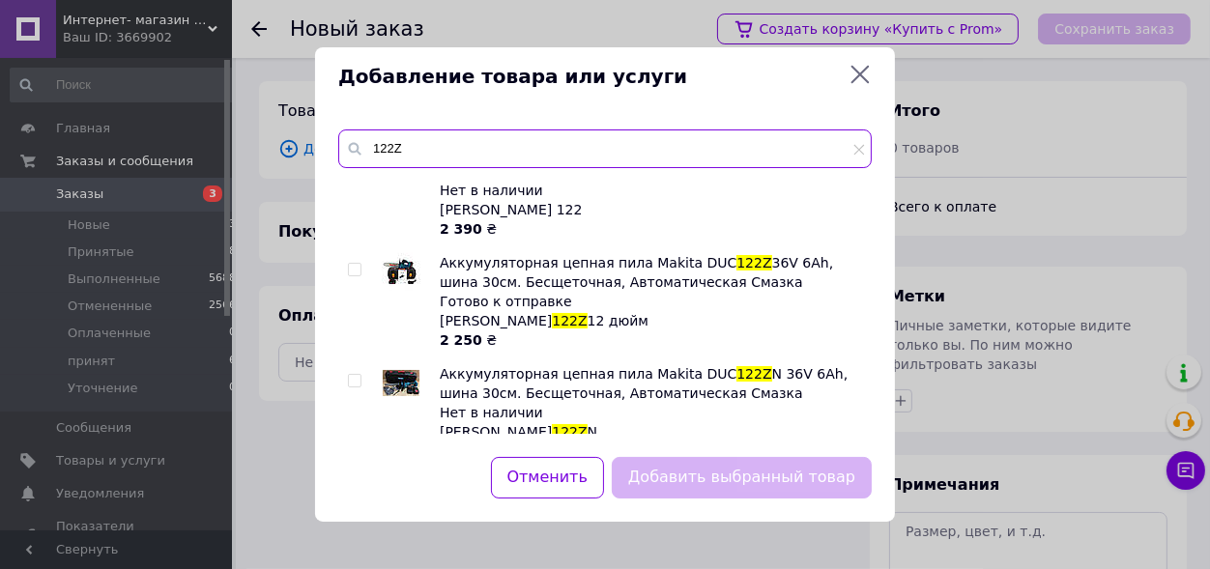
scroll to position [174, 0]
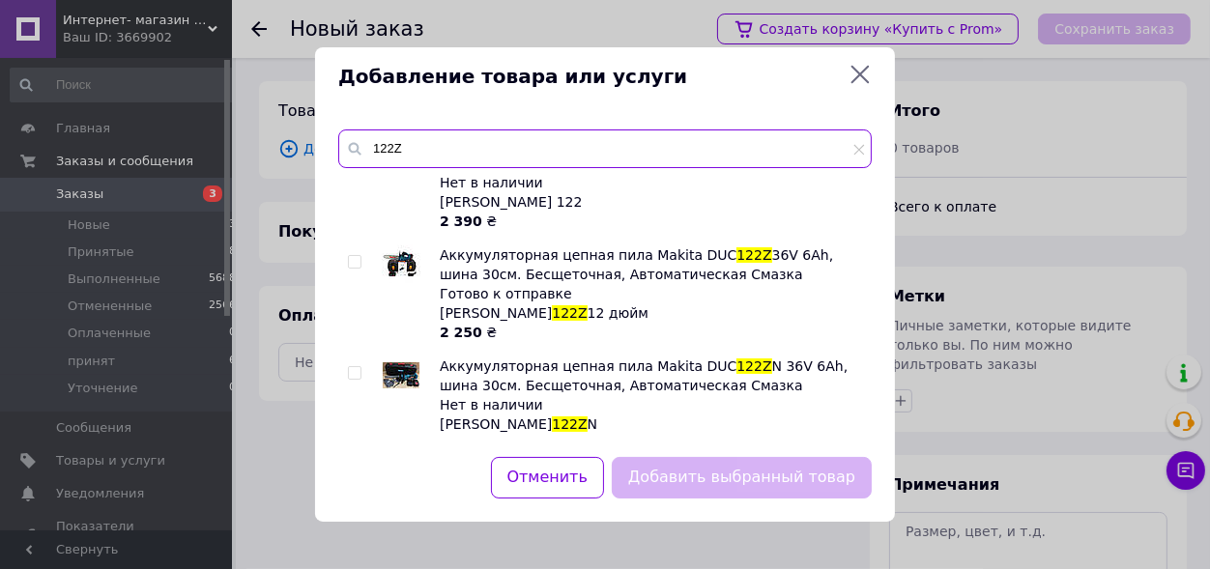
type input "122Z"
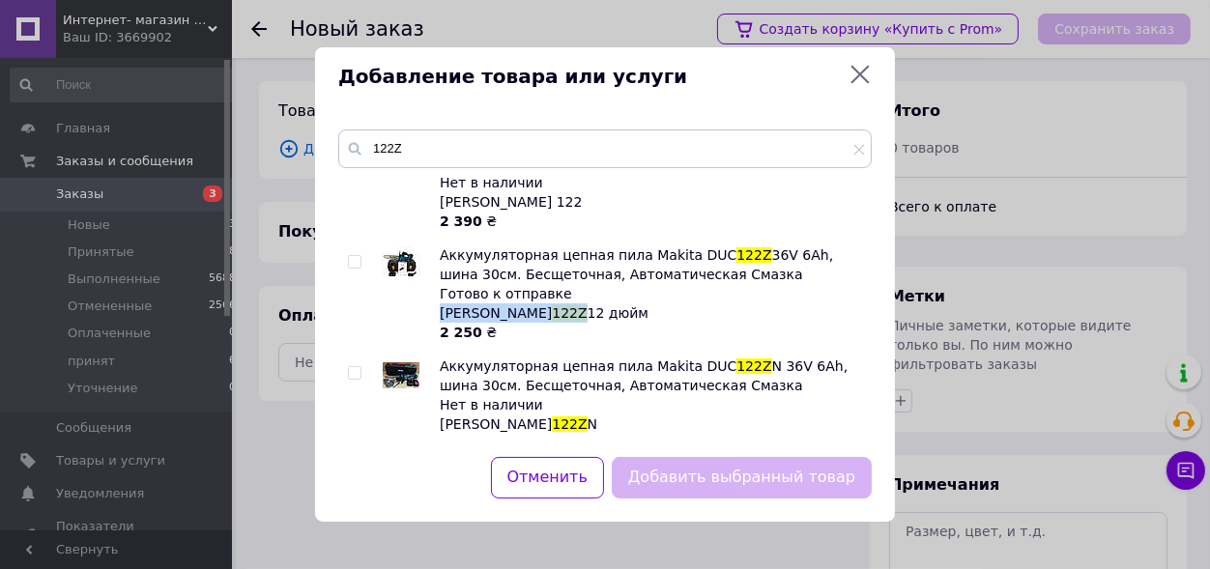
drag, startPoint x: 441, startPoint y: 295, endPoint x: 550, endPoint y: 300, distance: 109.3
click at [550, 305] on span "[PERSON_NAME] 122Z 12 дюйм" at bounding box center [544, 312] width 209 height 15
copy span "[PERSON_NAME] 122Z"
click at [855, 71] on icon at bounding box center [859, 74] width 23 height 23
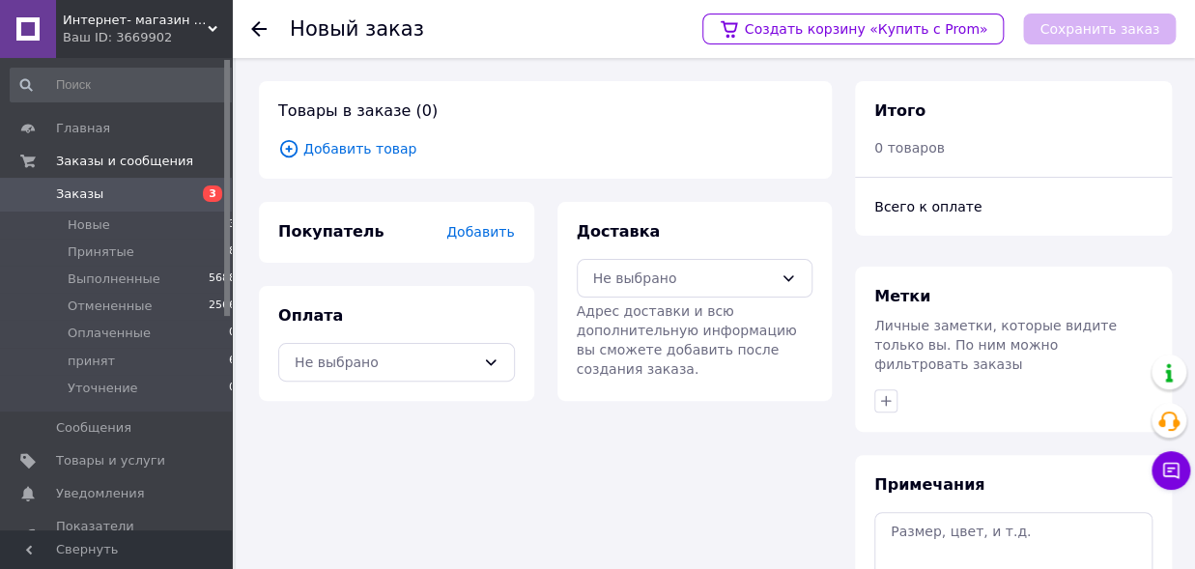
click at [355, 147] on span "Добавить товар" at bounding box center [545, 148] width 534 height 21
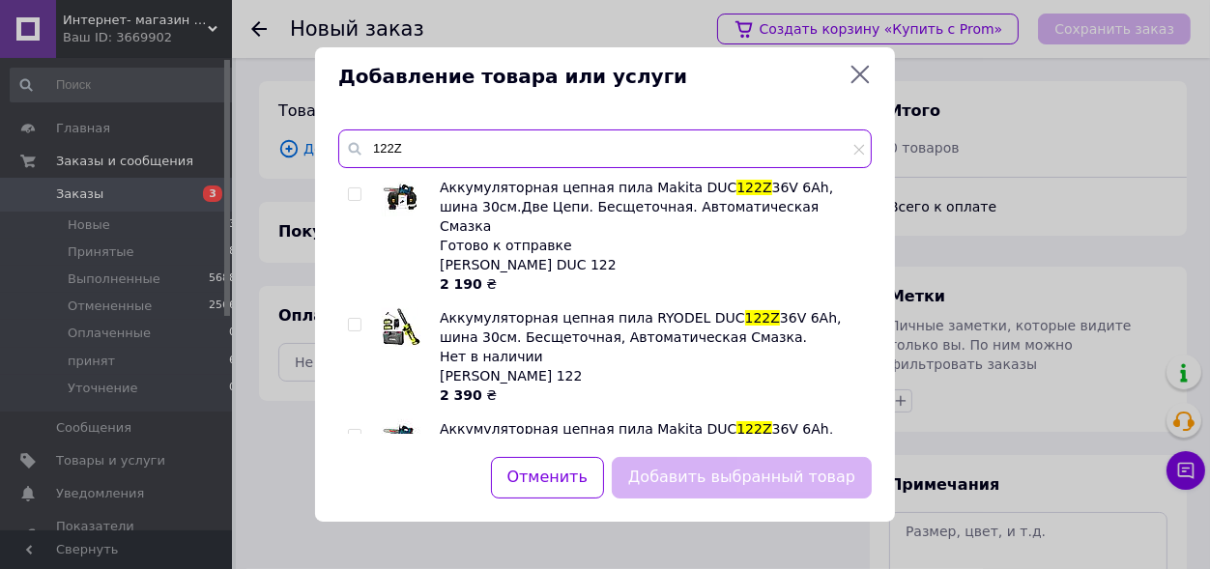
drag, startPoint x: 415, startPoint y: 151, endPoint x: 367, endPoint y: 141, distance: 48.3
click at [367, 141] on input "122Z" at bounding box center [604, 148] width 533 height 39
paste input "пила макита"
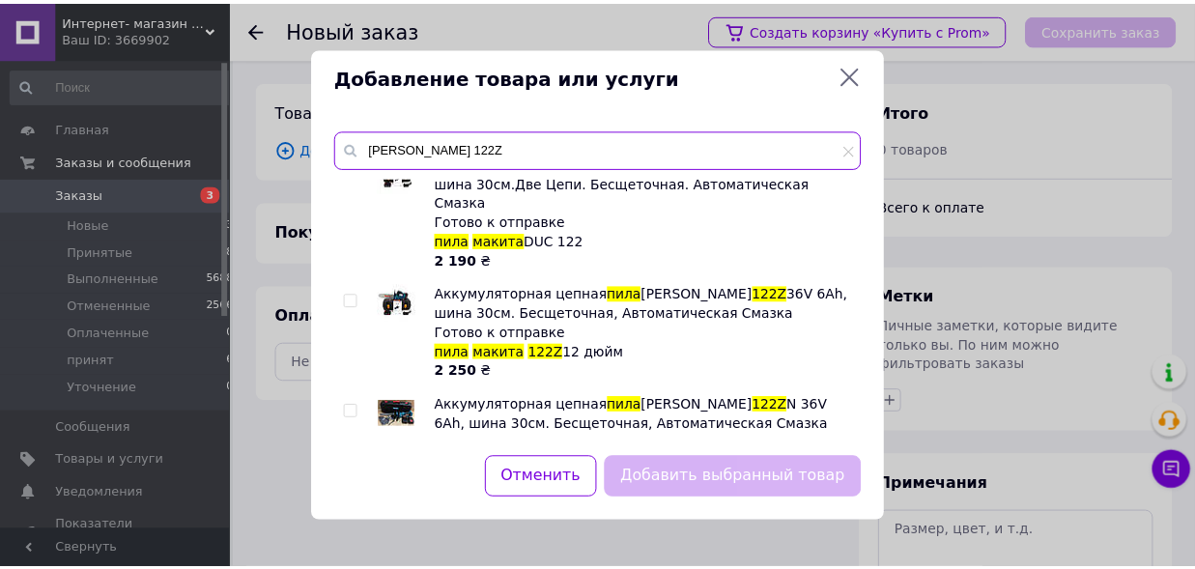
scroll to position [0, 0]
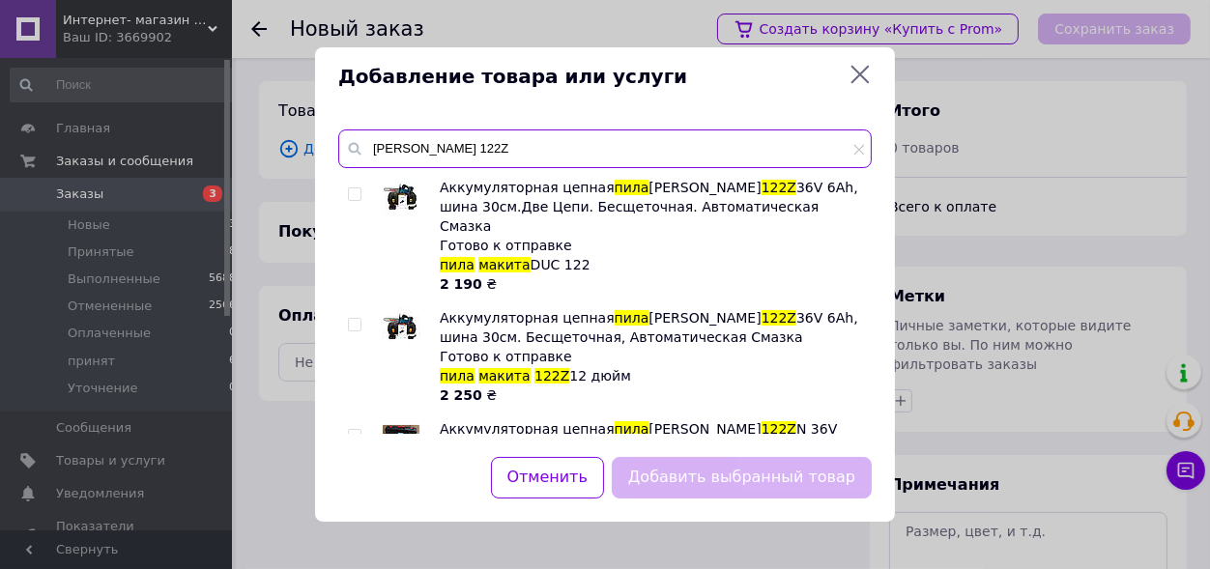
type input "пила макита 122Z"
click at [859, 75] on icon at bounding box center [860, 75] width 18 height 18
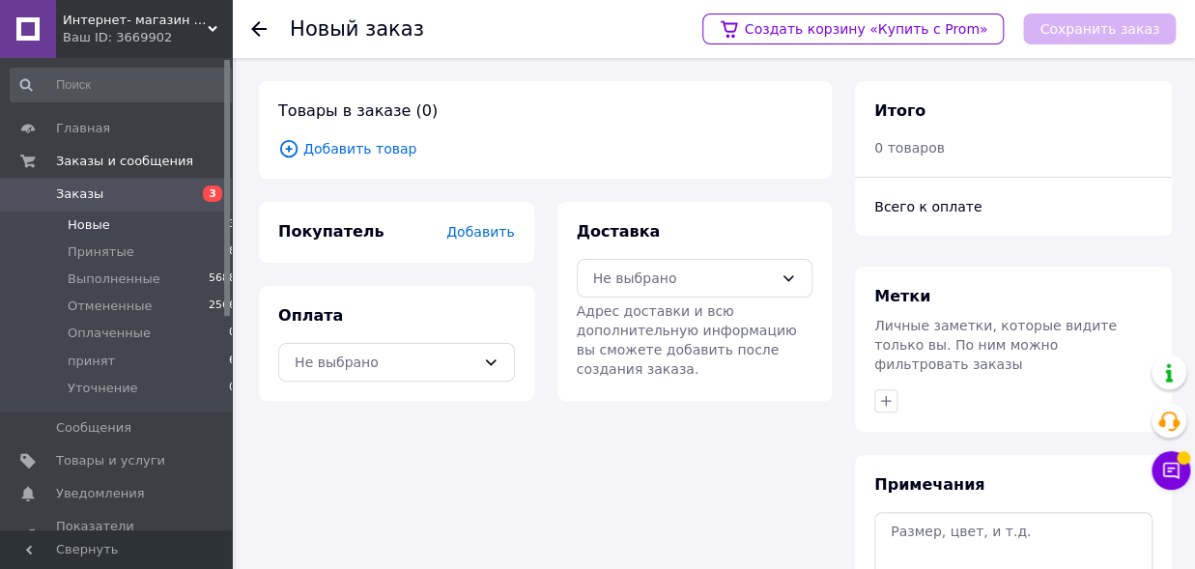
click at [85, 224] on span "Новые" at bounding box center [89, 224] width 43 height 17
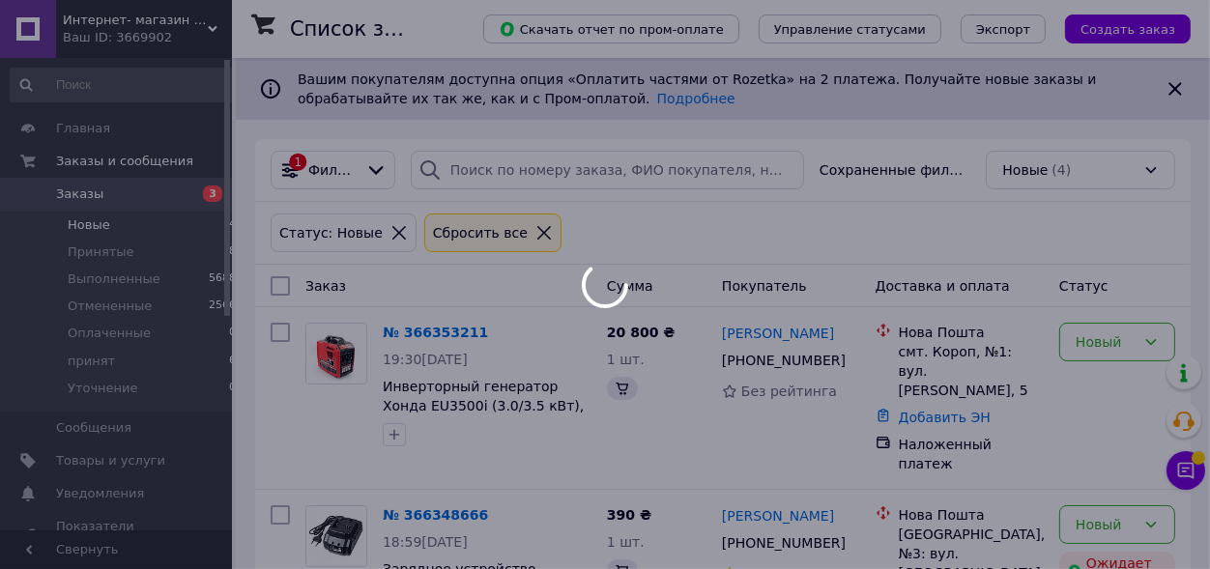
click at [1176, 468] on icon at bounding box center [1185, 470] width 19 height 19
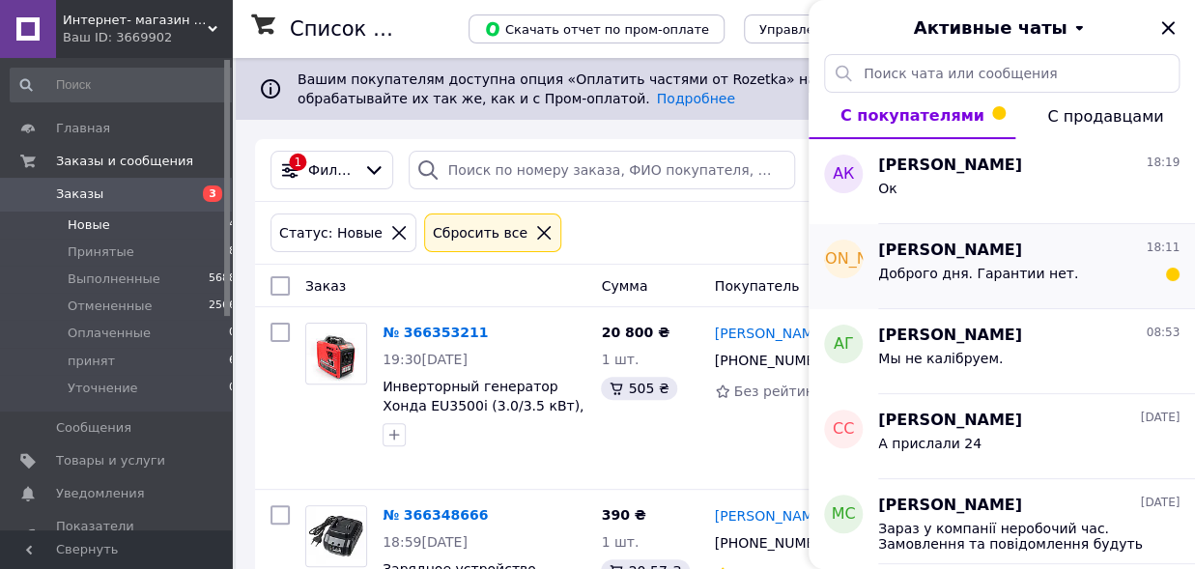
click at [1020, 271] on span "Доброго дня. Гарантии нет." at bounding box center [978, 273] width 200 height 15
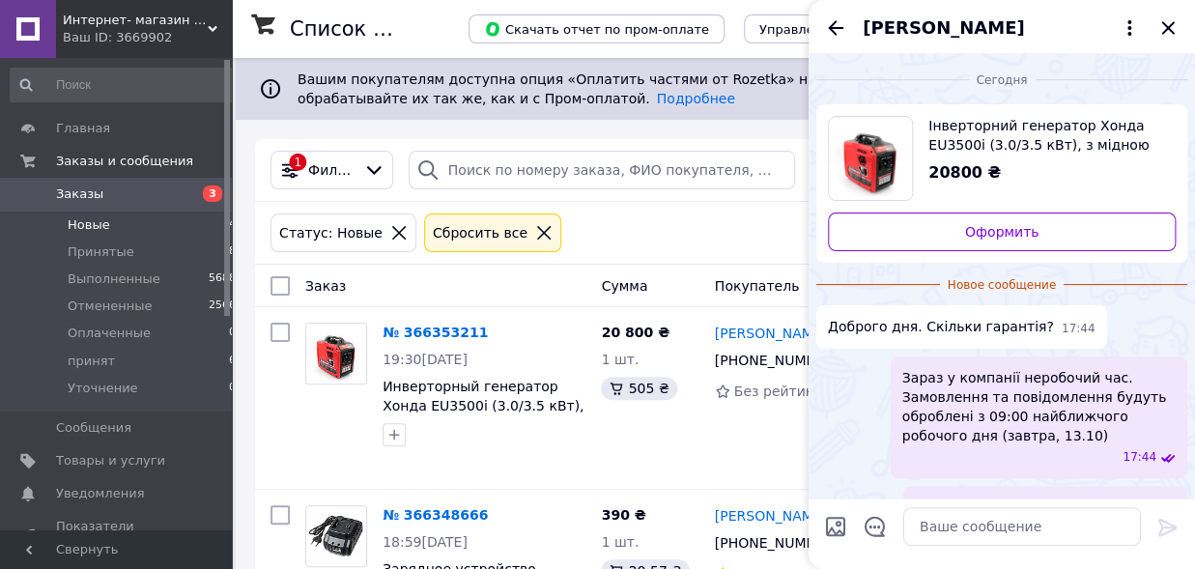
scroll to position [38, 0]
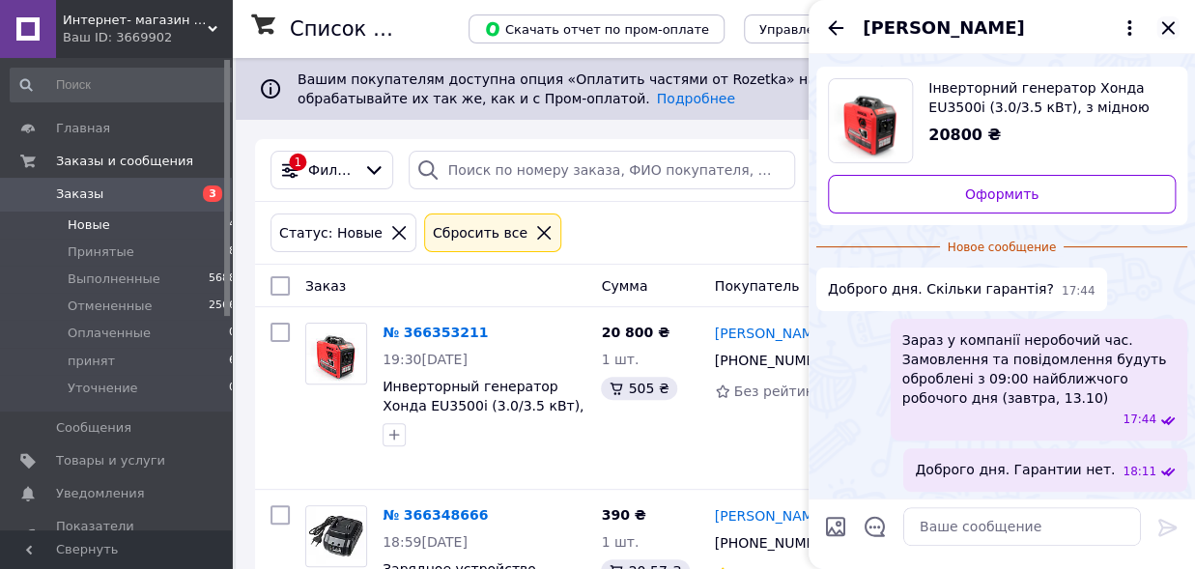
click at [1166, 29] on icon "Закрыть" at bounding box center [1167, 27] width 13 height 13
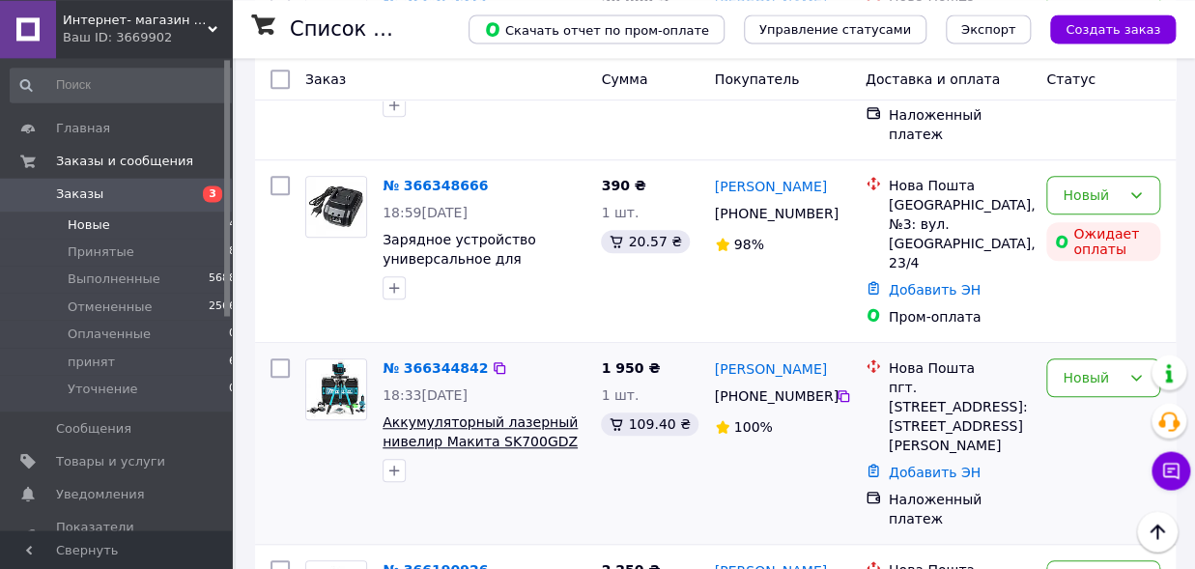
scroll to position [317, 0]
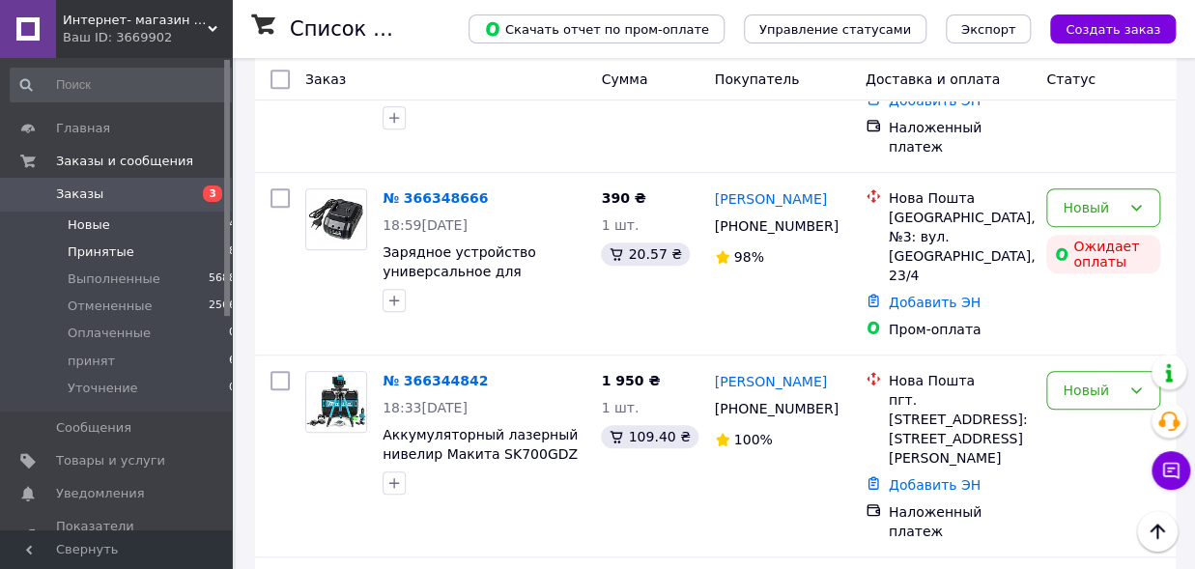
click at [91, 252] on span "Принятые" at bounding box center [101, 251] width 67 height 17
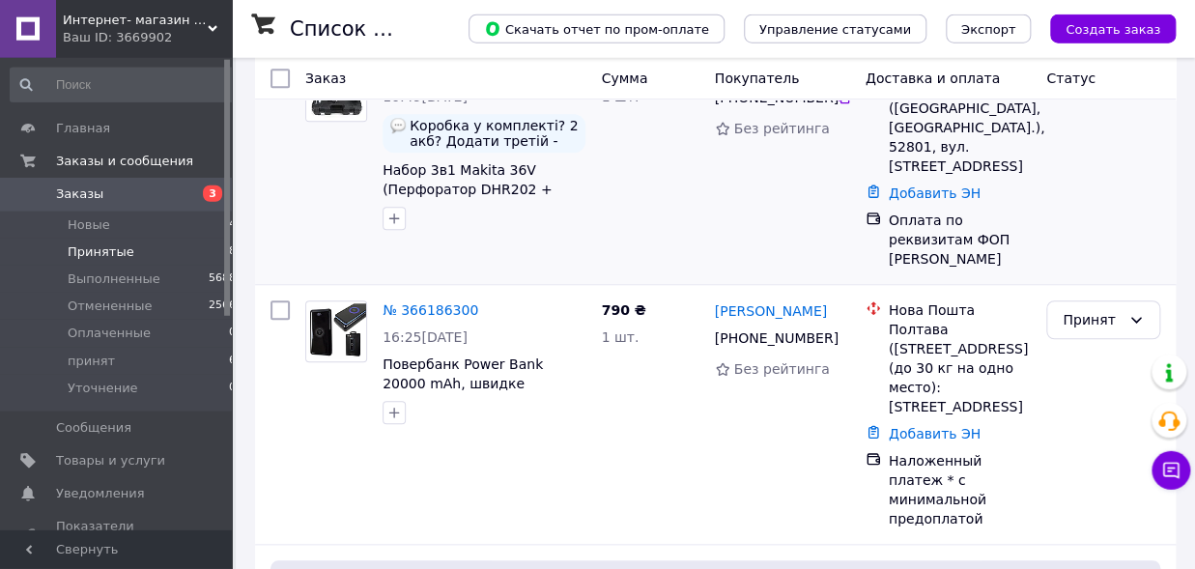
scroll to position [507, 0]
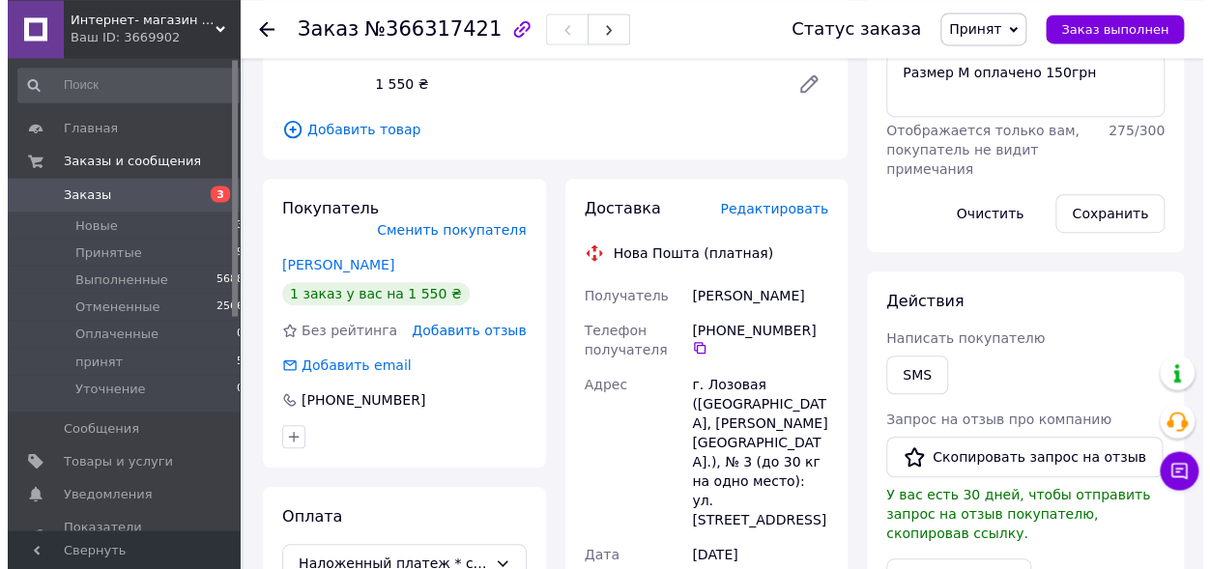
scroll to position [319, 0]
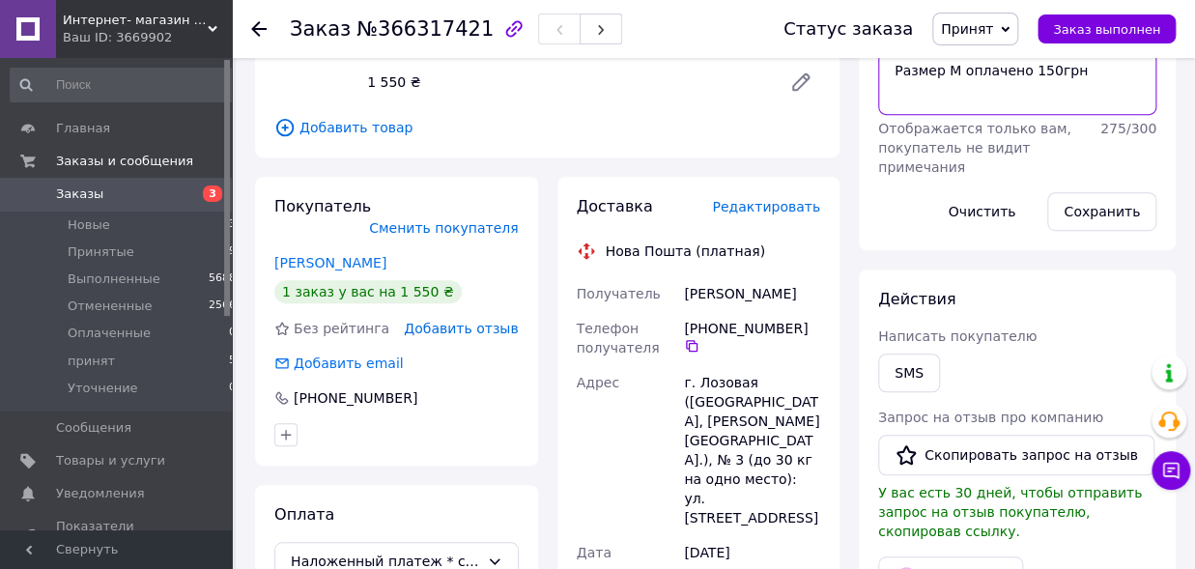
drag, startPoint x: 892, startPoint y: 71, endPoint x: 956, endPoint y: 74, distance: 63.8
click at [956, 74] on textarea "Размер М оплачено 150грн" at bounding box center [1017, 83] width 278 height 64
click at [766, 213] on span "Редактировать" at bounding box center [766, 206] width 108 height 15
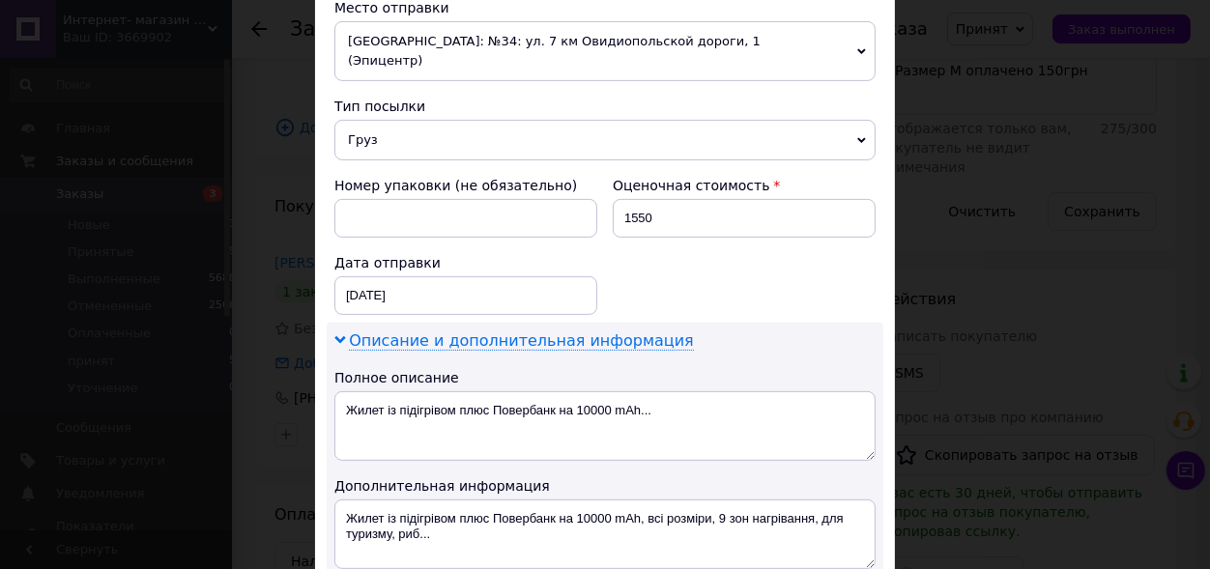
scroll to position [744, 0]
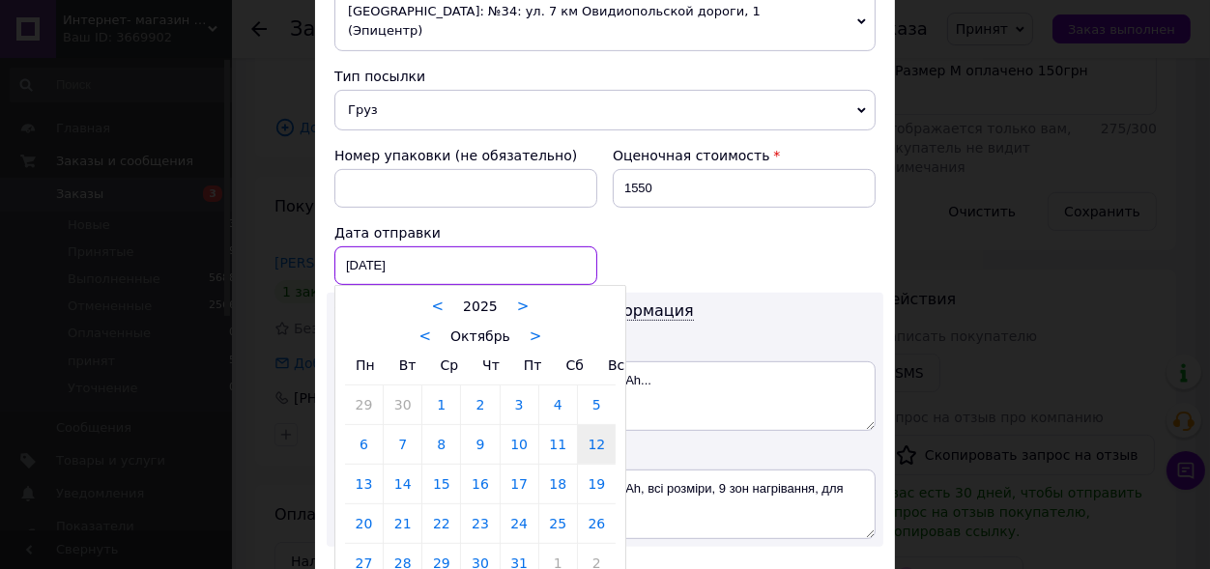
click at [418, 246] on input "[DATE]" at bounding box center [465, 265] width 263 height 39
click at [353, 465] on link "13" at bounding box center [364, 484] width 38 height 39
type input "[DATE]"
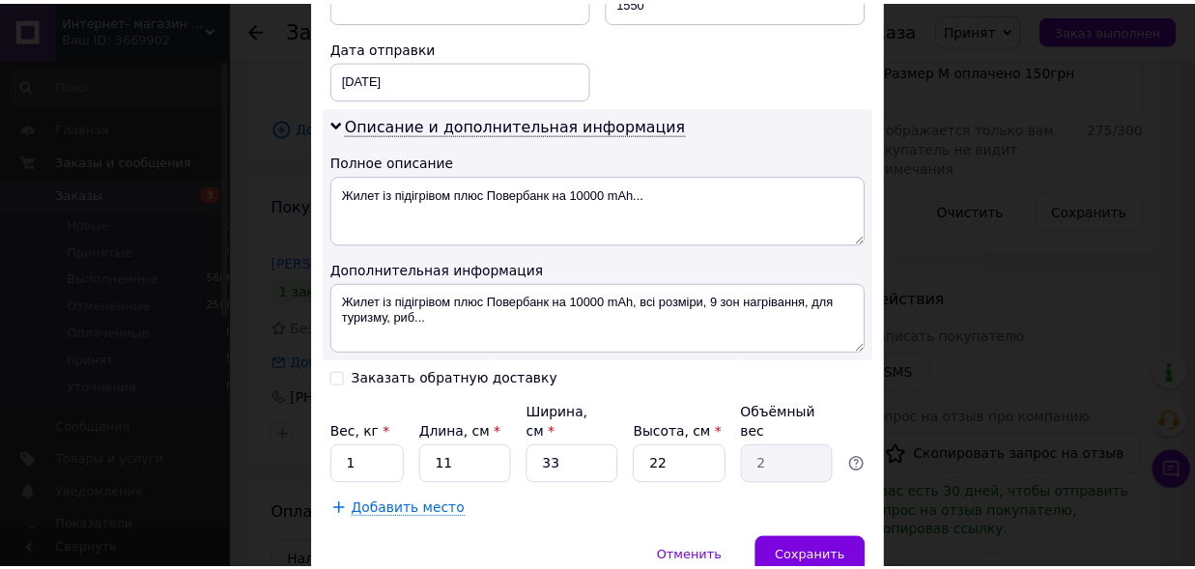
scroll to position [957, 0]
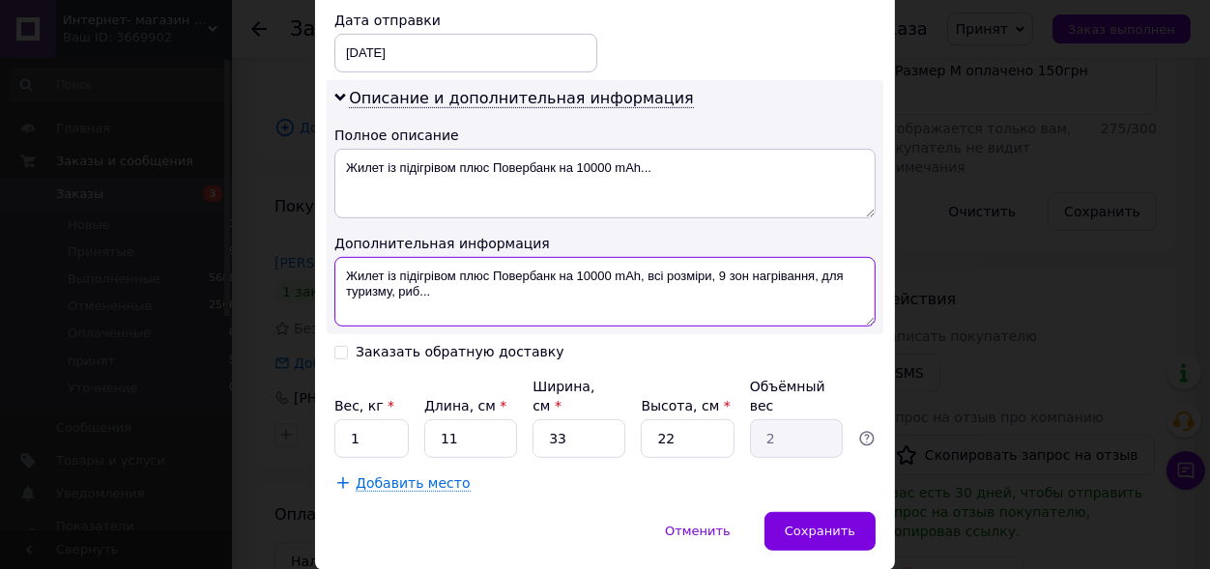
drag, startPoint x: 643, startPoint y: 250, endPoint x: 646, endPoint y: 273, distance: 23.5
click at [646, 273] on textarea "Жилет із підігрівом плюс Повербанк на 10000 mAh, всі розміри, 9 зон нагрівання,…" at bounding box center [604, 292] width 541 height 70
paste textarea "Размер [PERSON_NAME]"
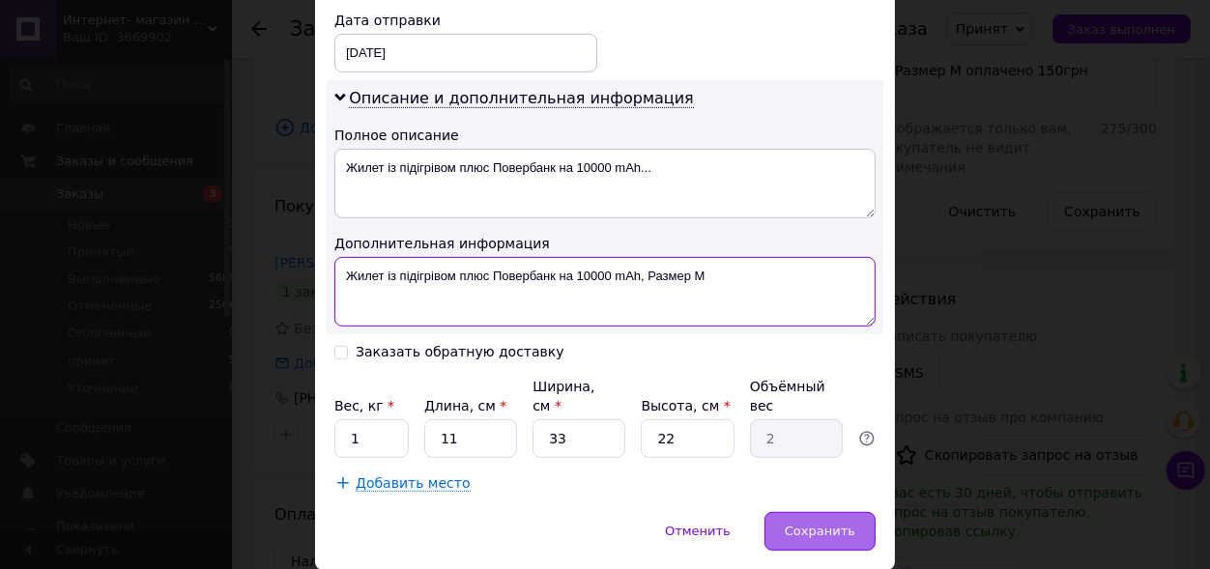
type textarea "Жилет із підігрівом плюс Повербанк на 10000 mAh, Размер М"
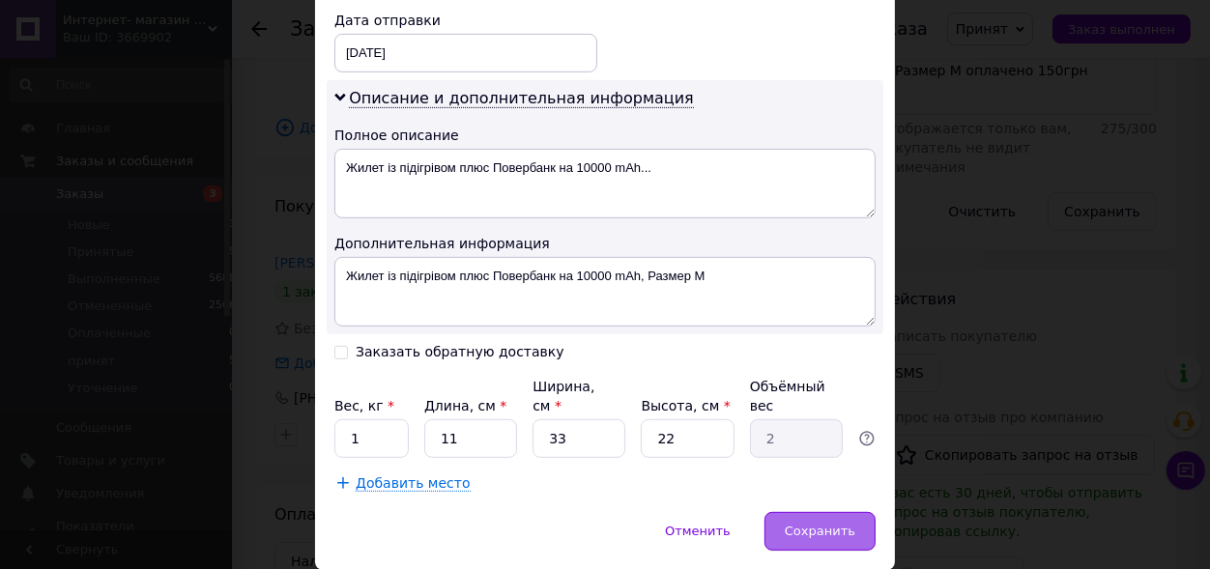
click at [820, 524] on span "Сохранить" at bounding box center [820, 531] width 71 height 14
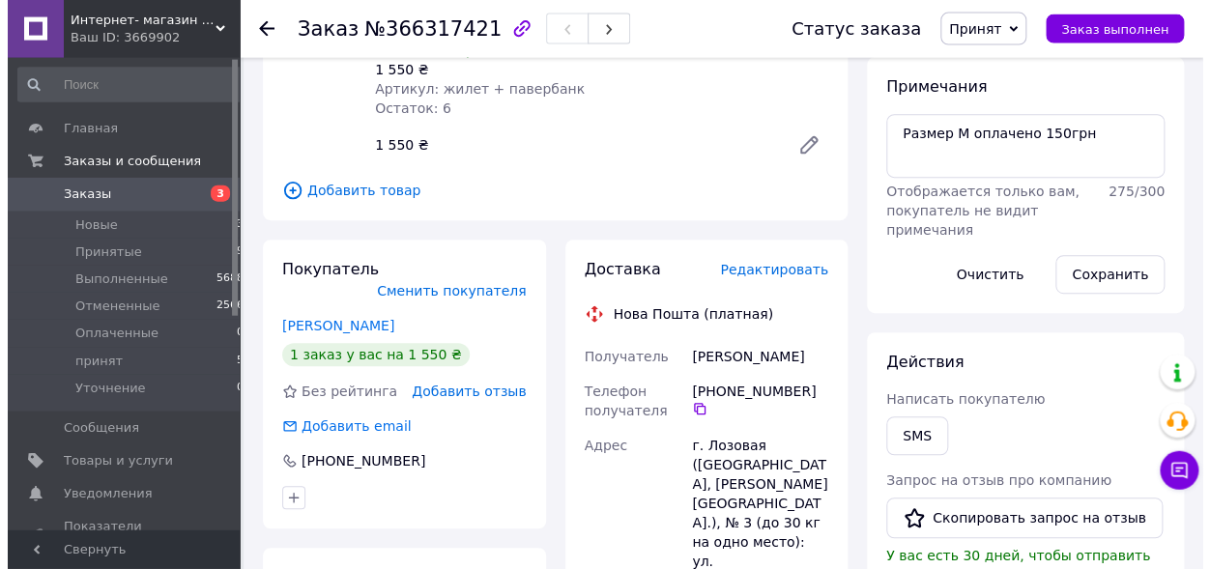
scroll to position [319, 0]
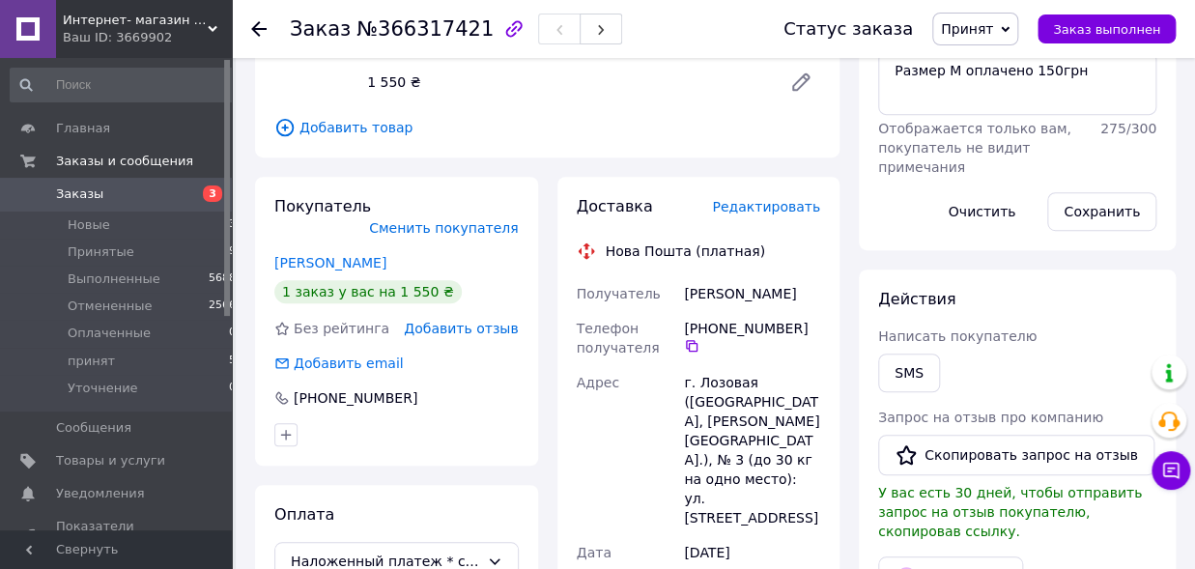
click at [771, 213] on span "Редактировать" at bounding box center [766, 206] width 108 height 15
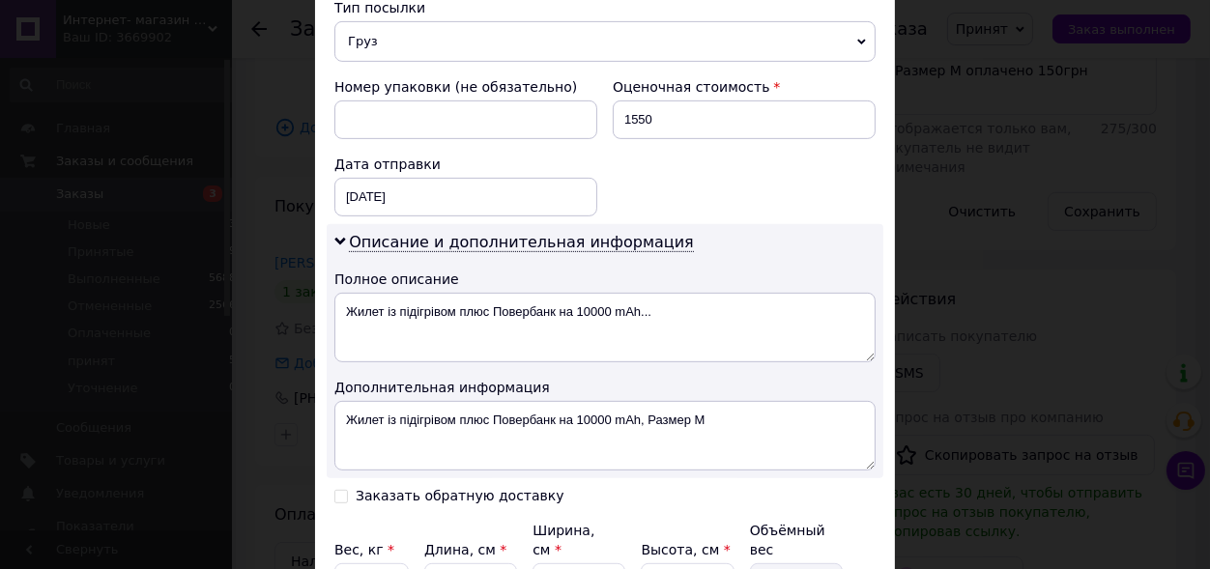
scroll to position [957, 0]
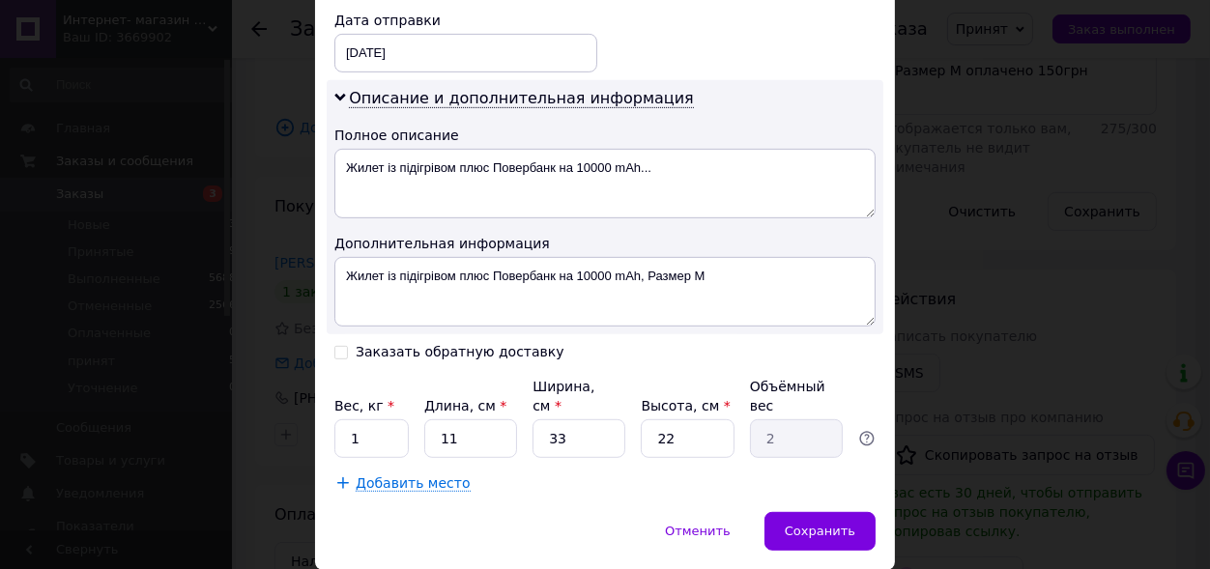
click at [334, 344] on input "Заказать обратную доставку" at bounding box center [341, 351] width 14 height 14
checkbox input "true"
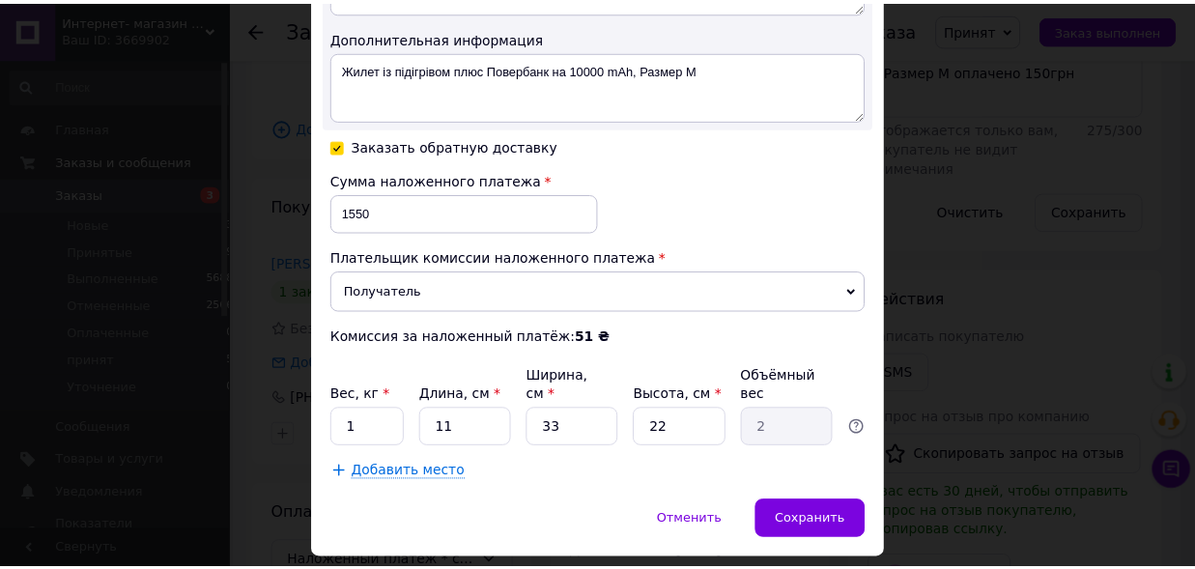
scroll to position [1169, 0]
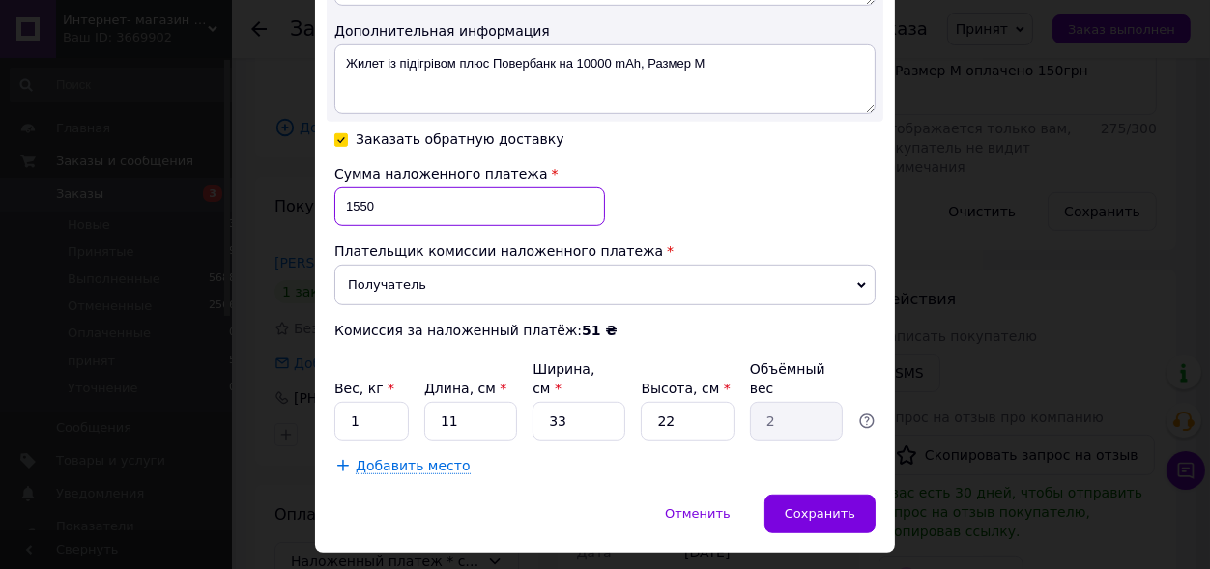
click at [351, 196] on input "1550" at bounding box center [469, 206] width 271 height 39
type input "1400"
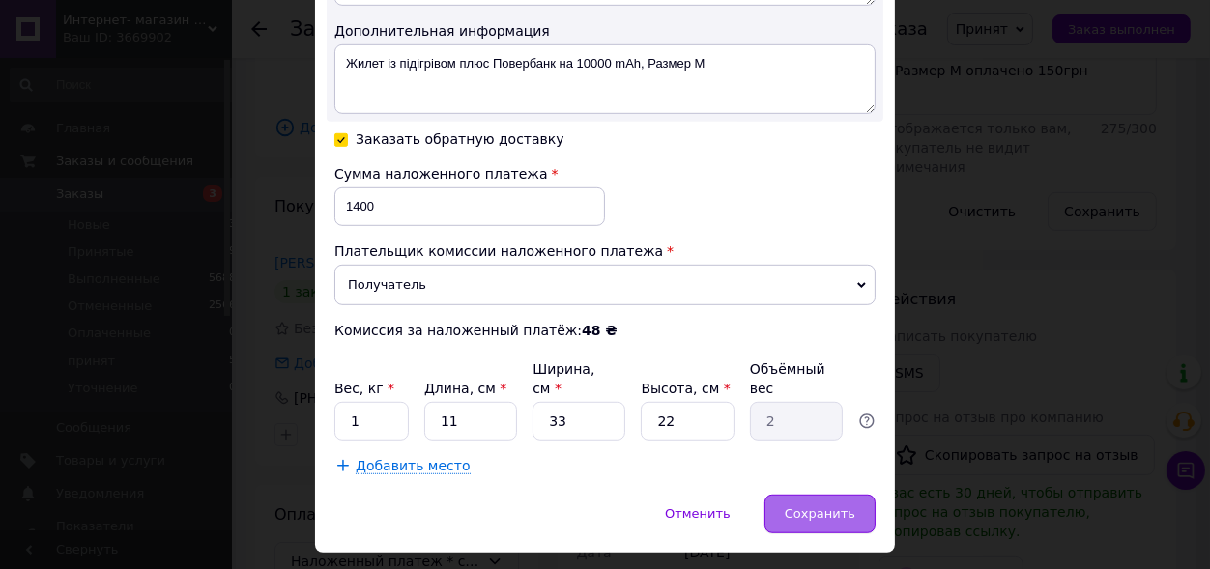
click at [819, 506] on span "Сохранить" at bounding box center [820, 513] width 71 height 14
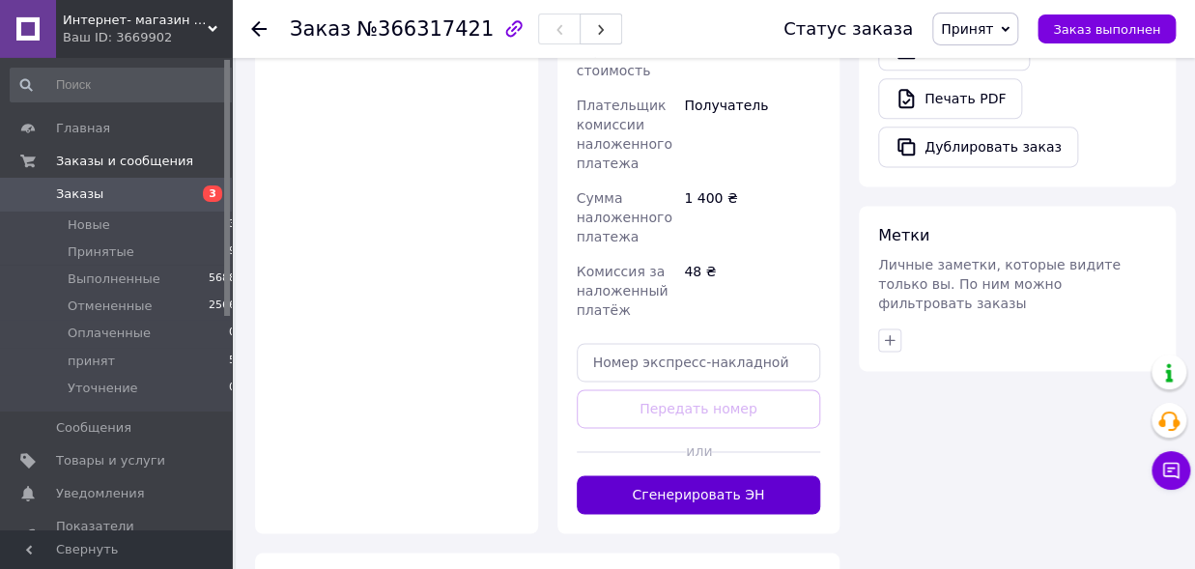
scroll to position [957, 0]
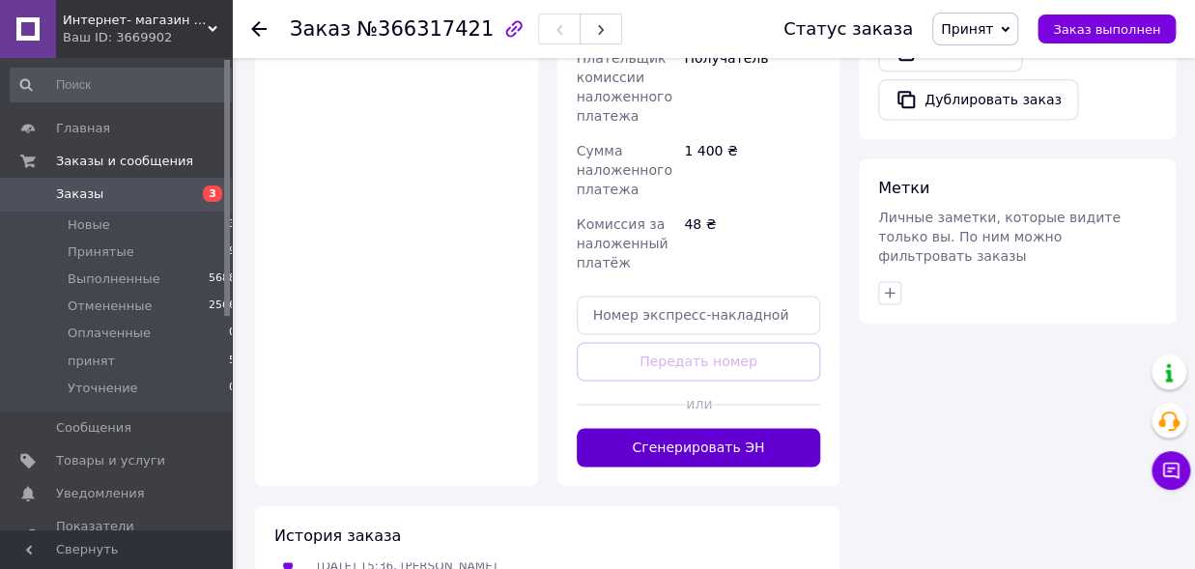
click at [706, 428] on button "Сгенерировать ЭН" at bounding box center [699, 447] width 244 height 39
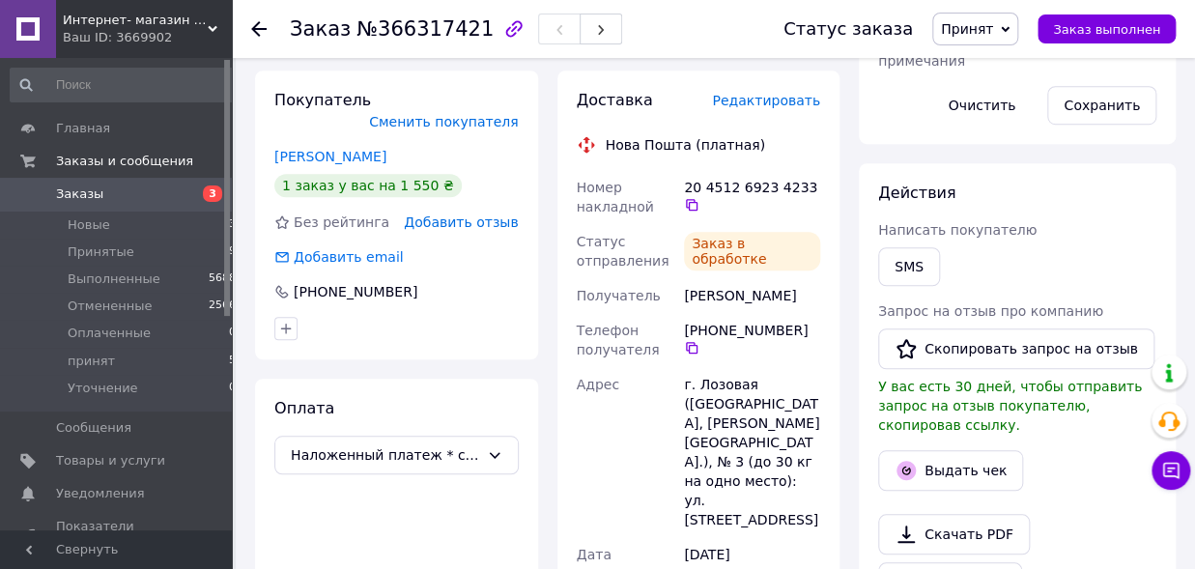
scroll to position [101, 0]
click at [993, 32] on span "Принят" at bounding box center [967, 28] width 52 height 15
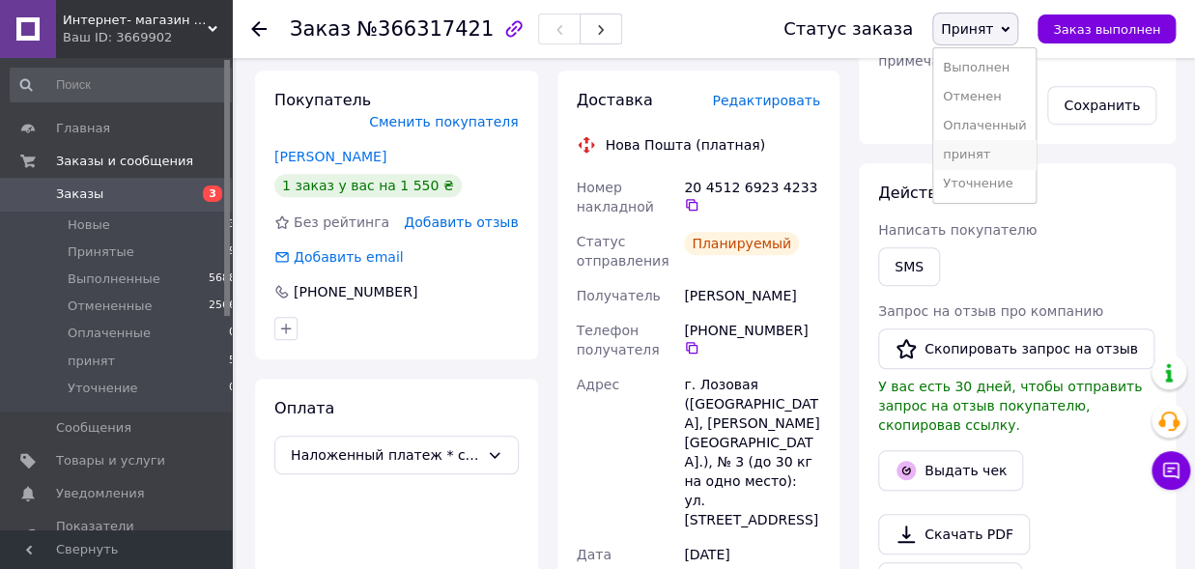
click at [974, 150] on li "принят" at bounding box center [984, 154] width 102 height 29
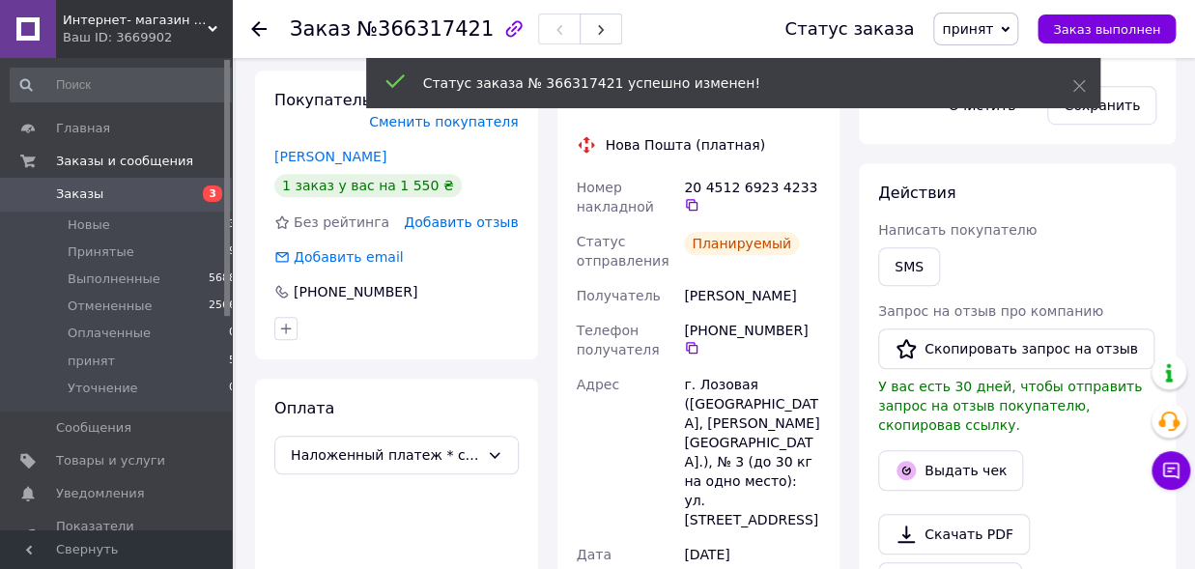
scroll to position [147, 0]
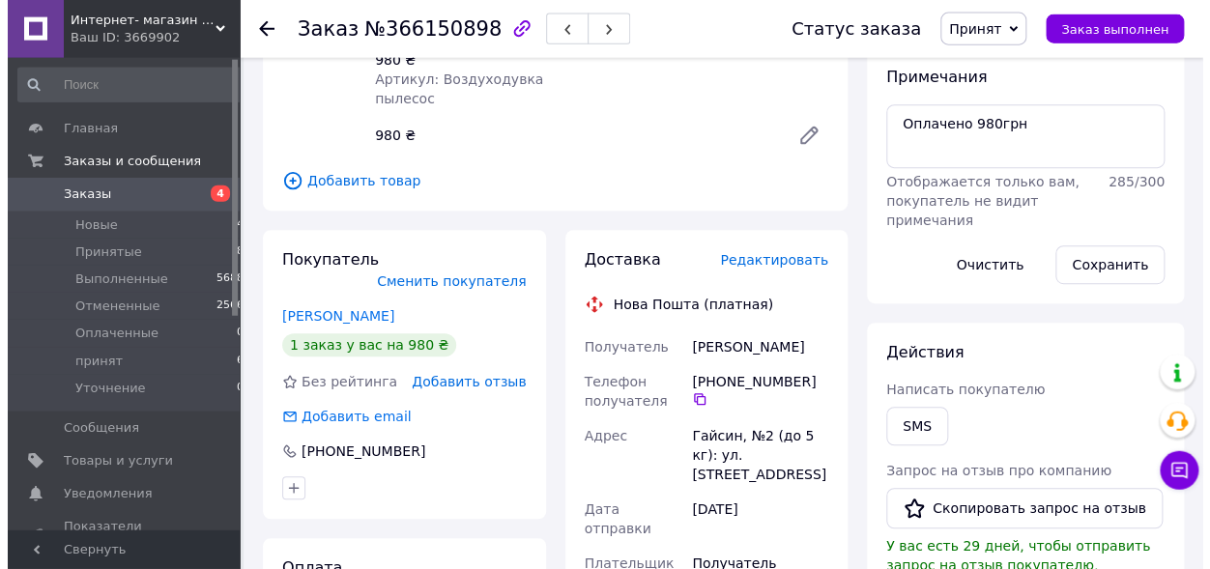
scroll to position [319, 0]
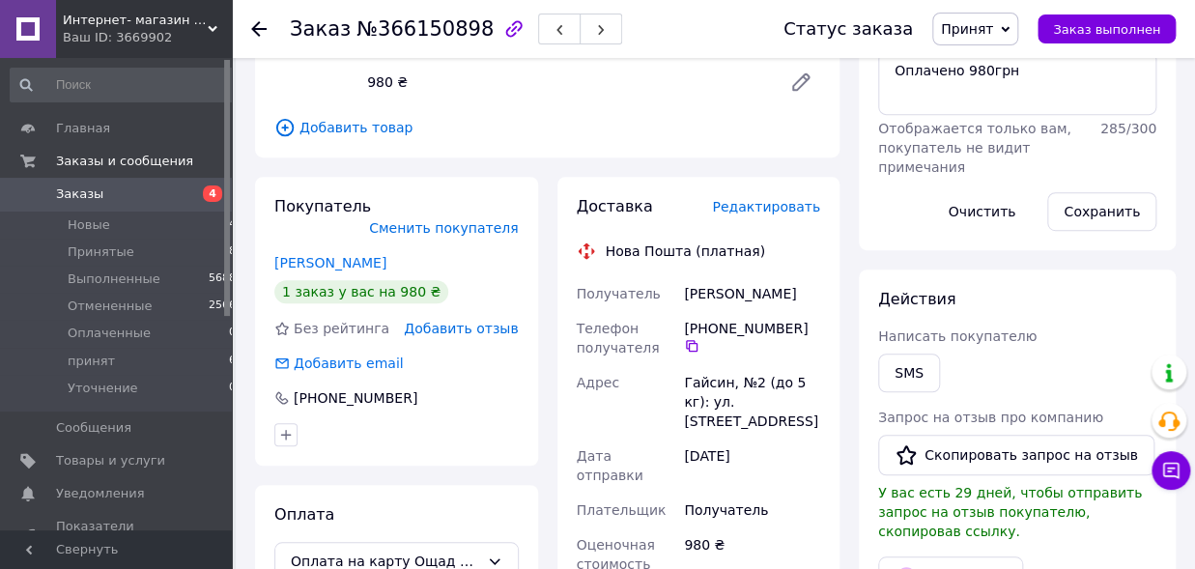
click at [752, 199] on span "Редактировать" at bounding box center [766, 206] width 108 height 15
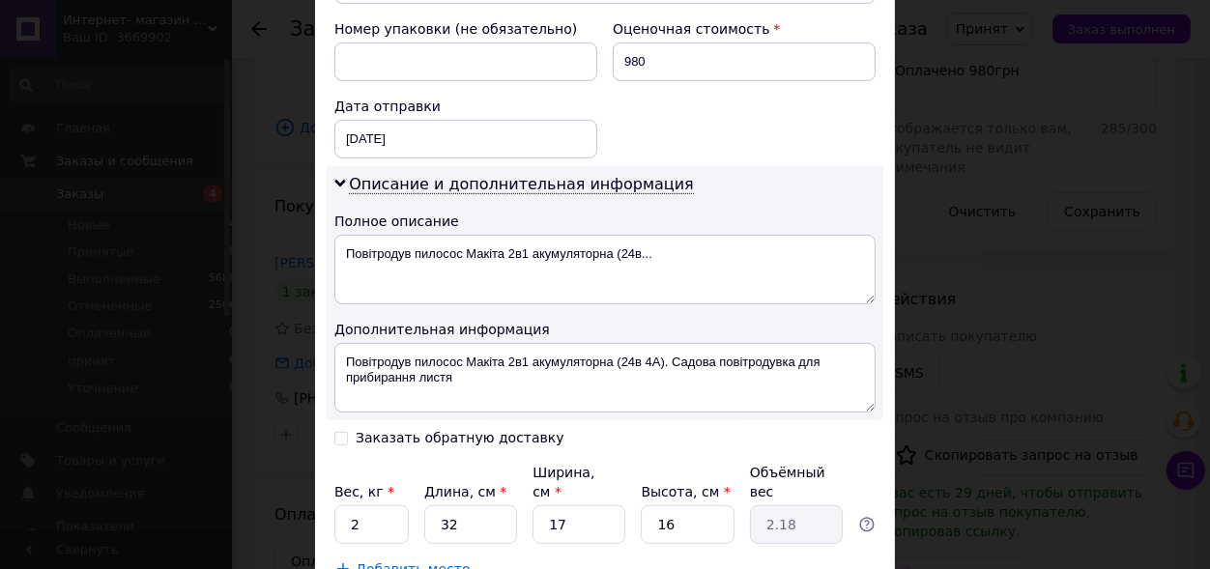
scroll to position [850, 0]
click at [433, 120] on input "[DATE]" at bounding box center [465, 138] width 263 height 39
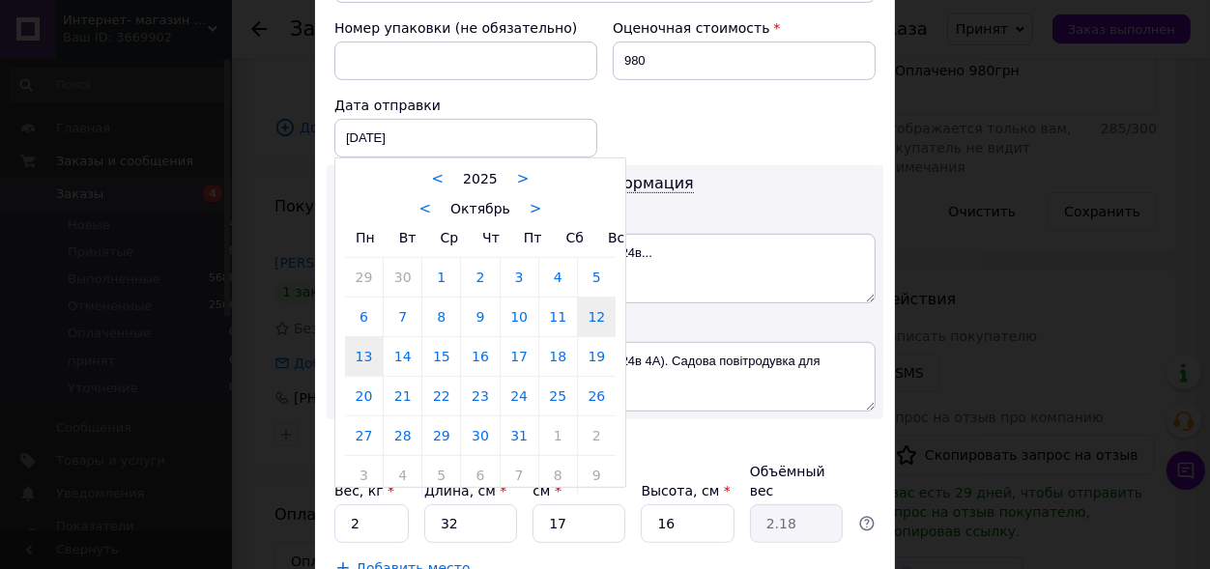
click at [350, 338] on link "13" at bounding box center [364, 356] width 38 height 39
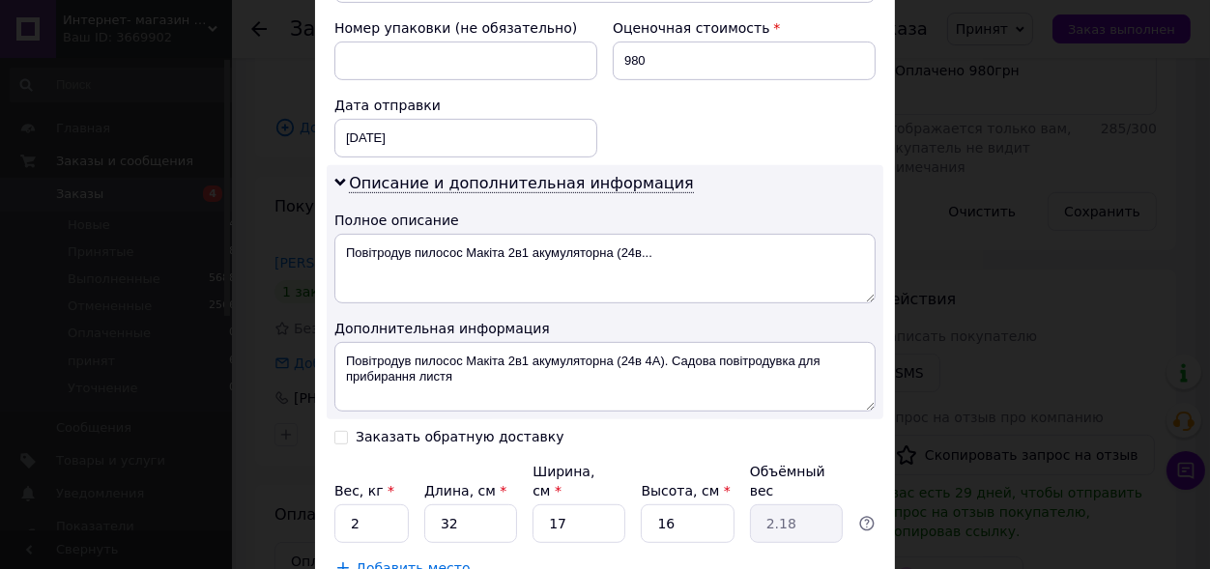
type input "13.10.2025"
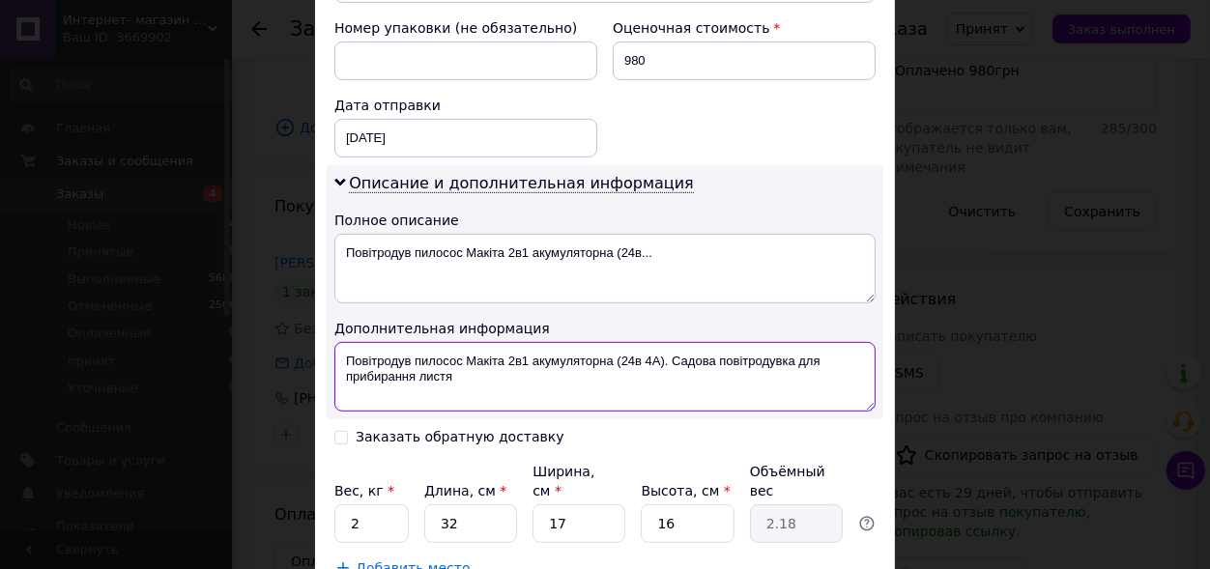
drag, startPoint x: 665, startPoint y: 355, endPoint x: 665, endPoint y: 373, distance: 18.4
click at [665, 373] on textarea "Повітродув пилосос Макіта 2в1 акумуляторна (24в 4А). Садова повітродувка для пр…" at bounding box center [604, 377] width 541 height 70
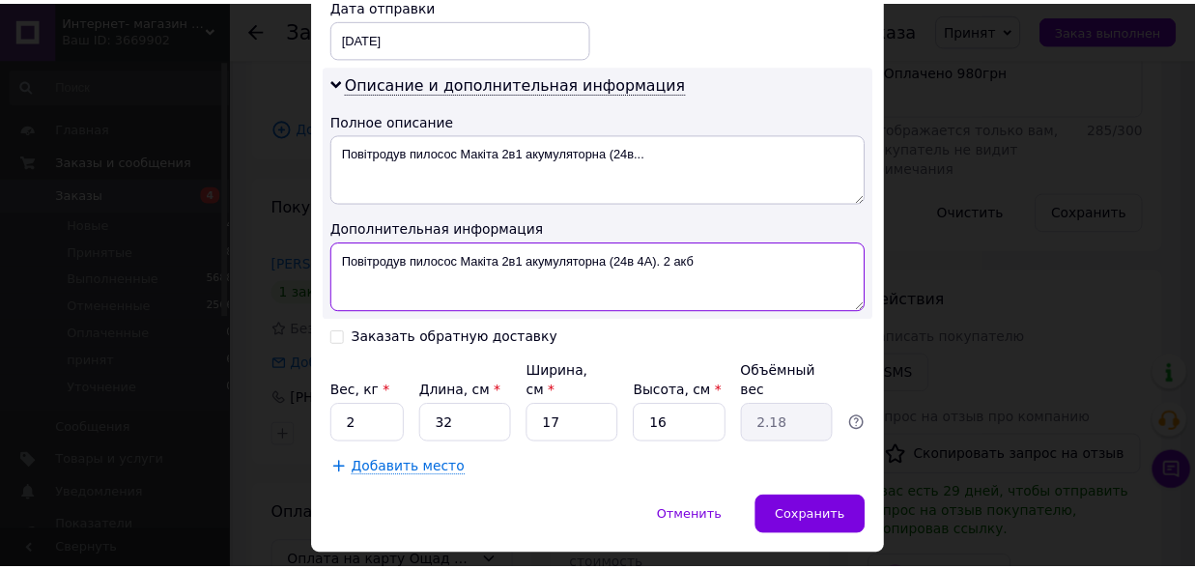
scroll to position [992, 0]
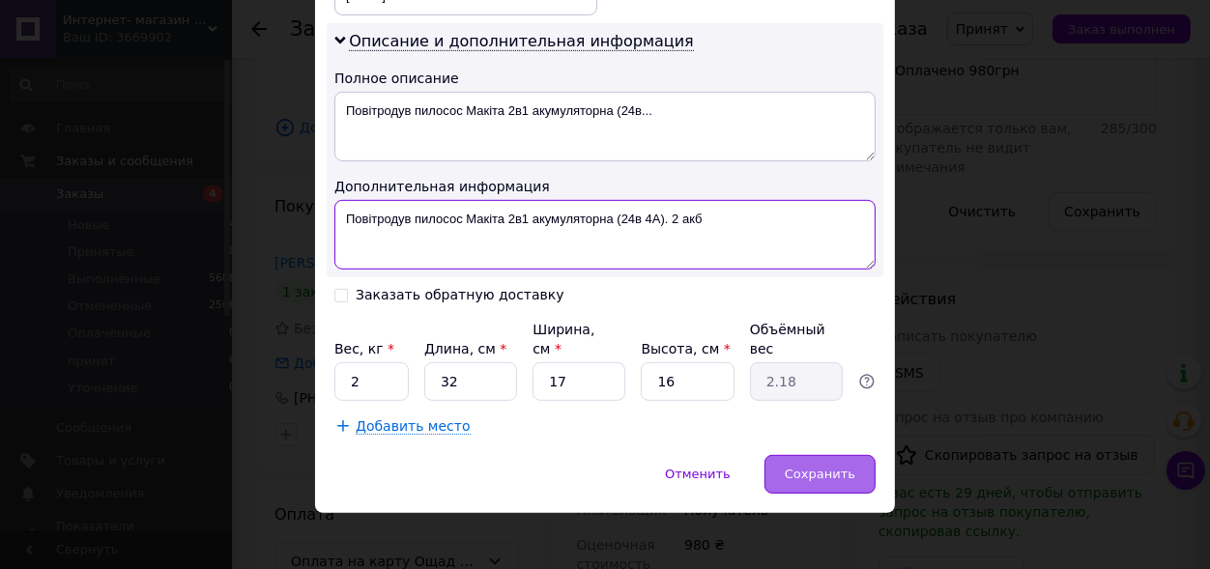
type textarea "Повітродув пилосос Макіта 2в1 акумуляторна (24в 4А). 2 акб"
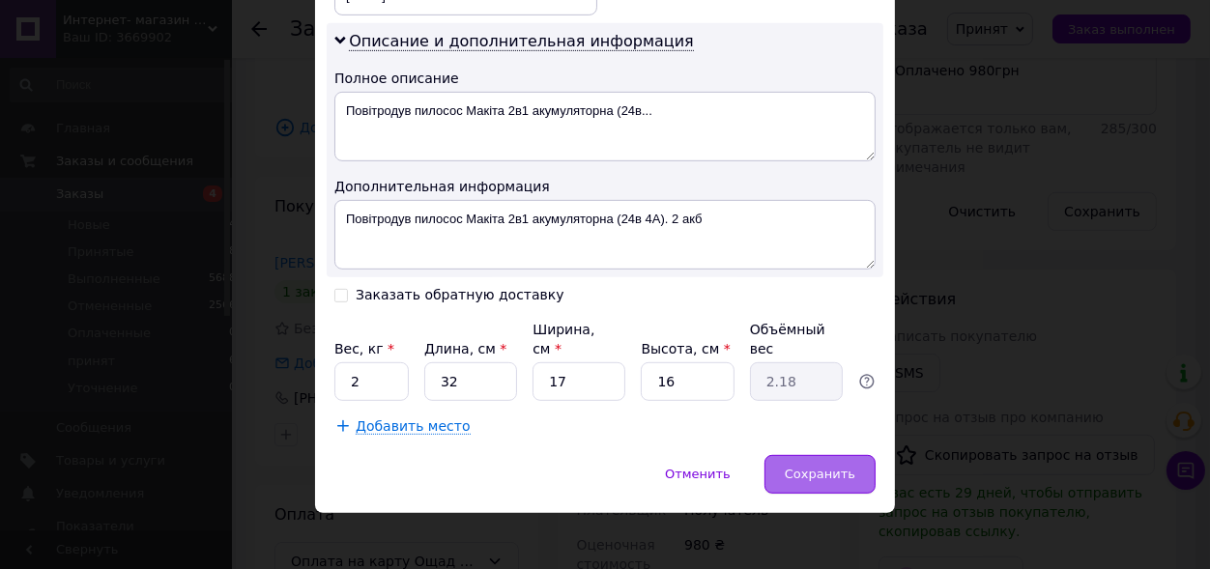
click at [801, 469] on span "Сохранить" at bounding box center [820, 474] width 71 height 14
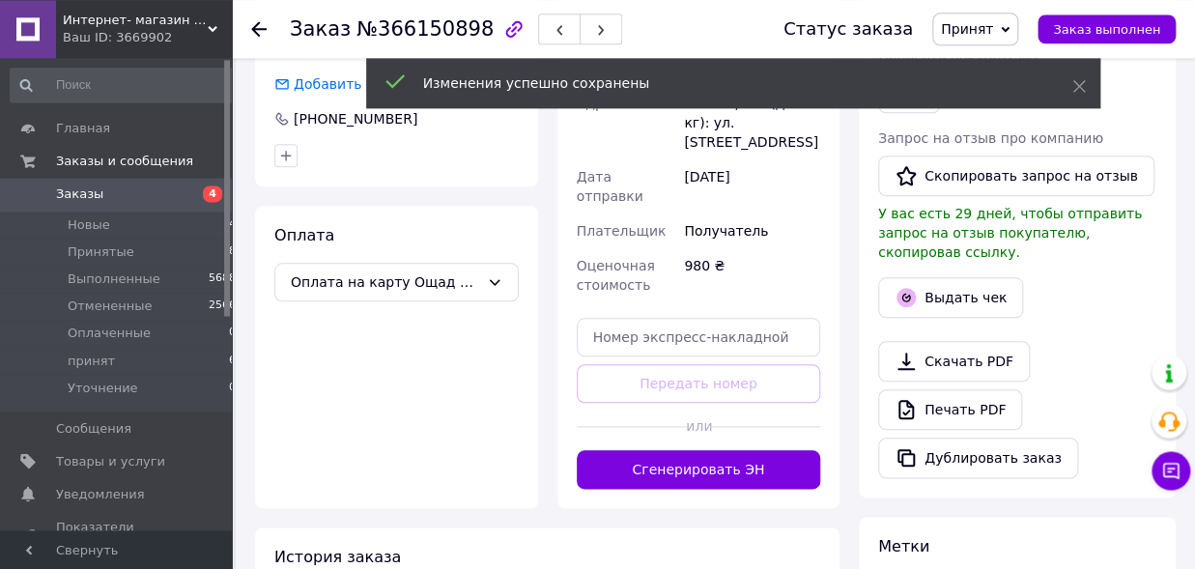
scroll to position [638, 0]
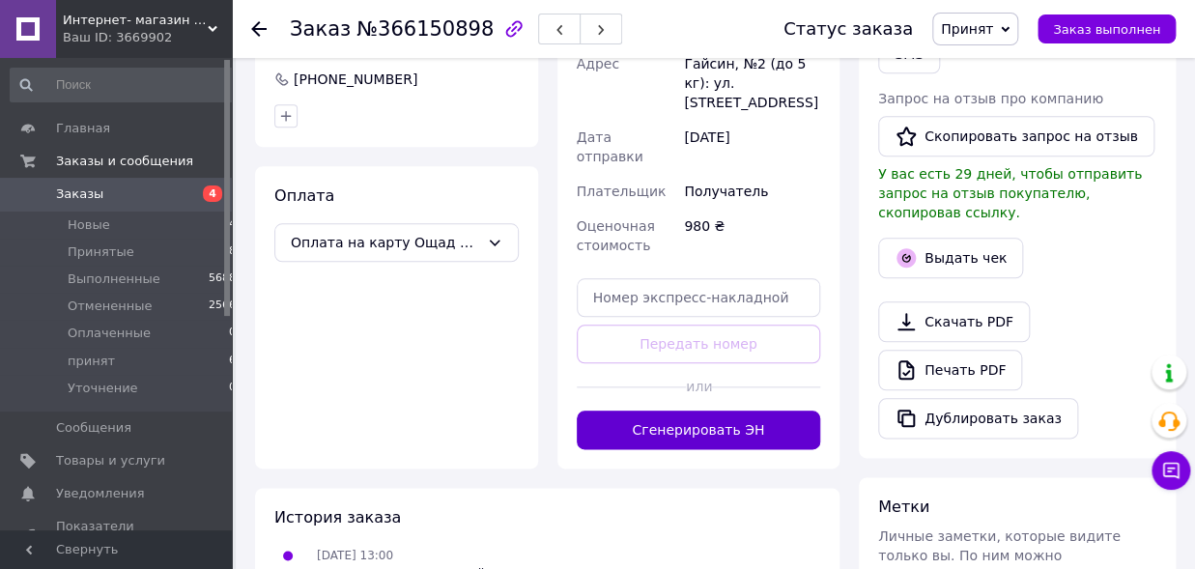
click at [698, 411] on button "Сгенерировать ЭН" at bounding box center [699, 430] width 244 height 39
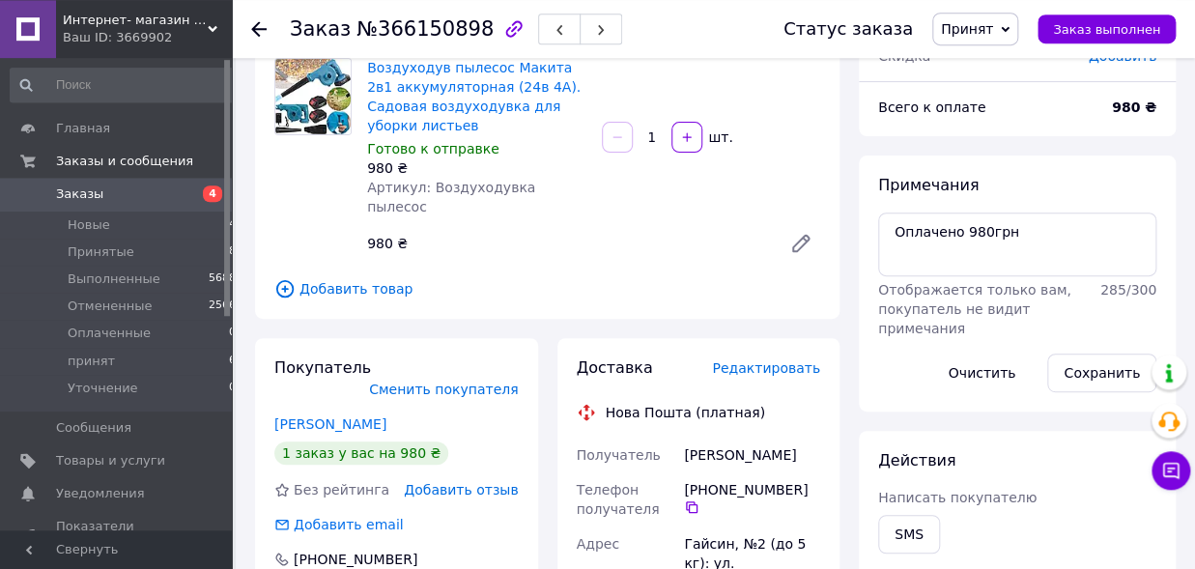
scroll to position [106, 0]
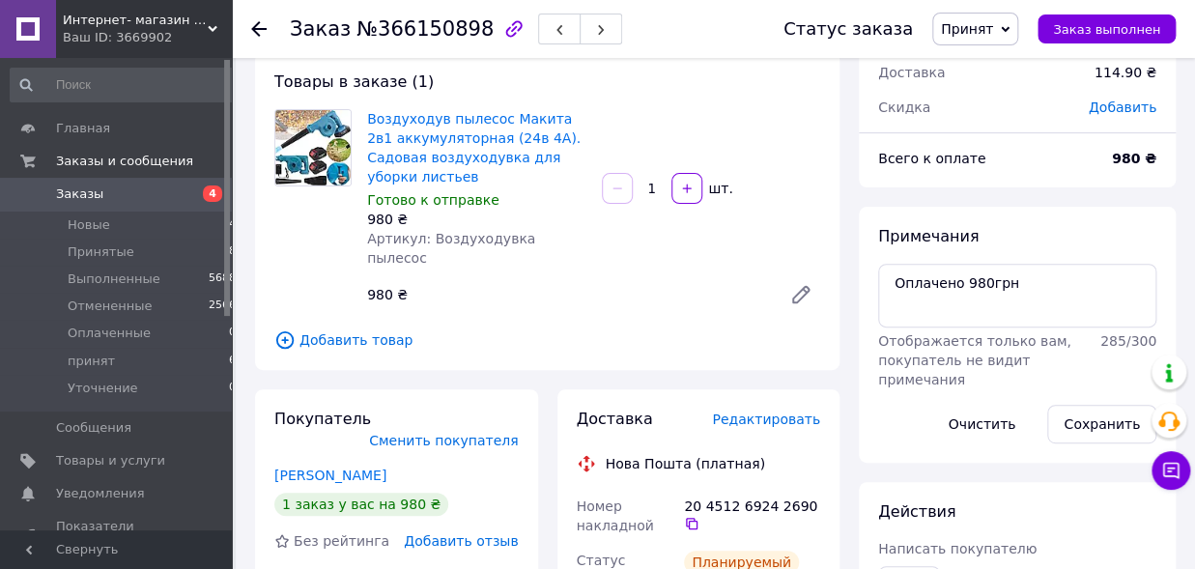
click at [973, 28] on span "Принят" at bounding box center [967, 28] width 52 height 15
click at [974, 151] on li "принят" at bounding box center [984, 154] width 102 height 29
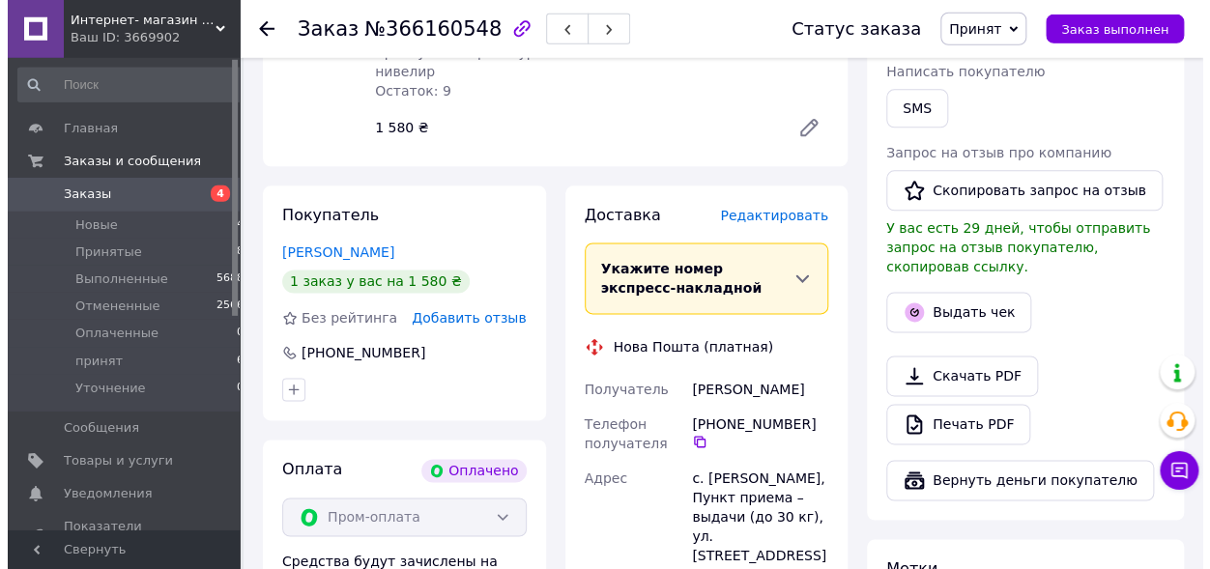
scroll to position [850, 0]
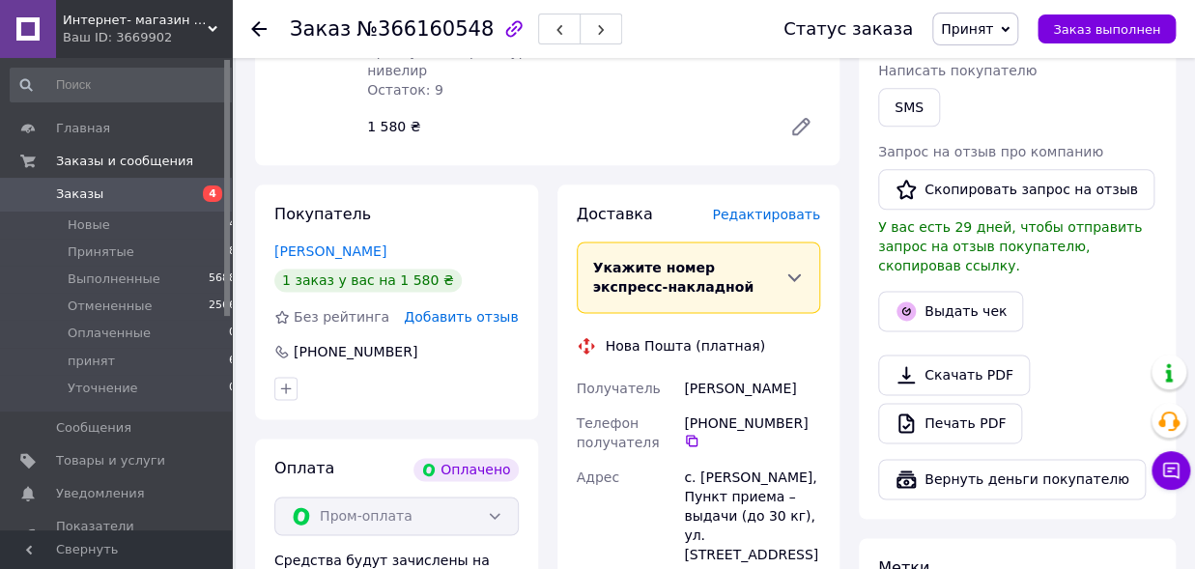
click at [757, 207] on span "Редактировать" at bounding box center [766, 214] width 108 height 15
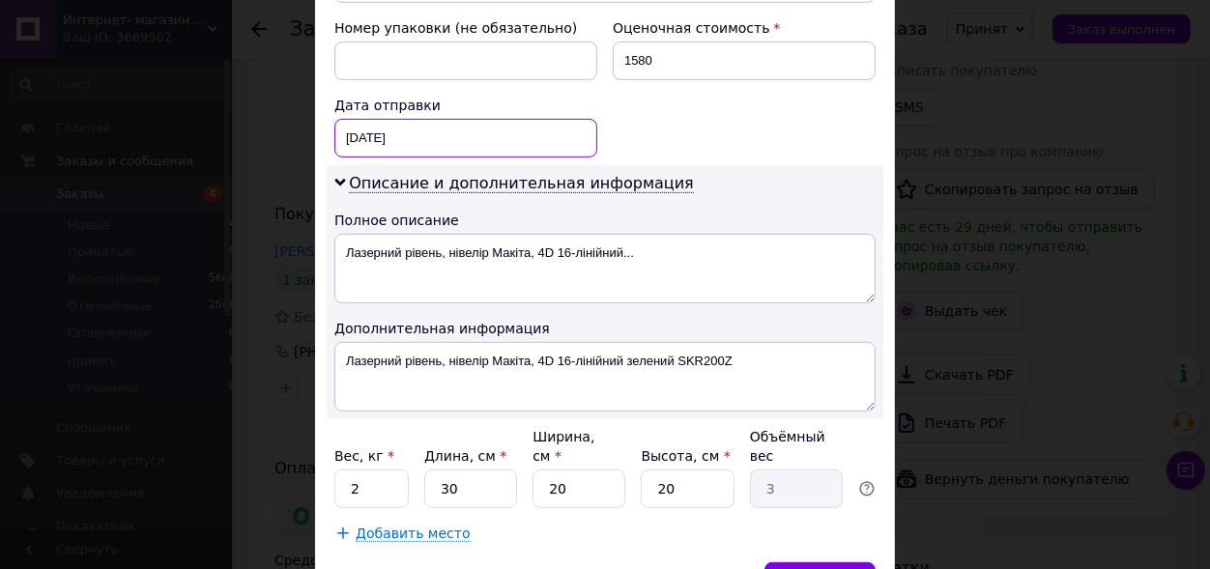
click at [432, 121] on input "[DATE]" at bounding box center [465, 138] width 263 height 39
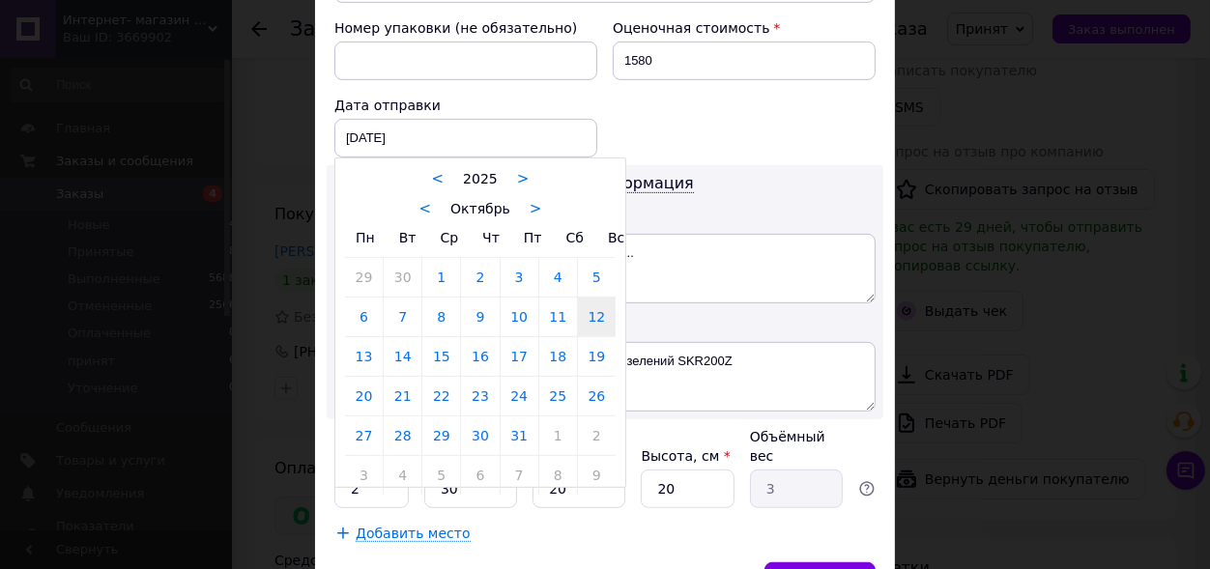
click at [348, 342] on link "13" at bounding box center [364, 356] width 38 height 39
type input "13.10.2025"
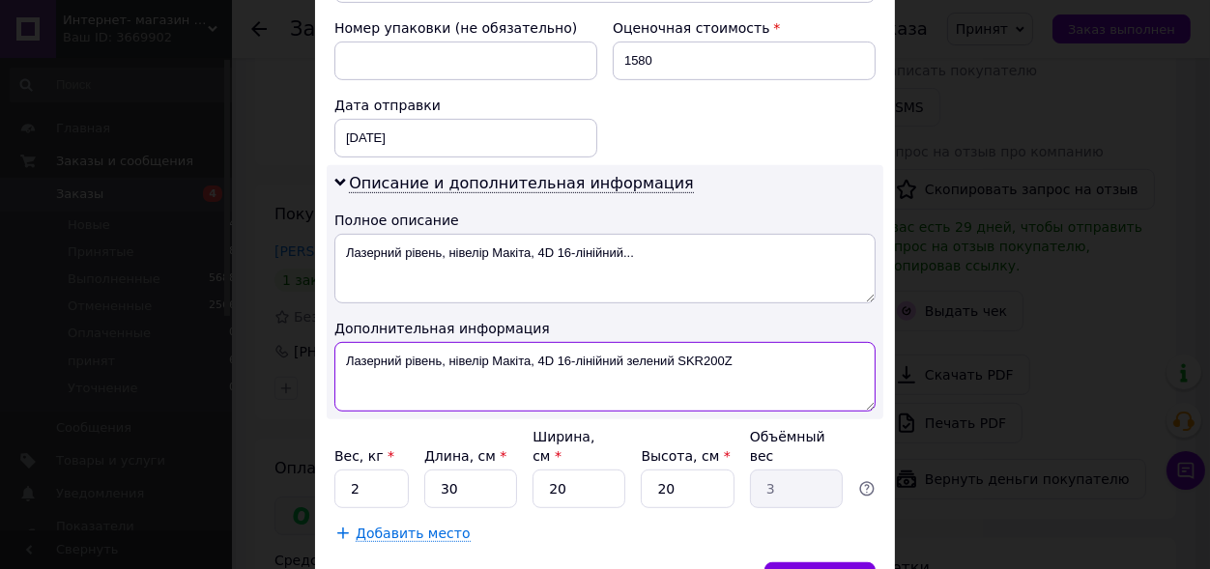
click at [733, 361] on textarea "Лазерний рівень, нівелір Макіта, 4D 16-лінійний зелений SKR200Z" at bounding box center [604, 377] width 541 height 70
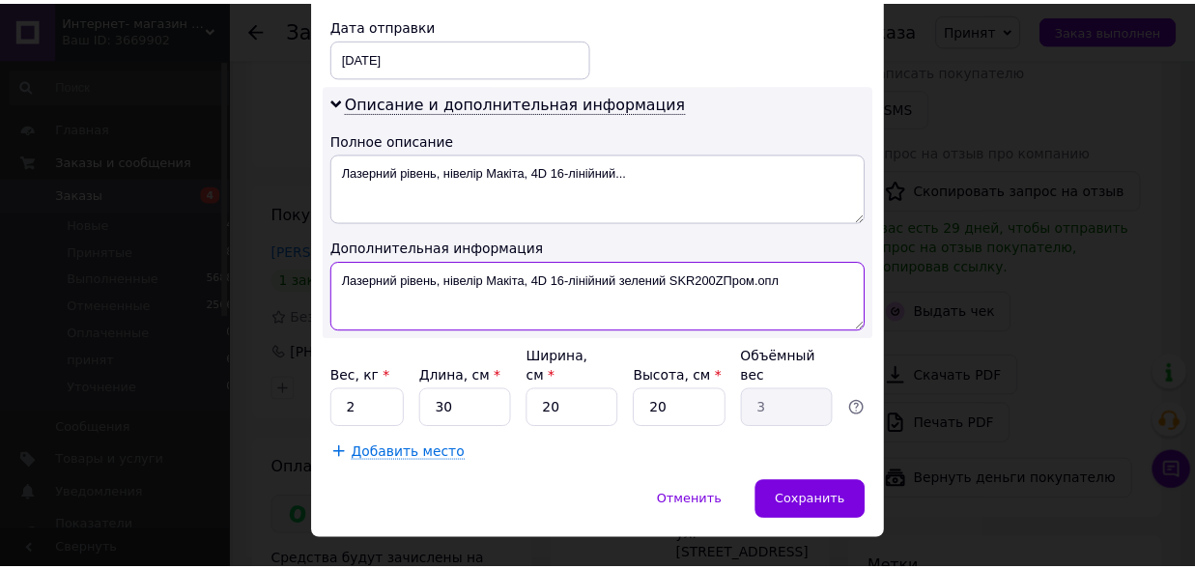
scroll to position [958, 0]
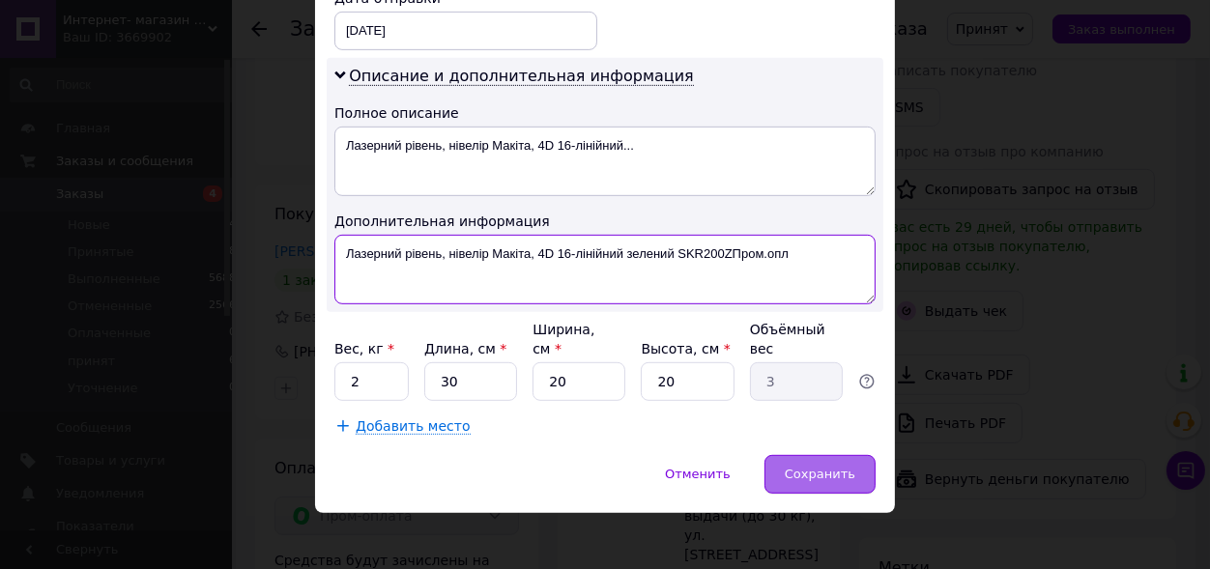
type textarea "Лазерний рівень, нівелір Макіта, 4D 16-лінійний зелений SKR200ZПром.опл"
click at [815, 467] on span "Сохранить" at bounding box center [820, 474] width 71 height 14
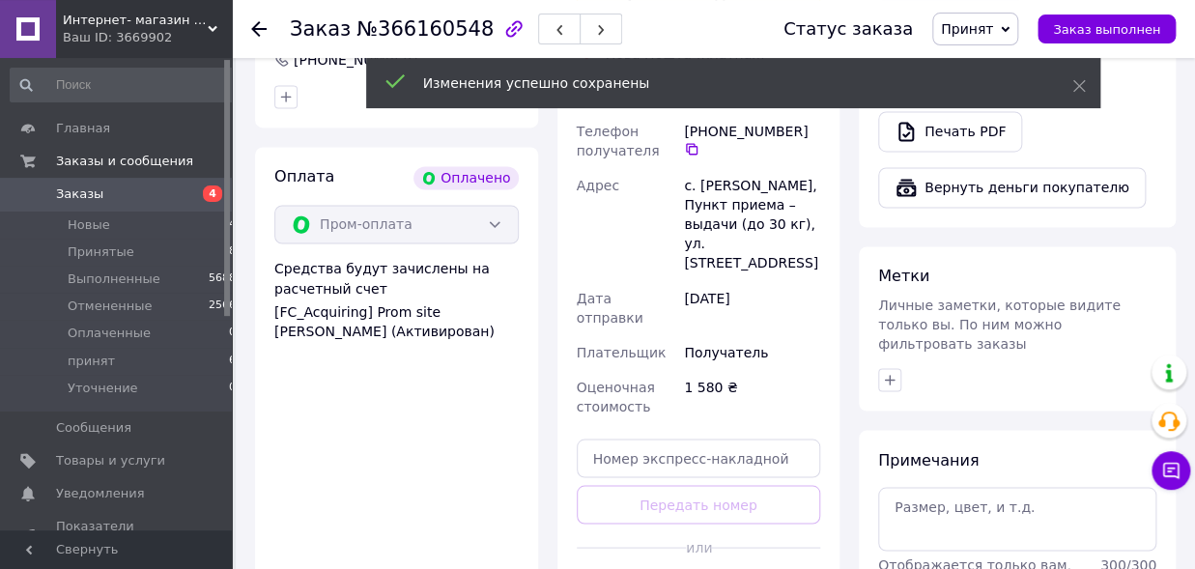
scroll to position [1275, 0]
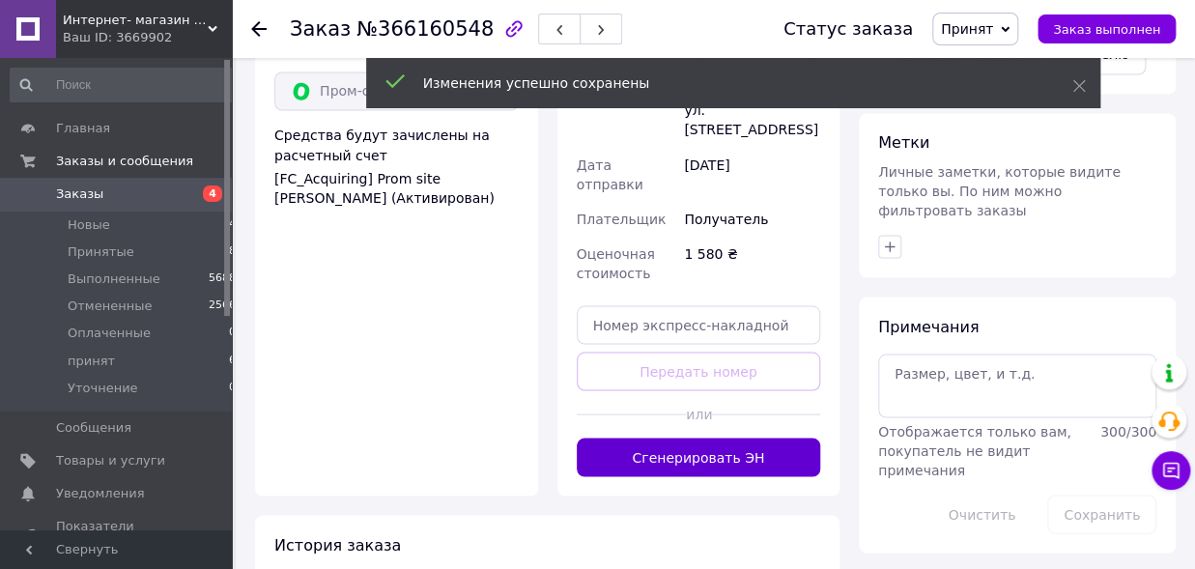
click at [714, 438] on button "Сгенерировать ЭН" at bounding box center [699, 457] width 244 height 39
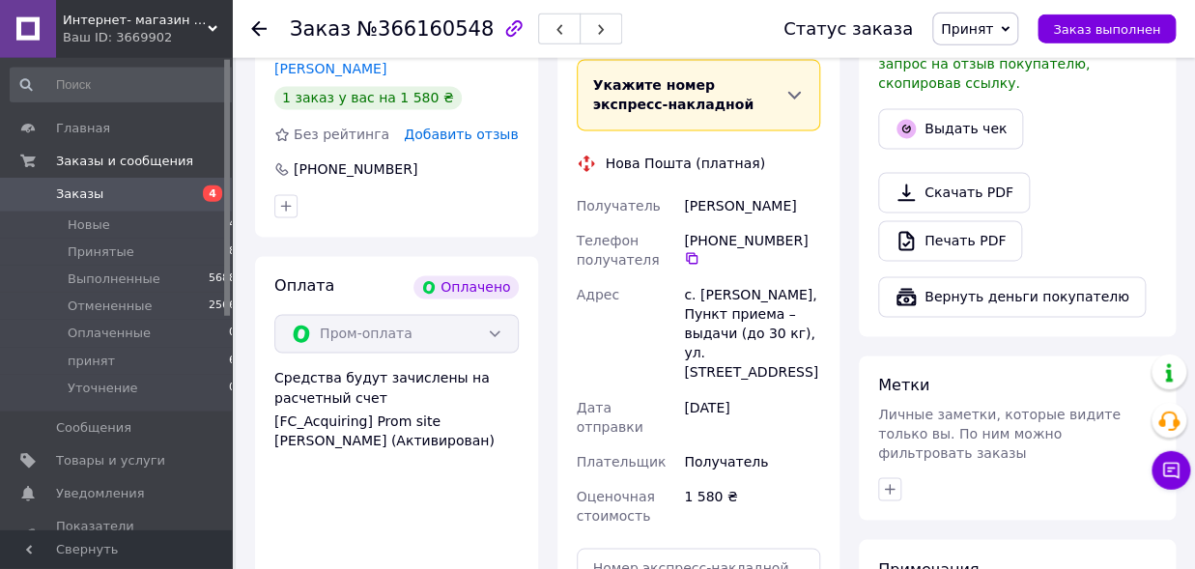
scroll to position [957, 0]
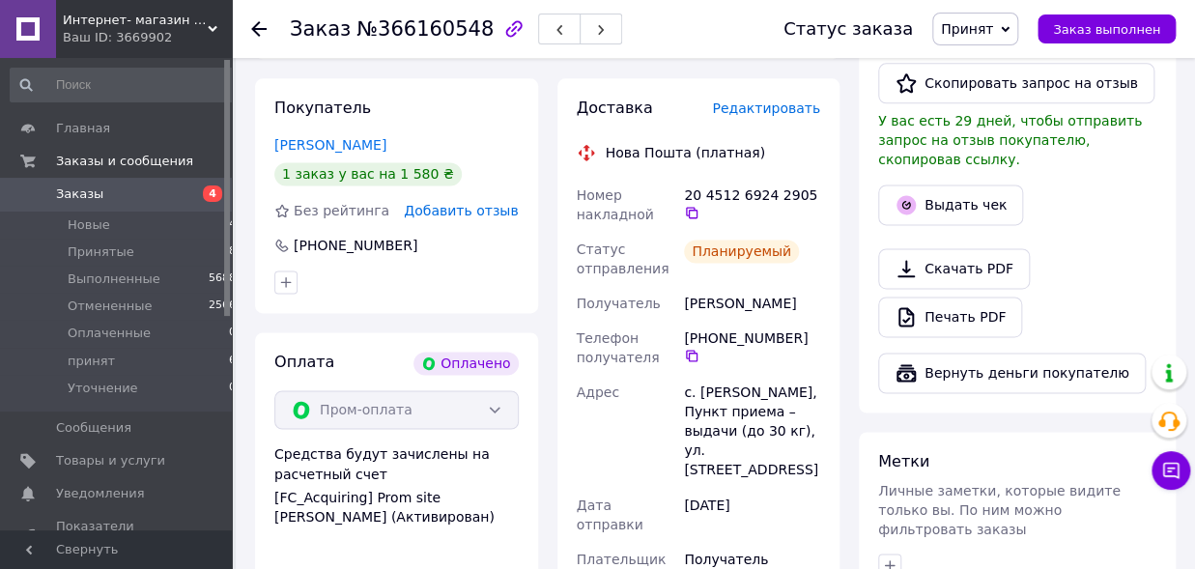
click at [993, 37] on span "Принят" at bounding box center [967, 28] width 52 height 15
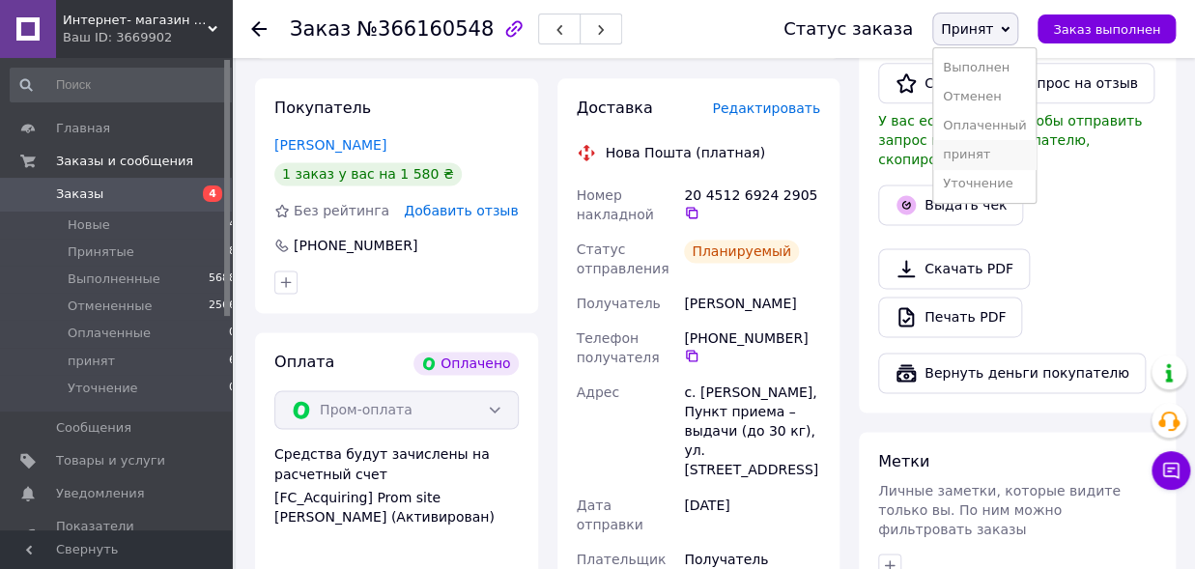
click at [987, 157] on li "принят" at bounding box center [984, 154] width 102 height 29
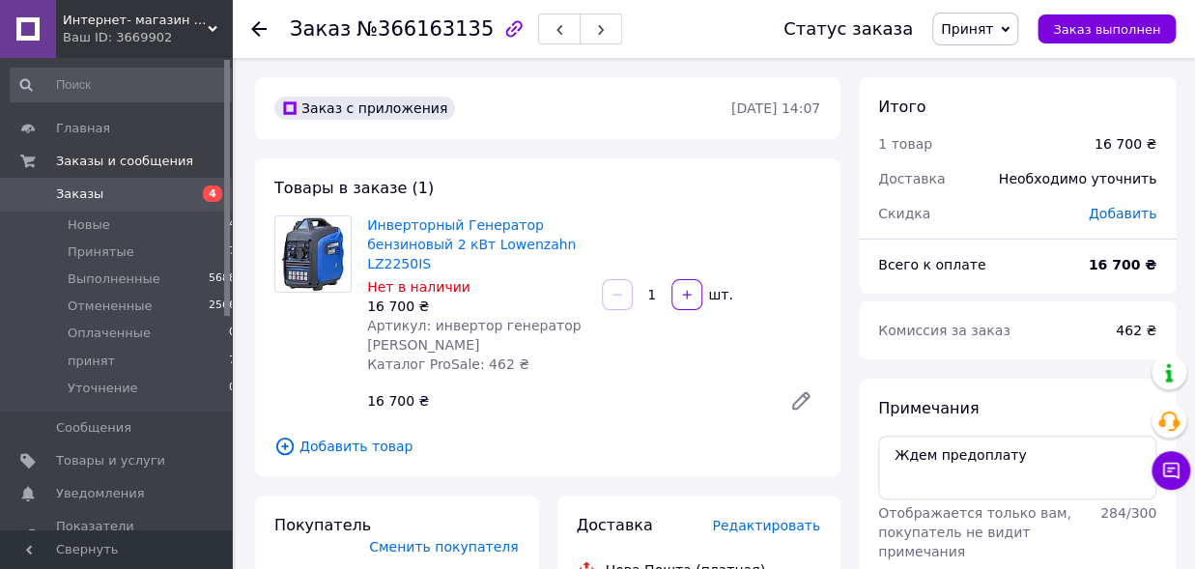
scroll to position [170, 0]
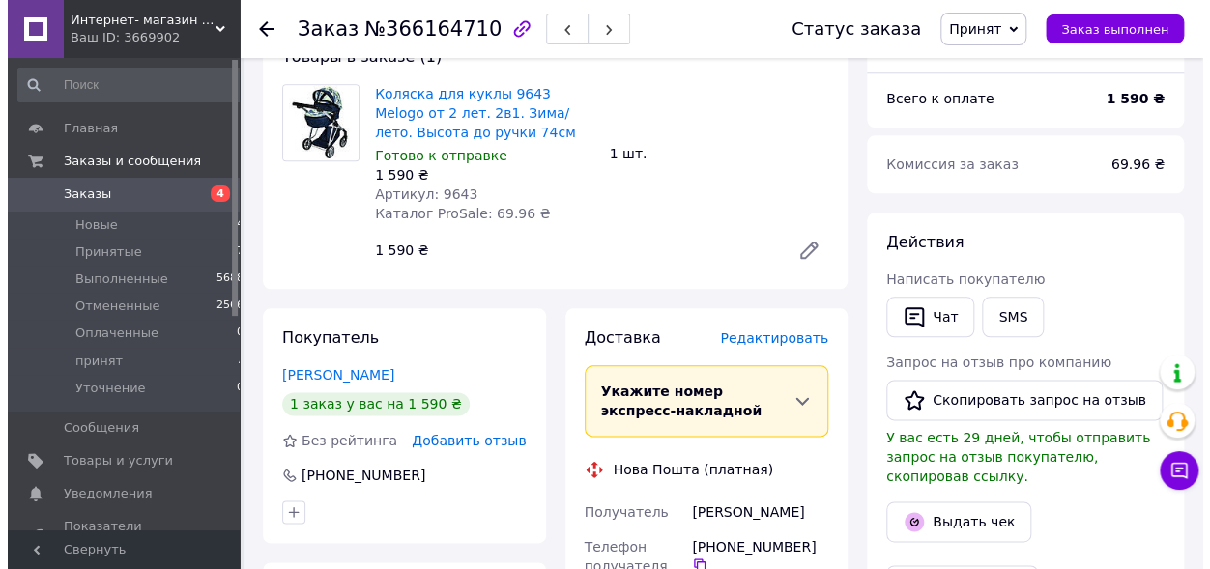
scroll to position [744, 0]
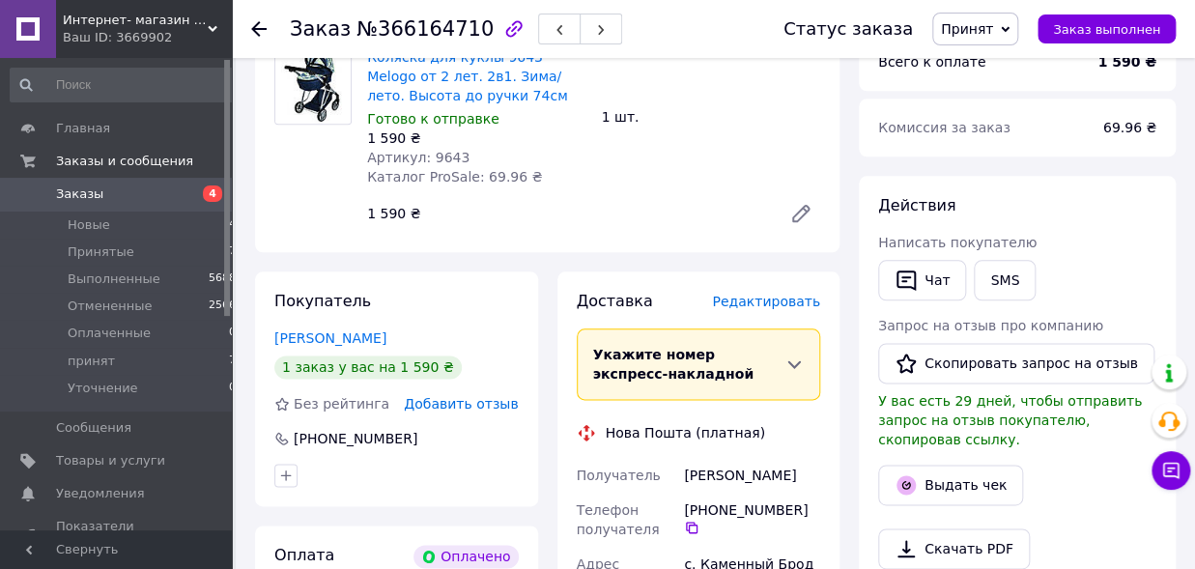
click at [783, 294] on span "Редактировать" at bounding box center [766, 301] width 108 height 15
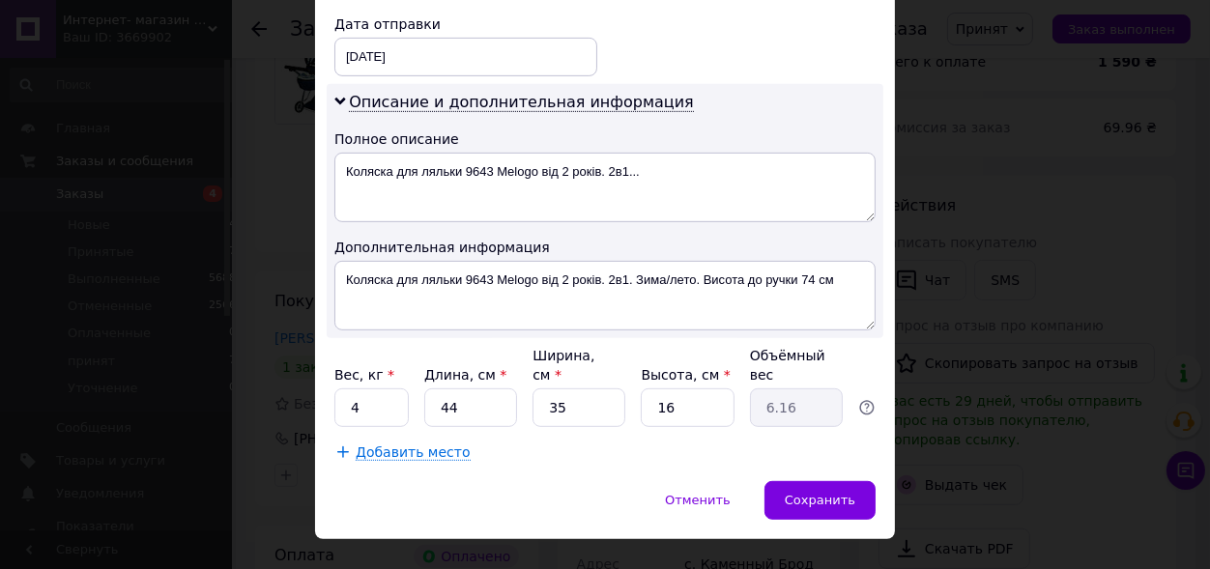
scroll to position [957, 0]
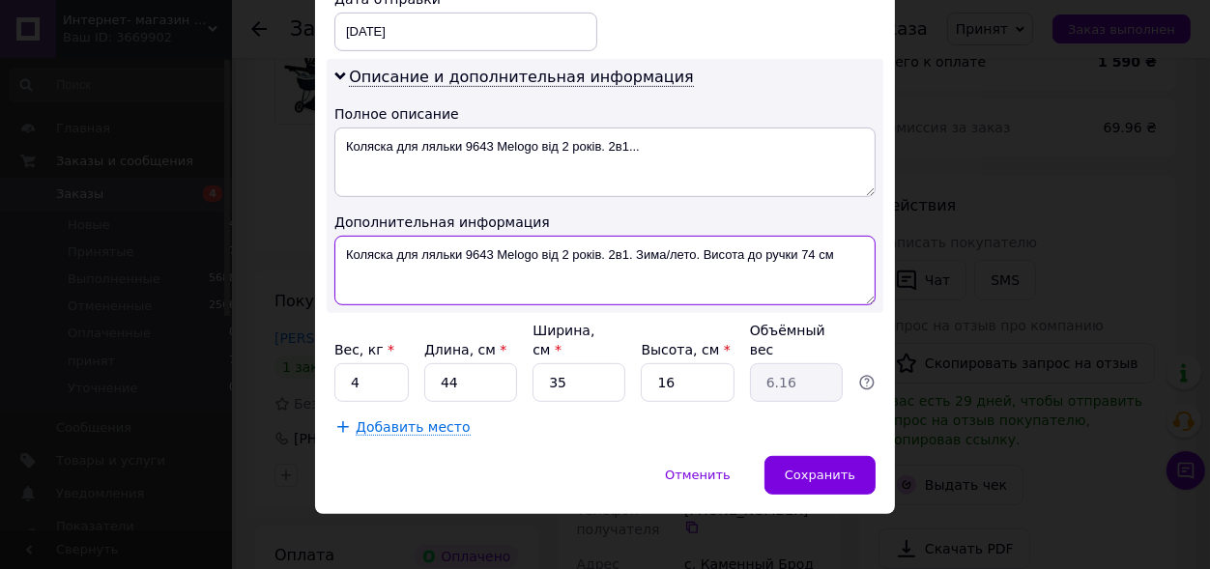
click at [835, 251] on textarea "Коляска для ляльки 9643 Melogo від 2 років. 2в1. Зима/лето. Висота до ручки 74 …" at bounding box center [604, 271] width 541 height 70
click at [353, 259] on textarea "Коляска для ляльки 9643 Melogo від 2 років. 2в1. Зима/лето. Висота до ручки 74 …" at bounding box center [604, 271] width 541 height 70
type textarea "Коляска для ляльки 9643 Melogo від 2 років. 2в1. Зима/лето. Висота до ручки 74 …"
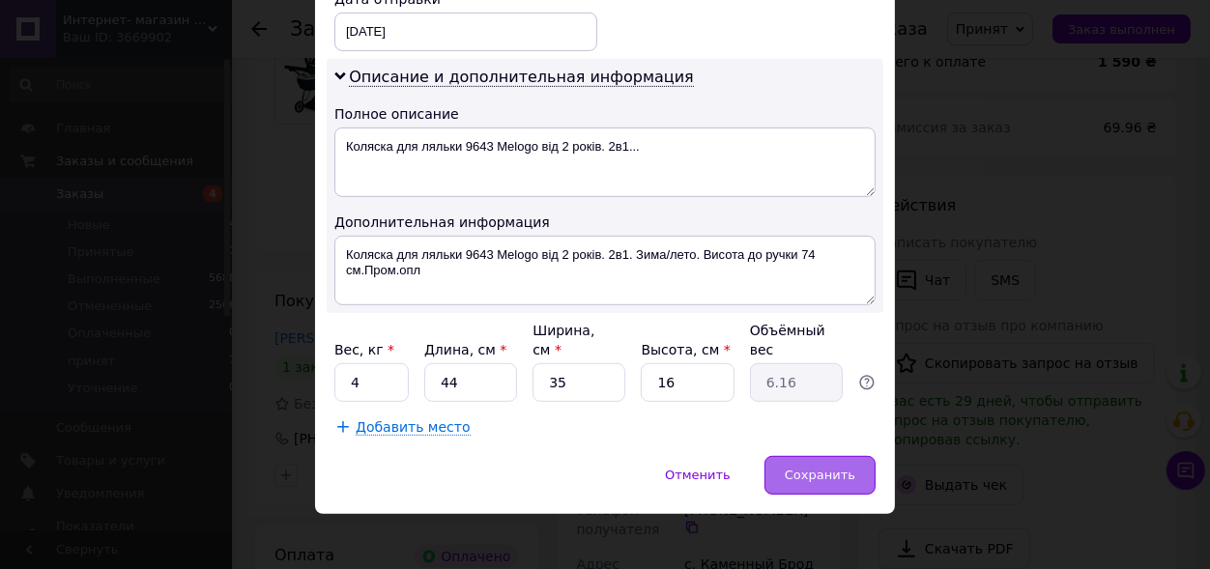
click at [815, 468] on span "Сохранить" at bounding box center [820, 475] width 71 height 14
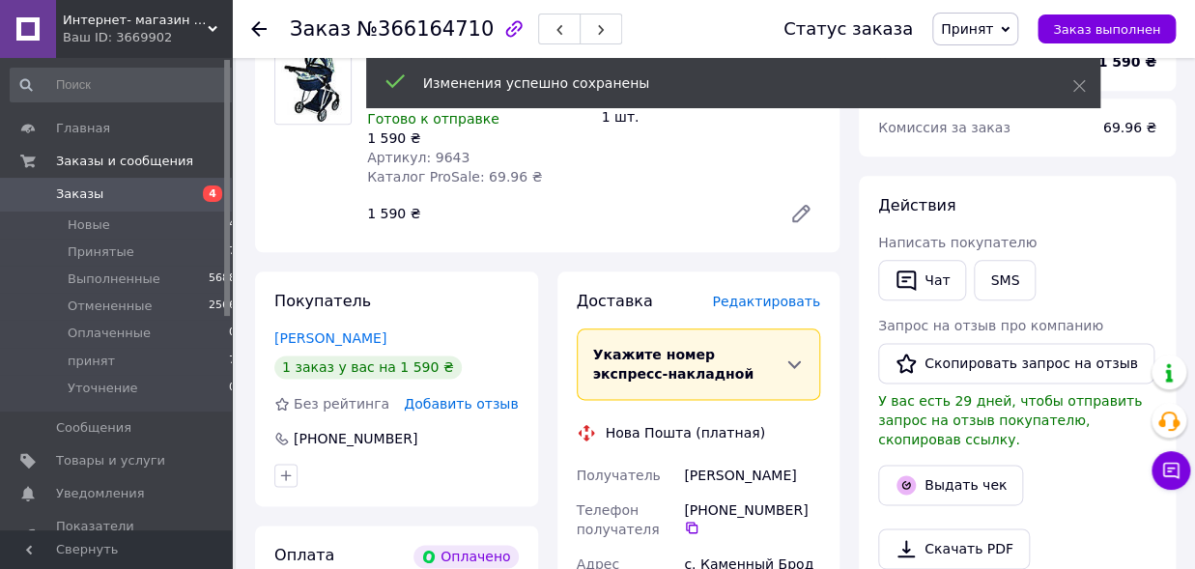
click at [786, 294] on span "Редактировать" at bounding box center [766, 301] width 108 height 15
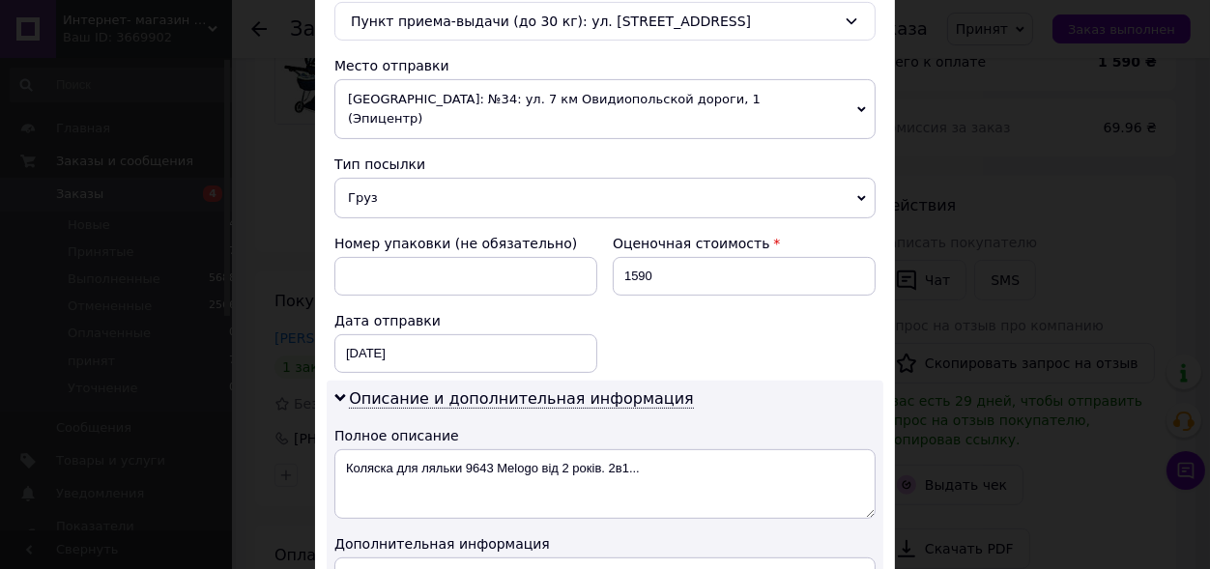
scroll to position [638, 0]
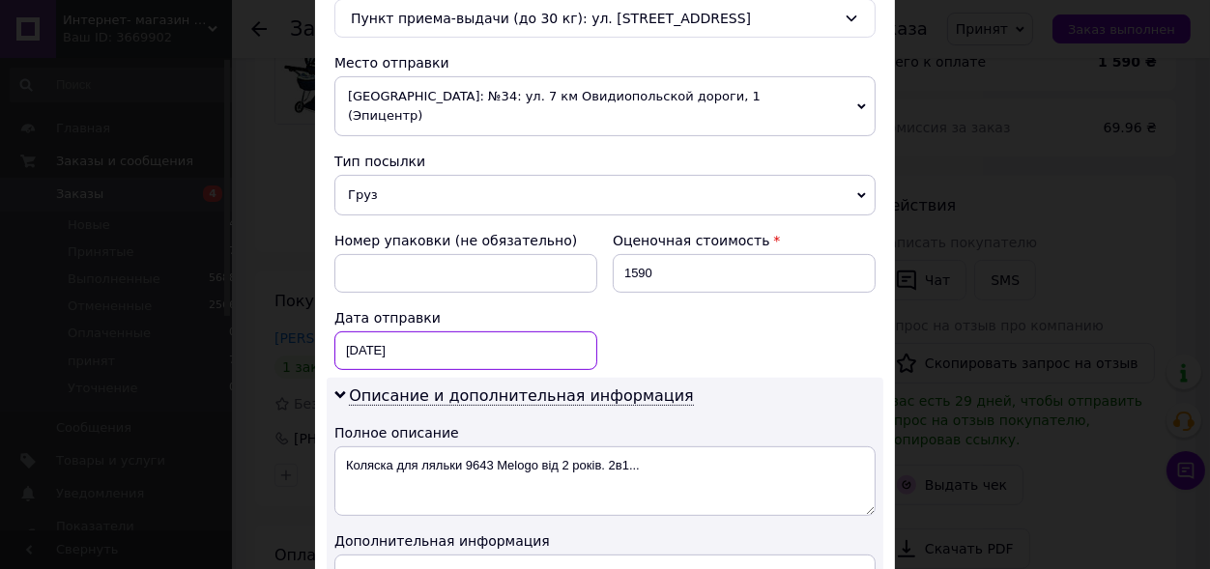
drag, startPoint x: 421, startPoint y: 319, endPoint x: 422, endPoint y: 337, distance: 18.4
click at [421, 331] on input "[DATE]" at bounding box center [465, 350] width 263 height 39
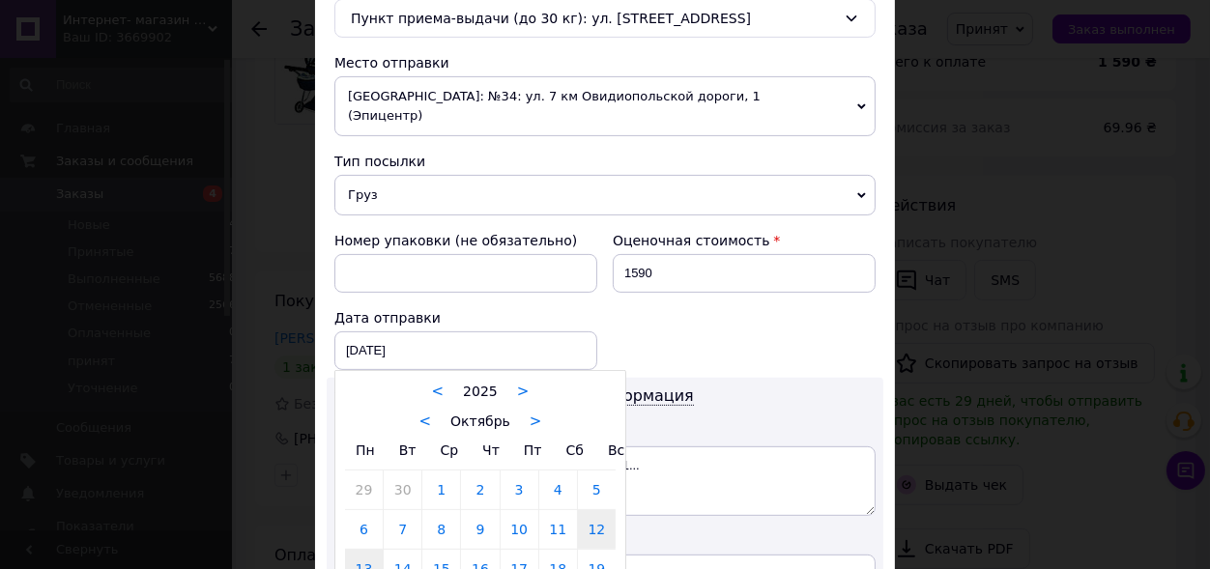
click at [357, 550] on link "13" at bounding box center [364, 569] width 38 height 39
type input "[DATE]"
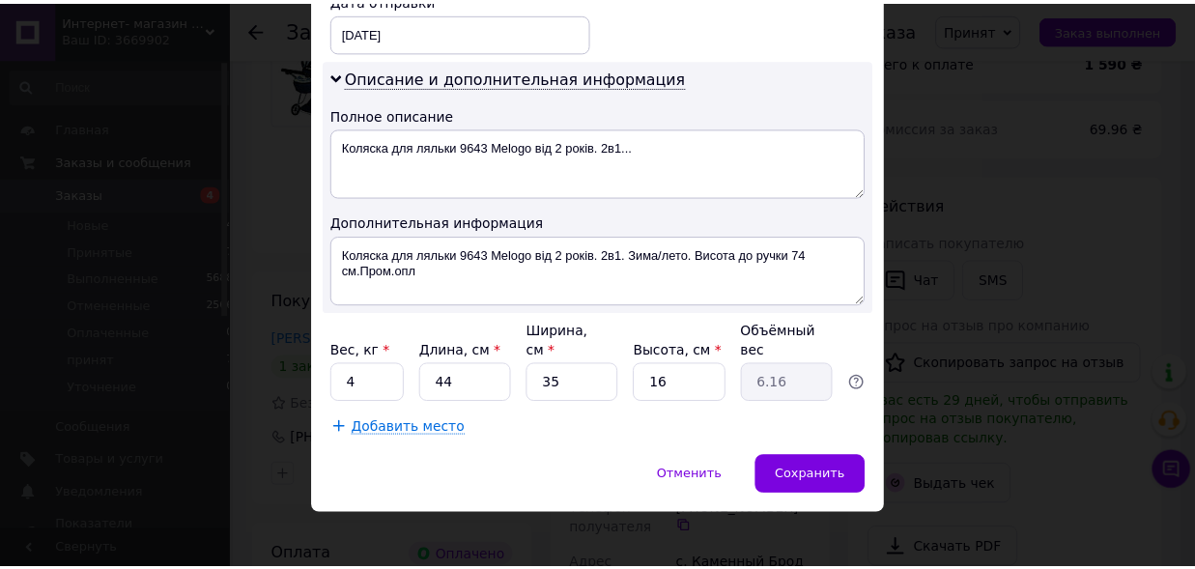
scroll to position [958, 0]
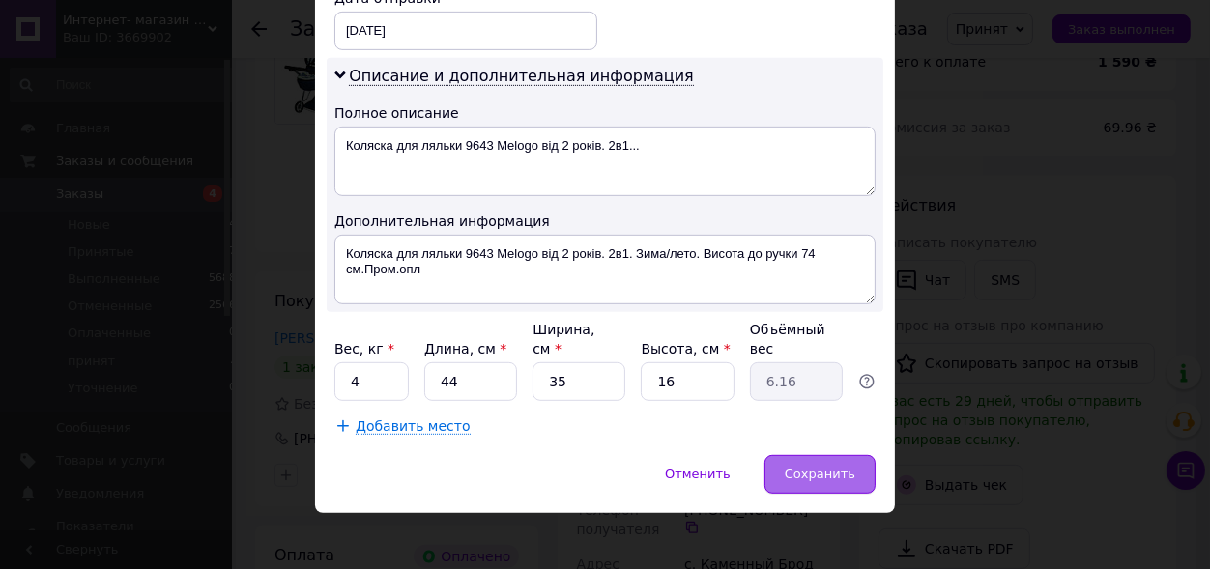
click at [813, 472] on span "Сохранить" at bounding box center [820, 474] width 71 height 14
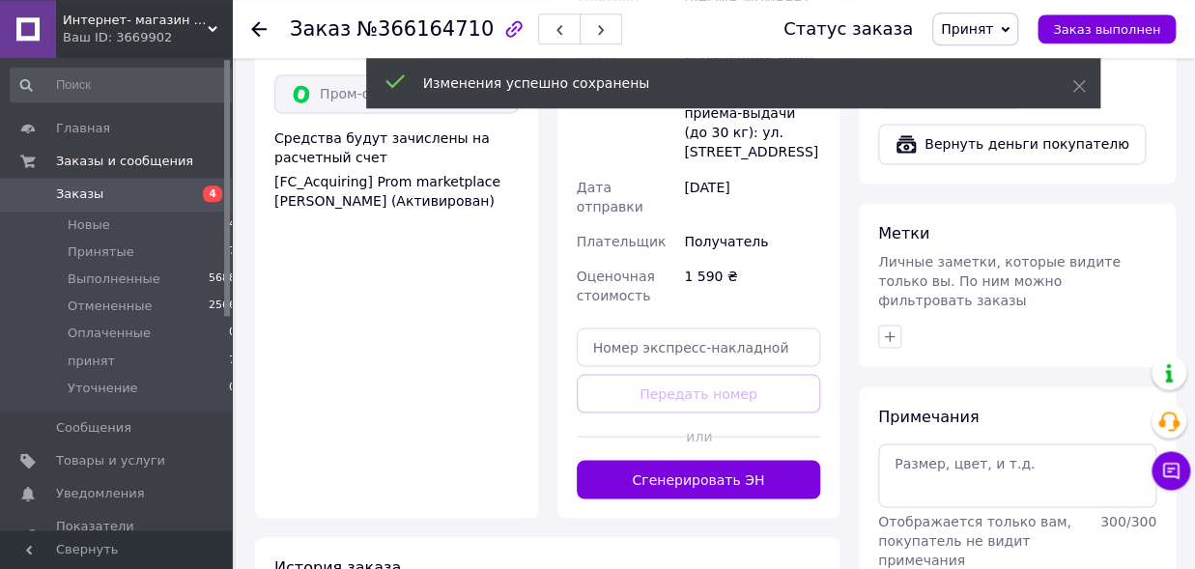
scroll to position [1275, 0]
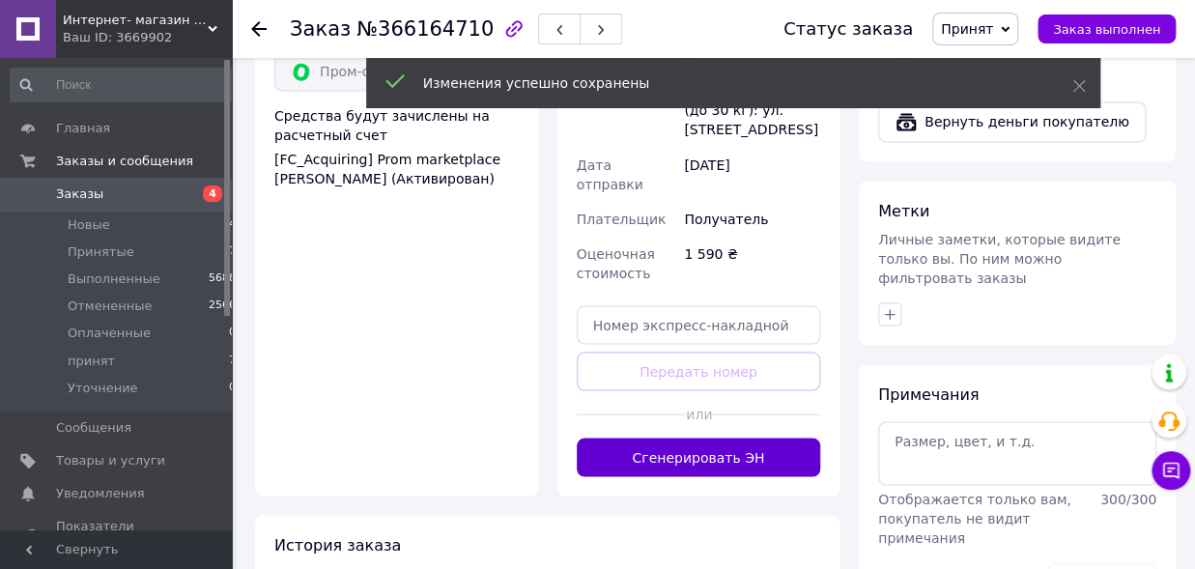
click at [712, 438] on button "Сгенерировать ЭН" at bounding box center [699, 457] width 244 height 39
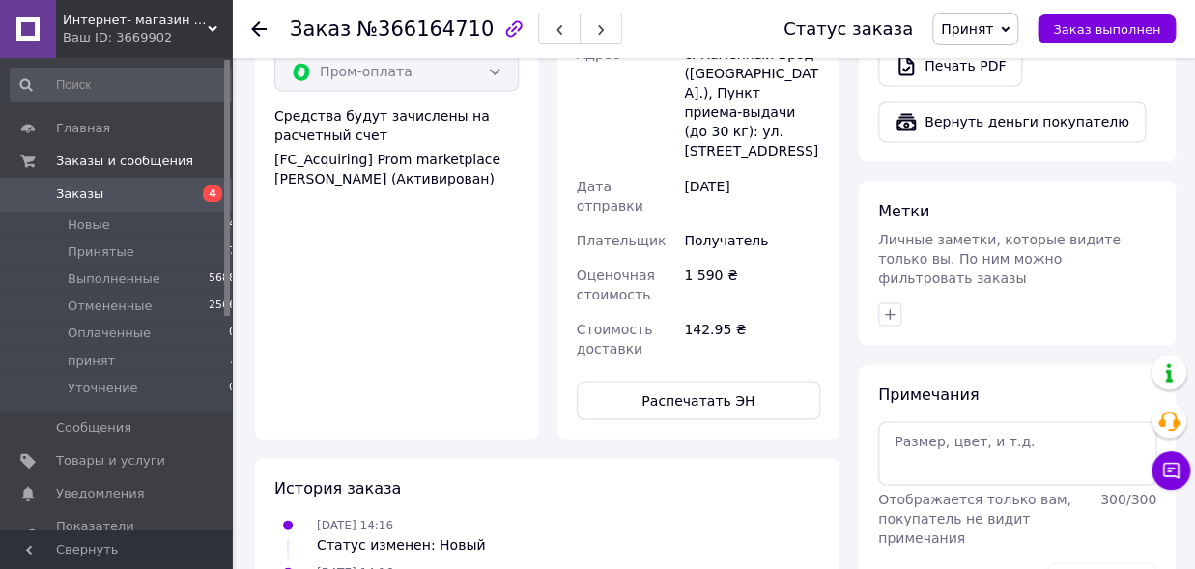
click at [993, 32] on span "Принят" at bounding box center [967, 28] width 52 height 15
click at [992, 155] on li "принят" at bounding box center [984, 154] width 102 height 29
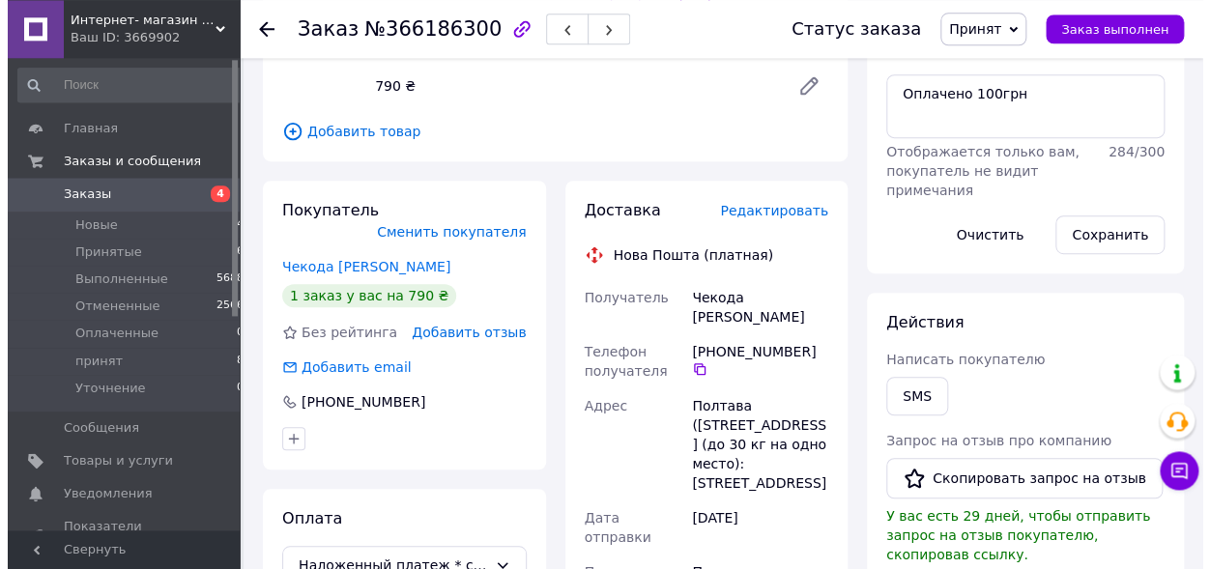
scroll to position [319, 0]
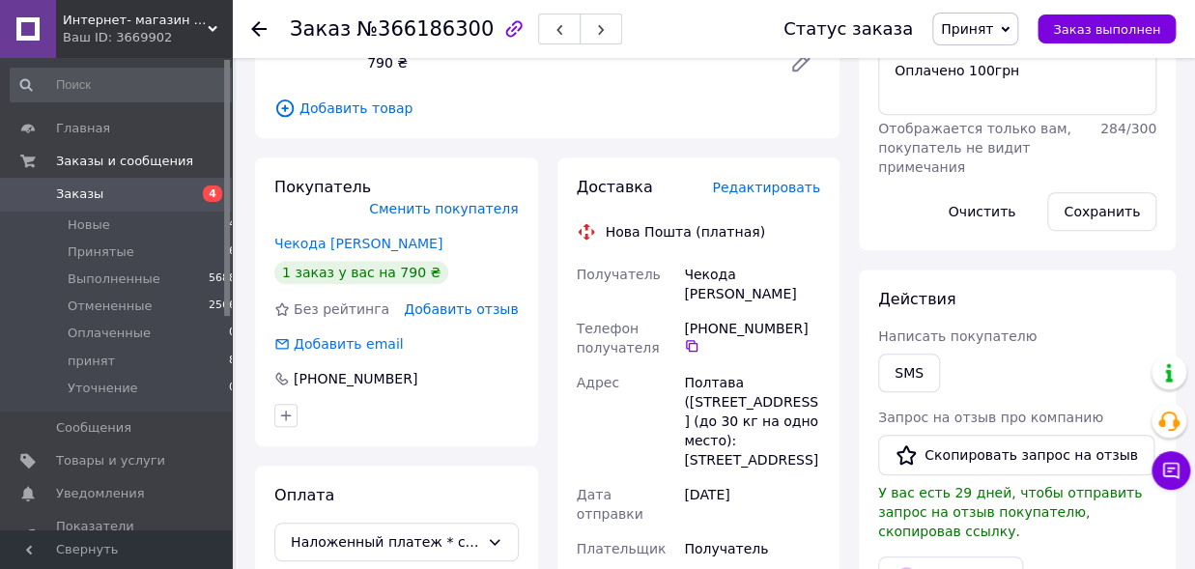
click at [762, 186] on span "Редактировать" at bounding box center [766, 187] width 108 height 15
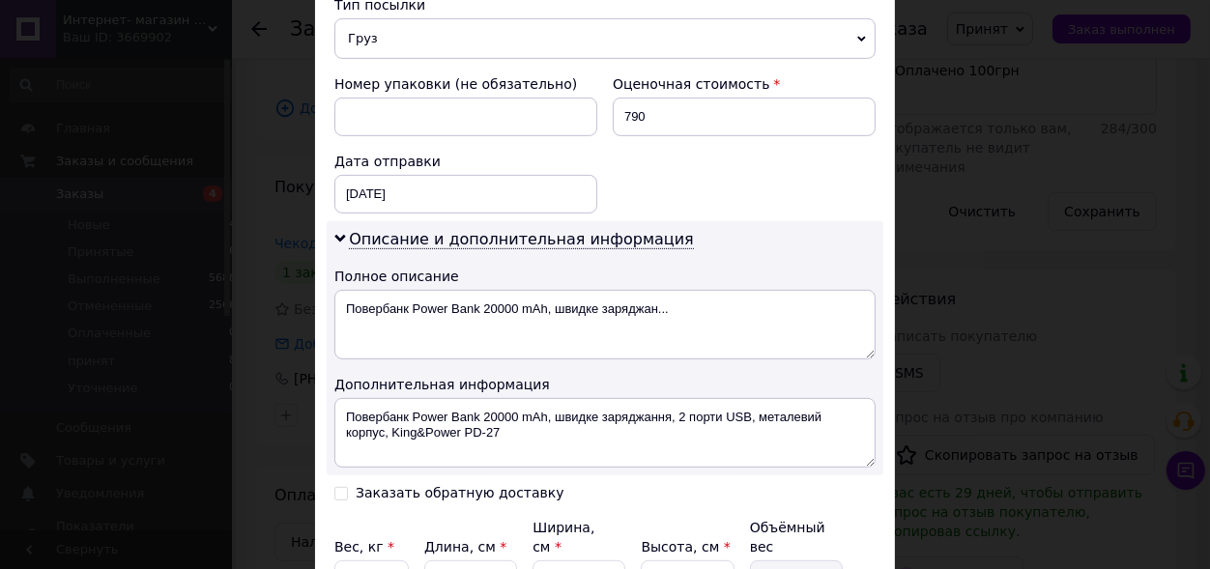
scroll to position [744, 0]
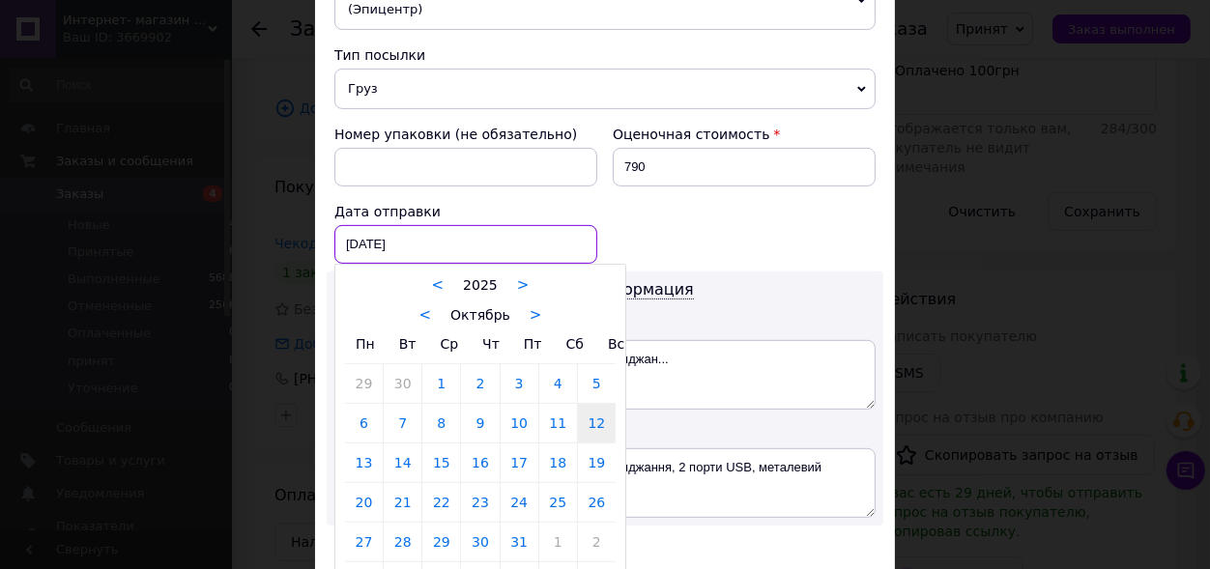
click at [384, 225] on input "[DATE]" at bounding box center [465, 244] width 263 height 39
click at [357, 443] on link "13" at bounding box center [364, 462] width 38 height 39
type input "[DATE]"
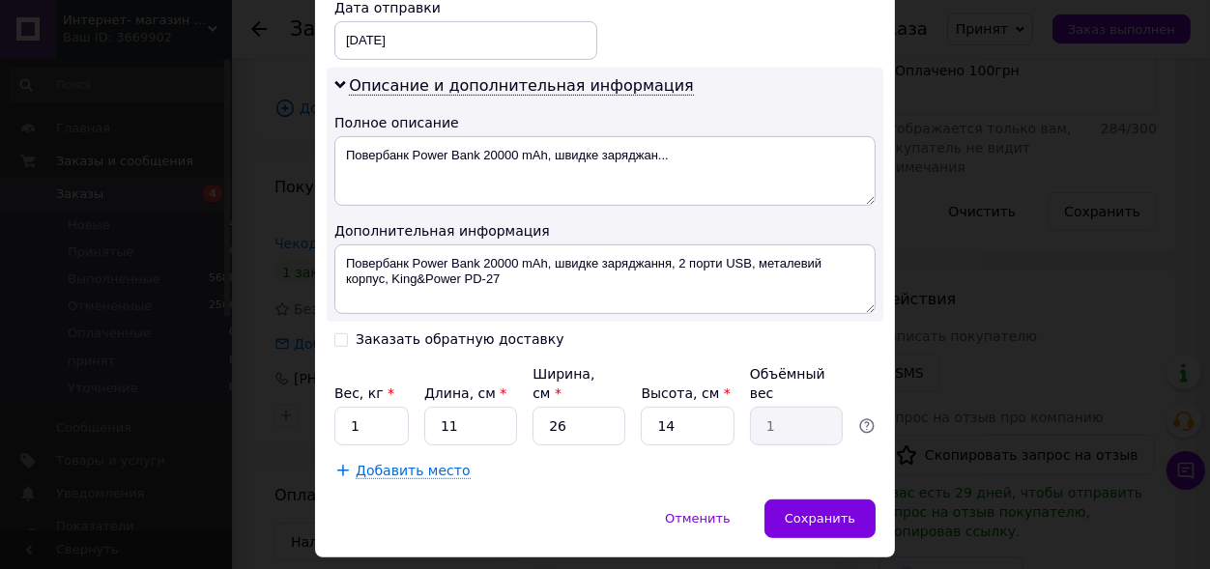
scroll to position [992, 0]
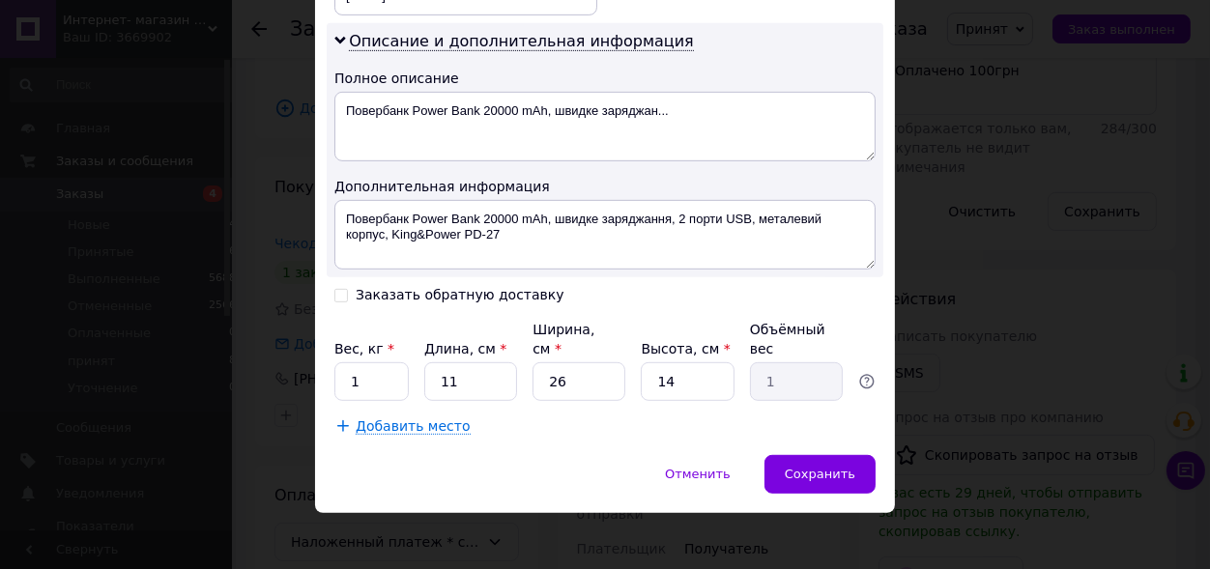
click at [334, 300] on input "Заказать обратную доставку" at bounding box center [341, 294] width 14 height 14
checkbox input "true"
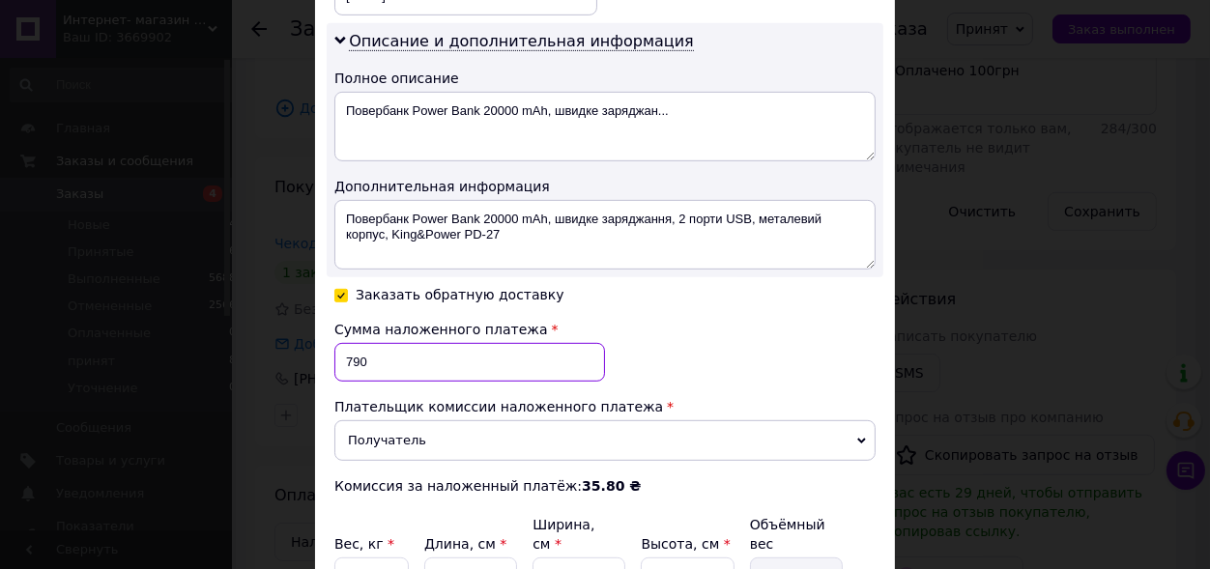
click at [342, 368] on input "790" at bounding box center [469, 362] width 271 height 39
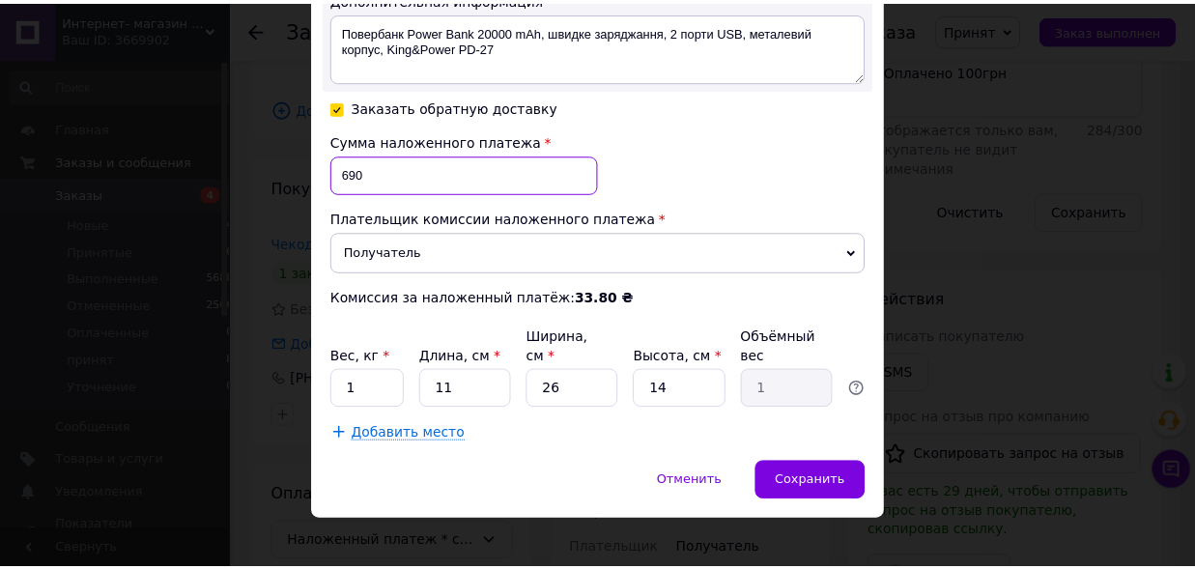
scroll to position [1187, 0]
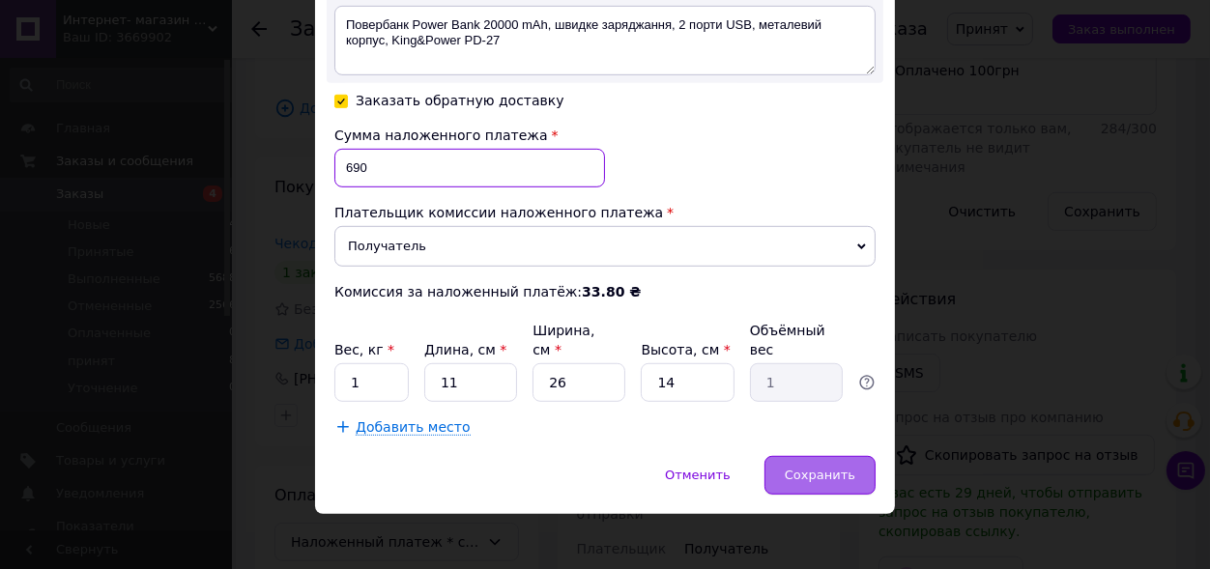
type input "690"
click at [809, 468] on span "Сохранить" at bounding box center [820, 475] width 71 height 14
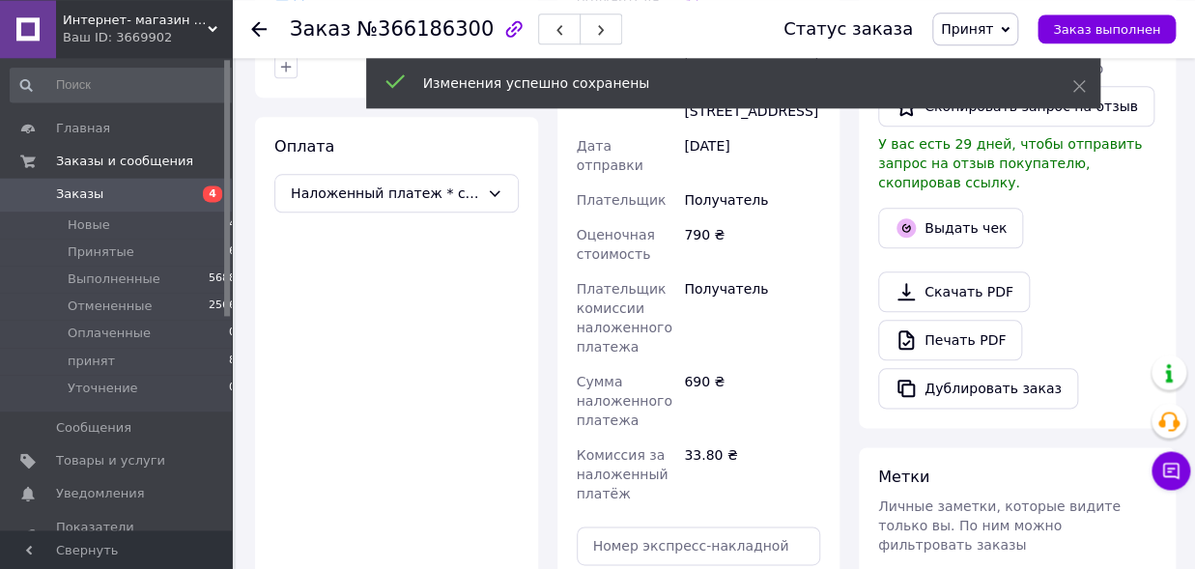
scroll to position [744, 0]
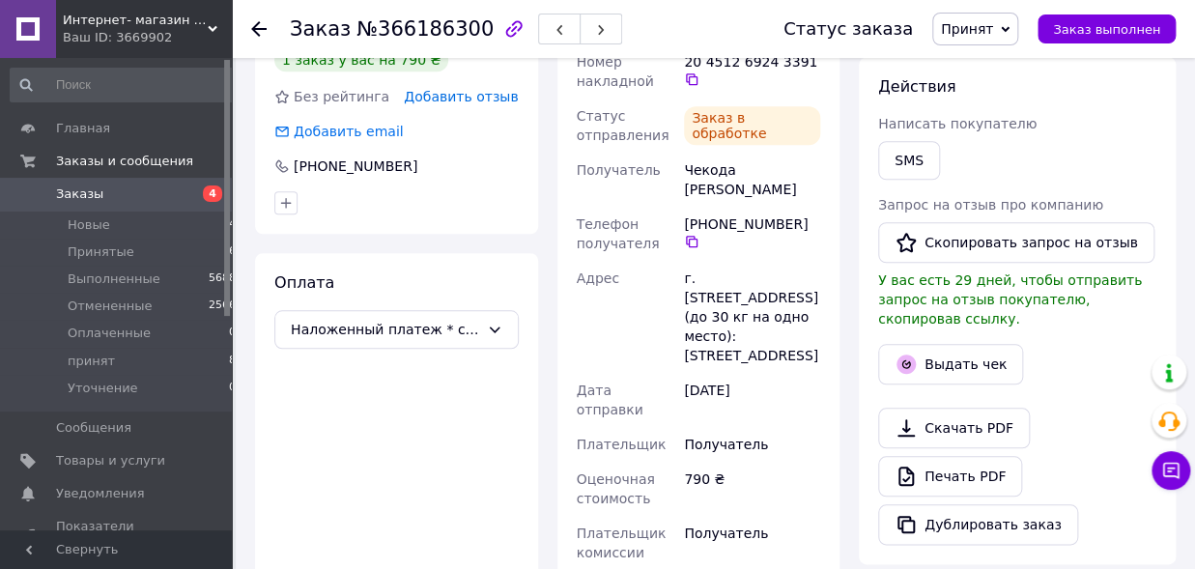
scroll to position [15, 0]
click at [992, 28] on span "Принят" at bounding box center [967, 28] width 52 height 15
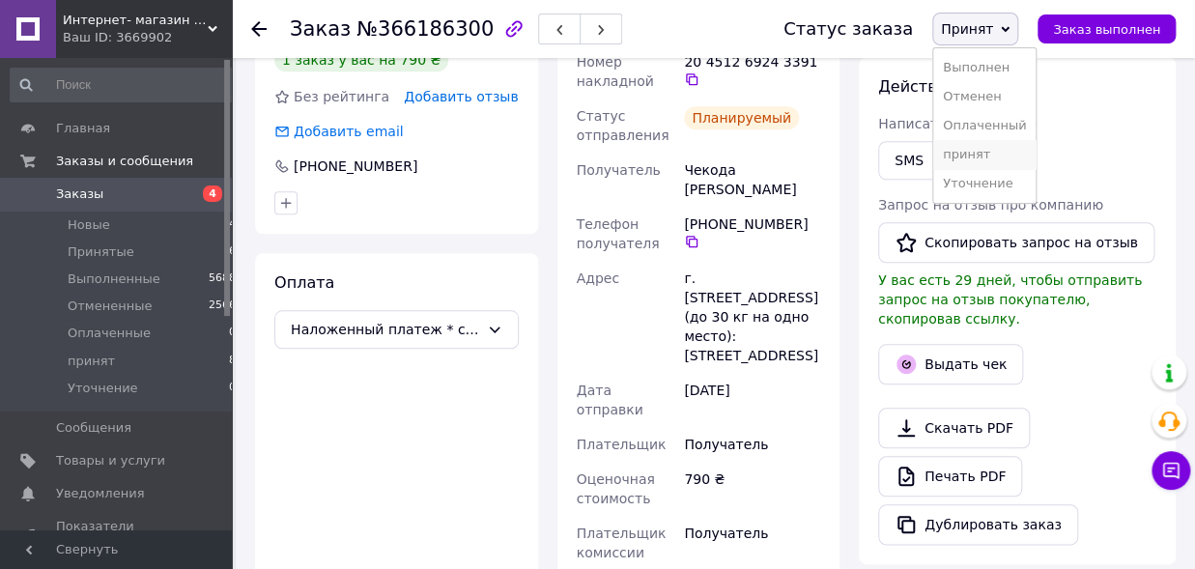
click at [981, 156] on li "принят" at bounding box center [984, 154] width 102 height 29
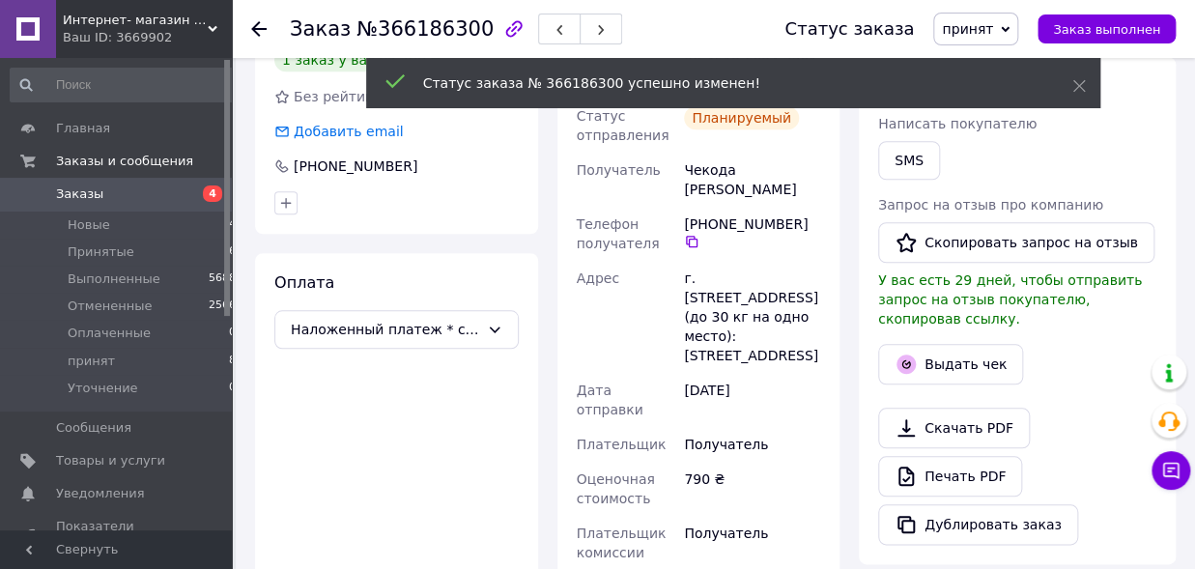
scroll to position [61, 0]
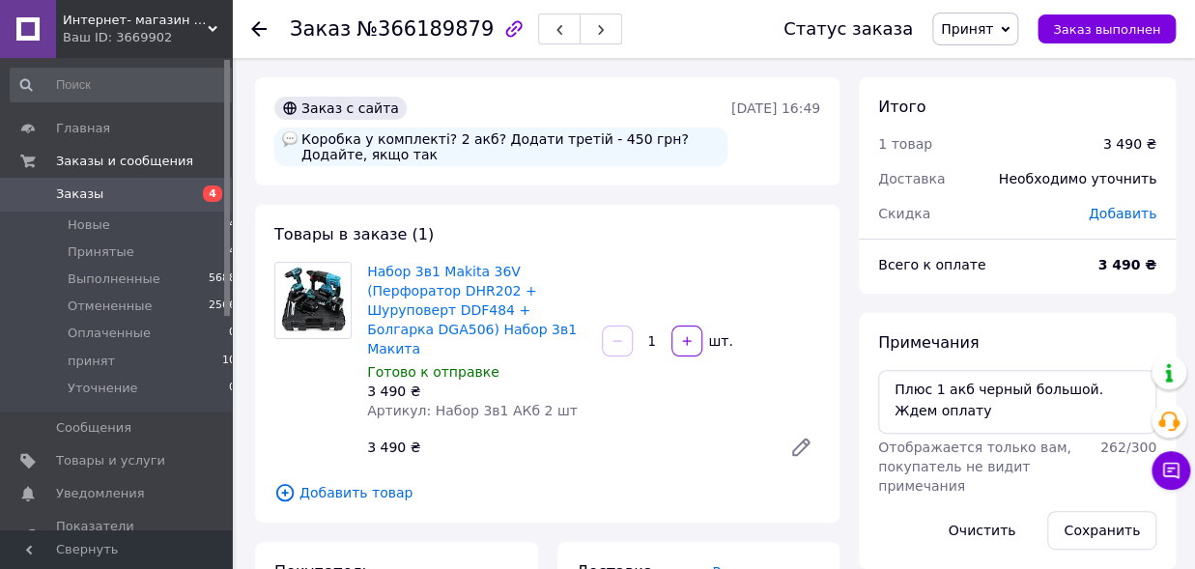
scroll to position [106, 0]
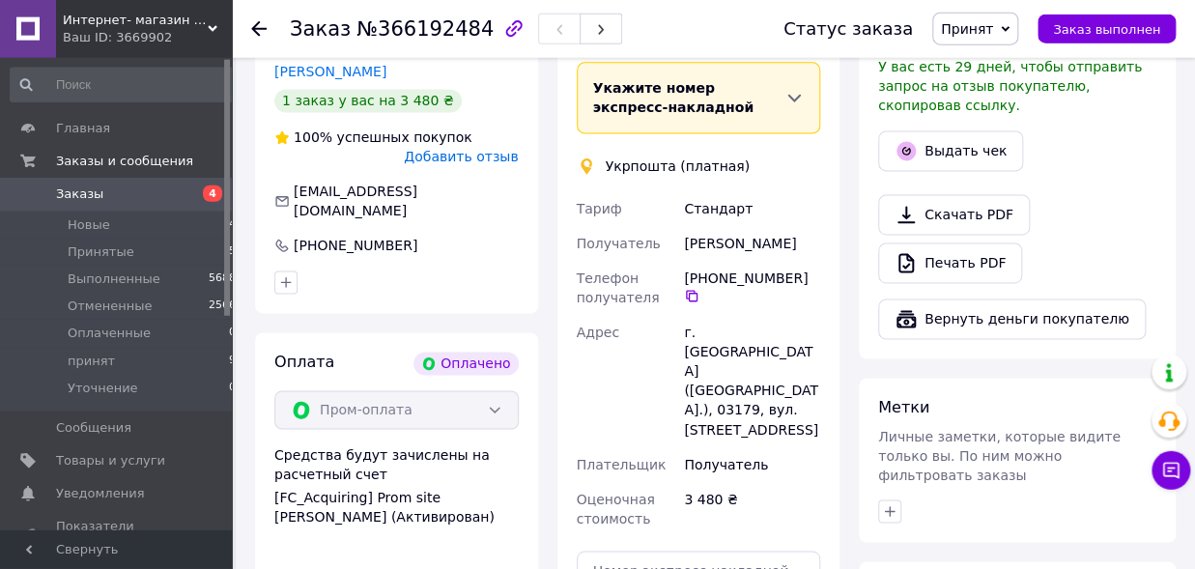
scroll to position [1063, 0]
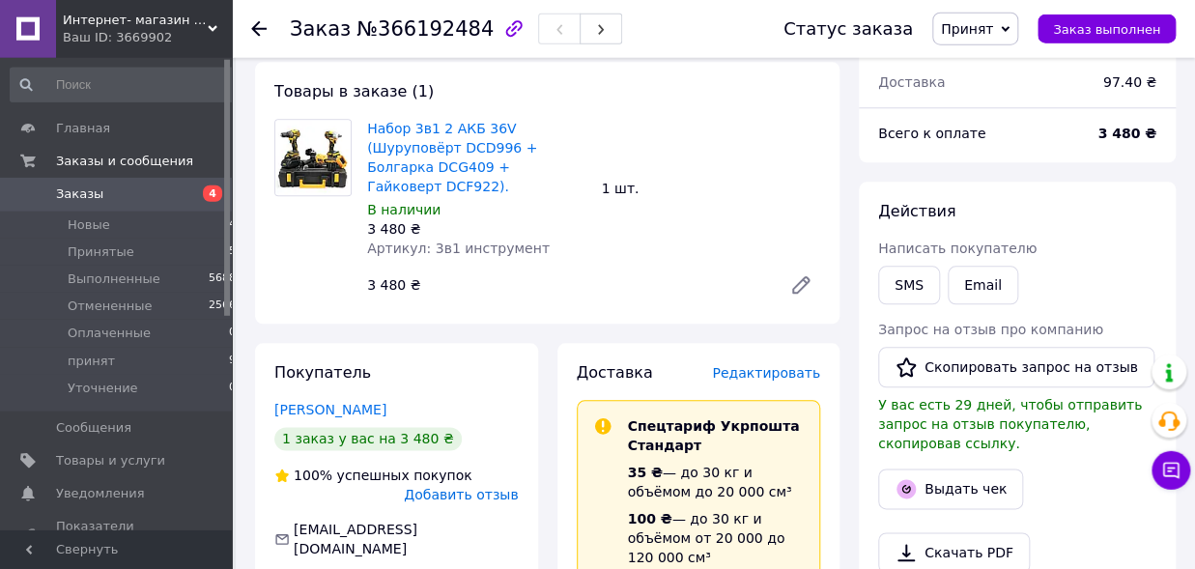
scroll to position [638, 0]
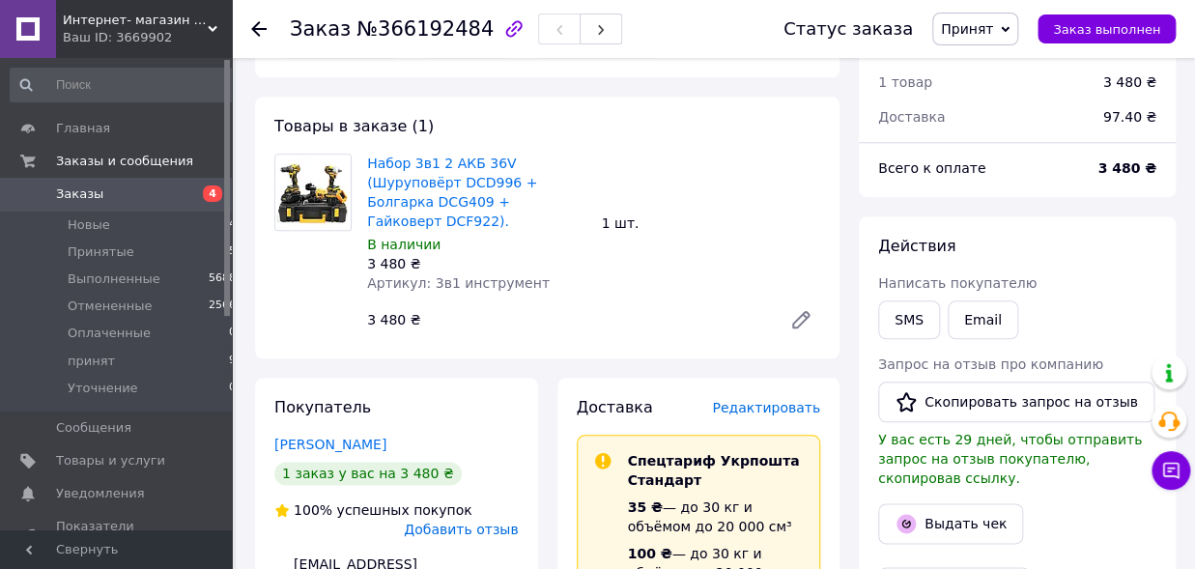
click at [973, 37] on span "Принят" at bounding box center [967, 28] width 52 height 15
click at [988, 157] on li "принят" at bounding box center [984, 154] width 102 height 29
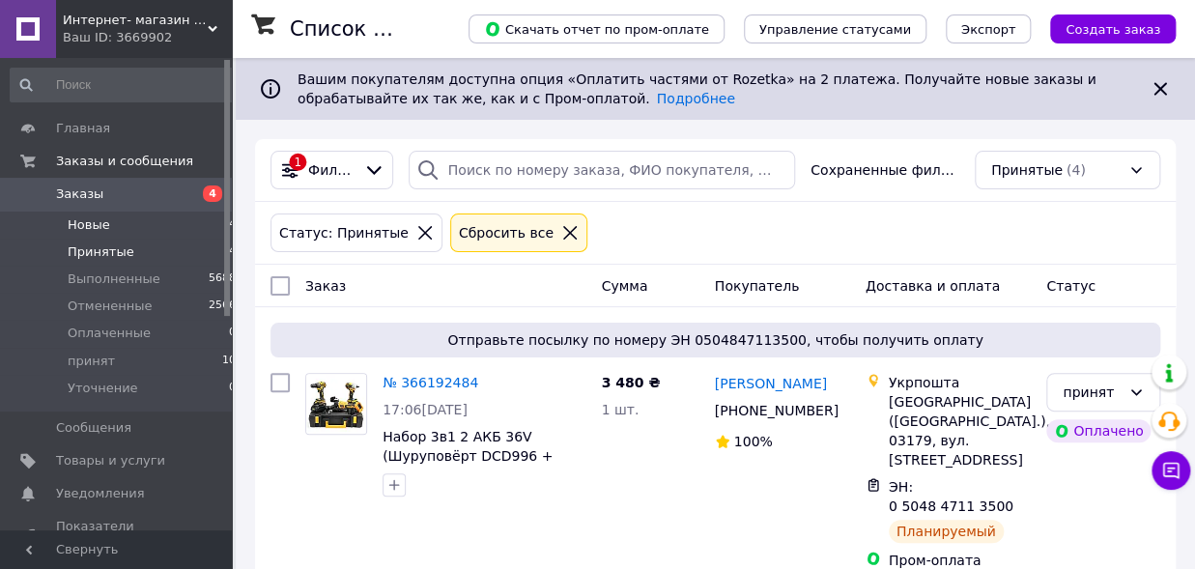
click at [109, 218] on li "Новые 4" at bounding box center [123, 225] width 247 height 27
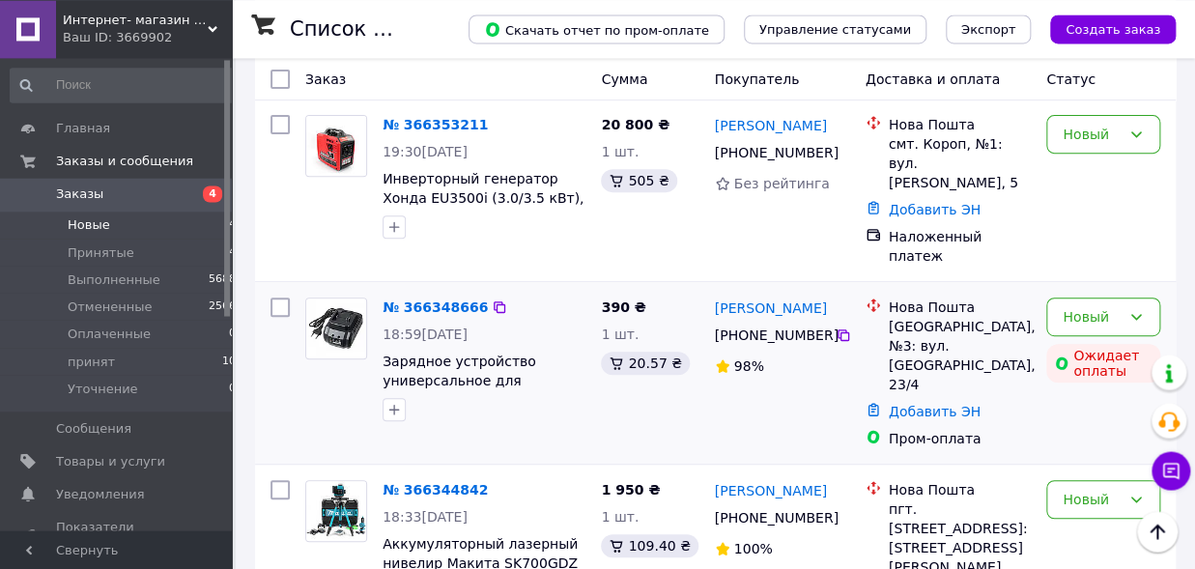
scroll to position [104, 0]
